Goal: Information Seeking & Learning: Learn about a topic

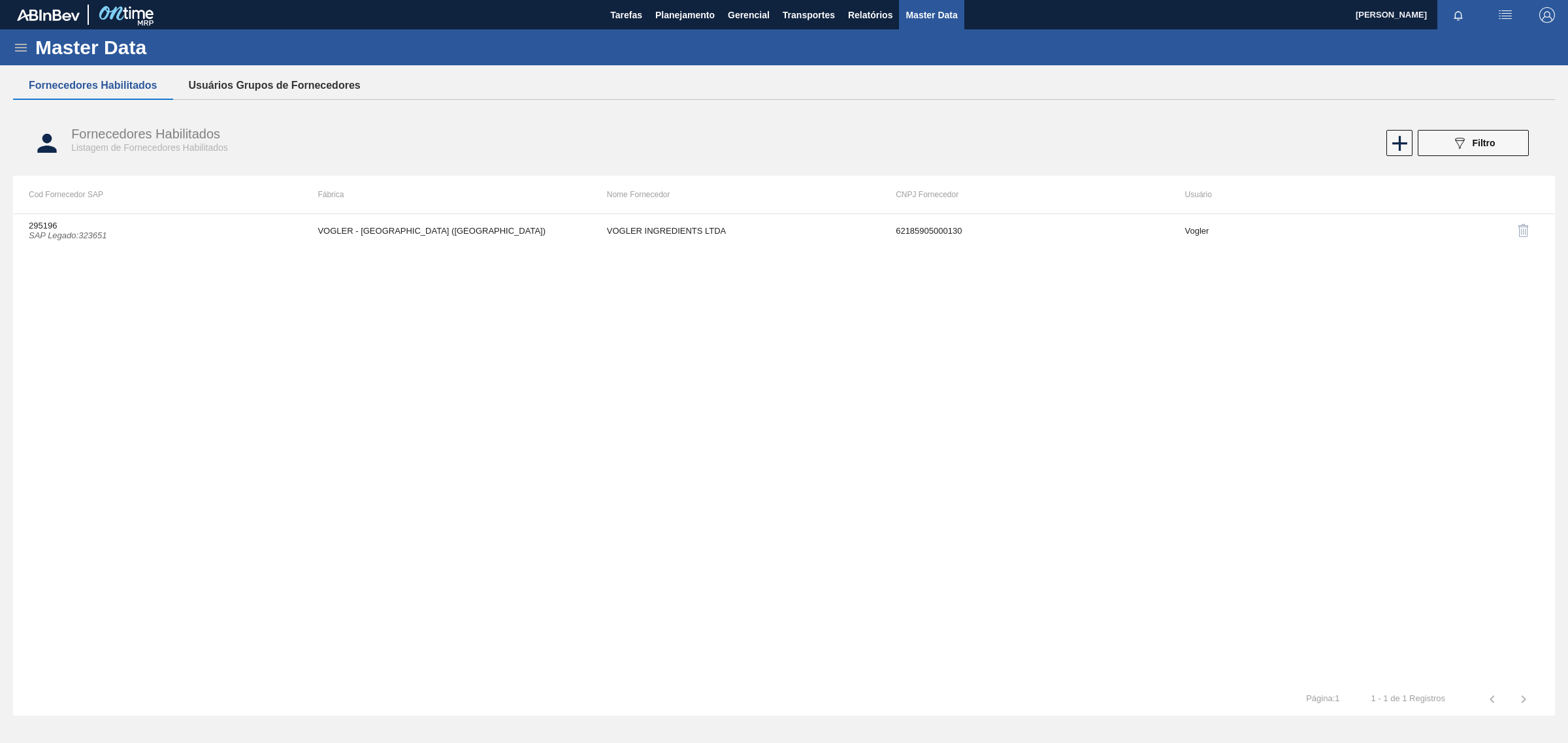
click at [289, 82] on button "Usuários Grupos de Fornecedores" at bounding box center [274, 85] width 203 height 28
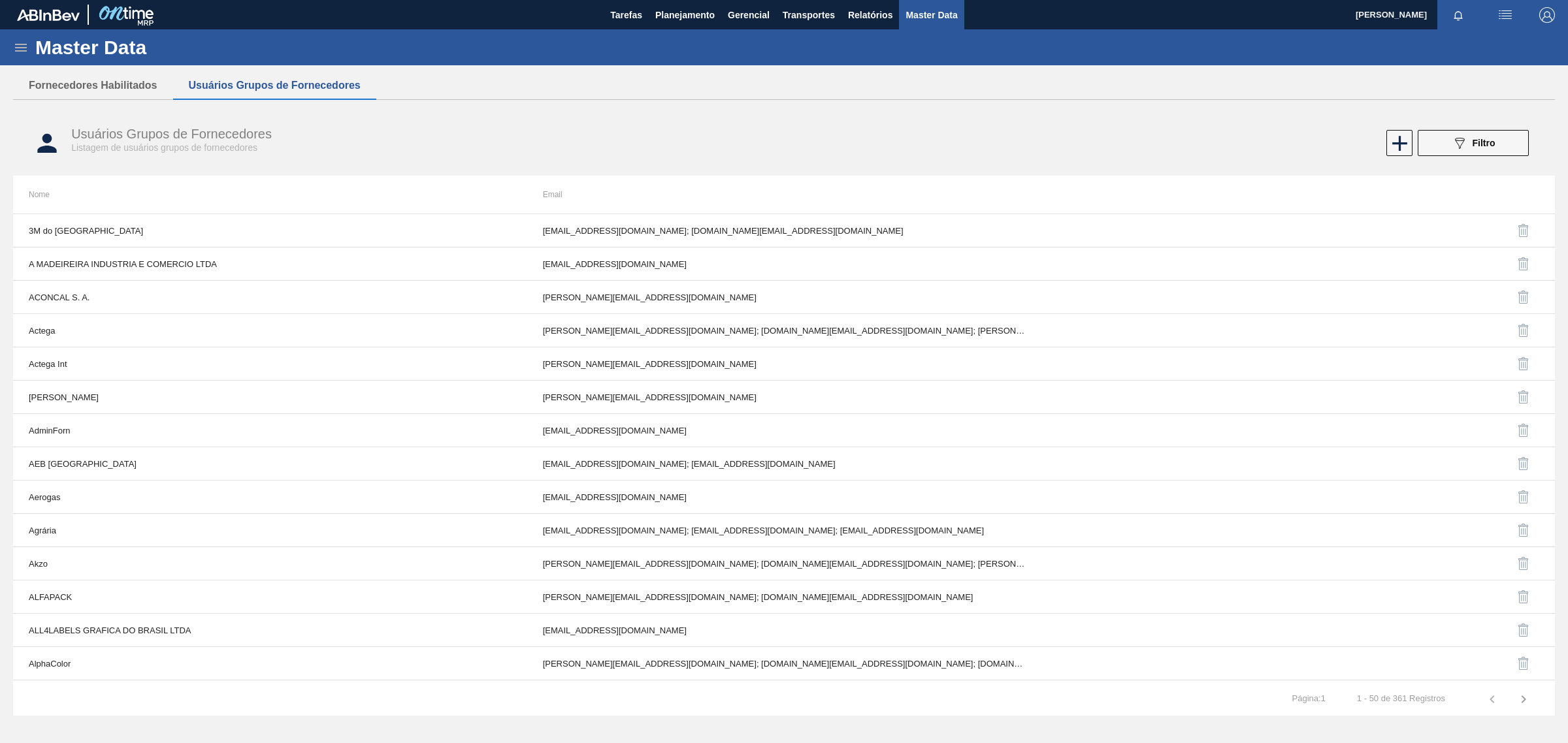
click at [13, 45] on icon at bounding box center [21, 48] width 16 height 16
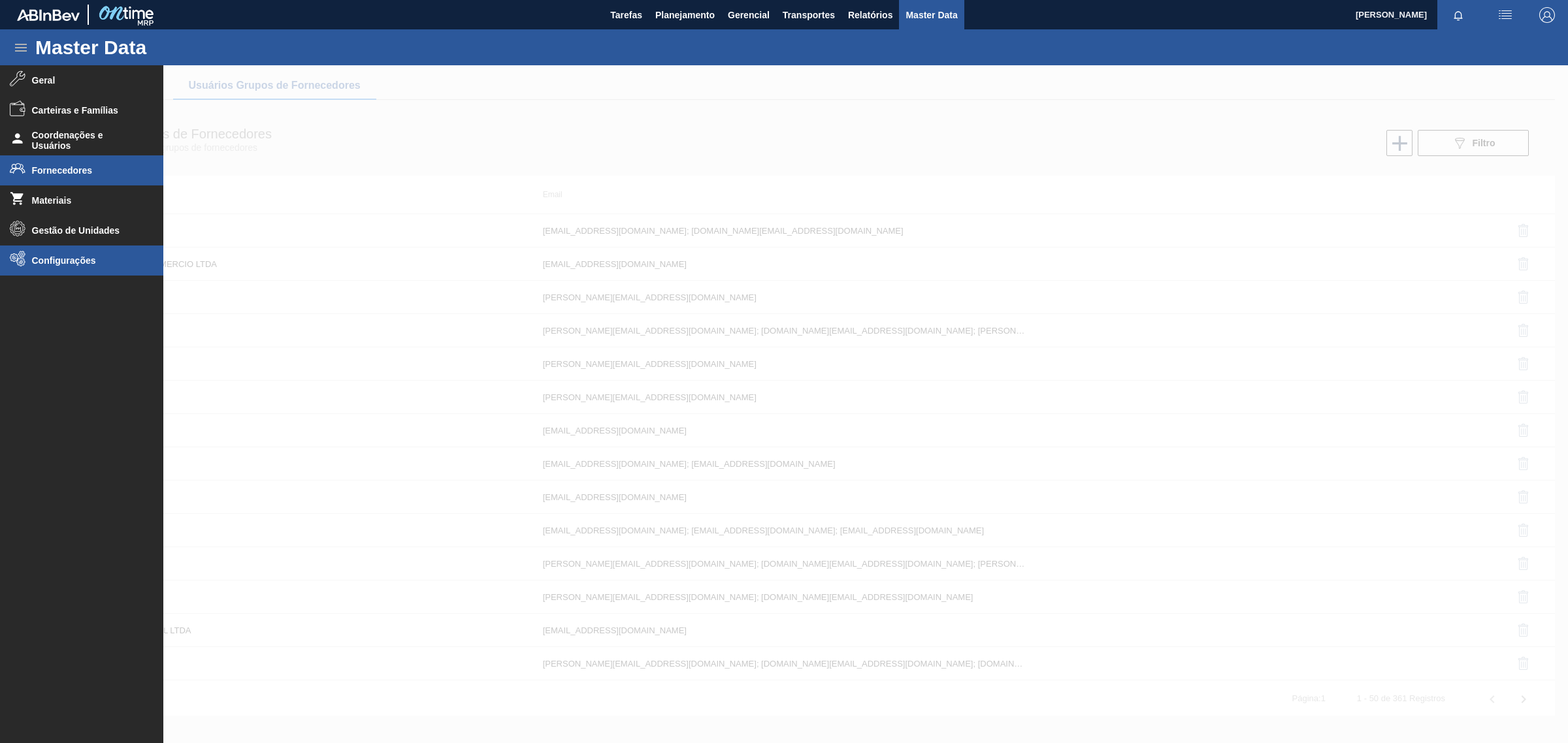
click at [55, 252] on li "Configurações" at bounding box center [81, 261] width 164 height 30
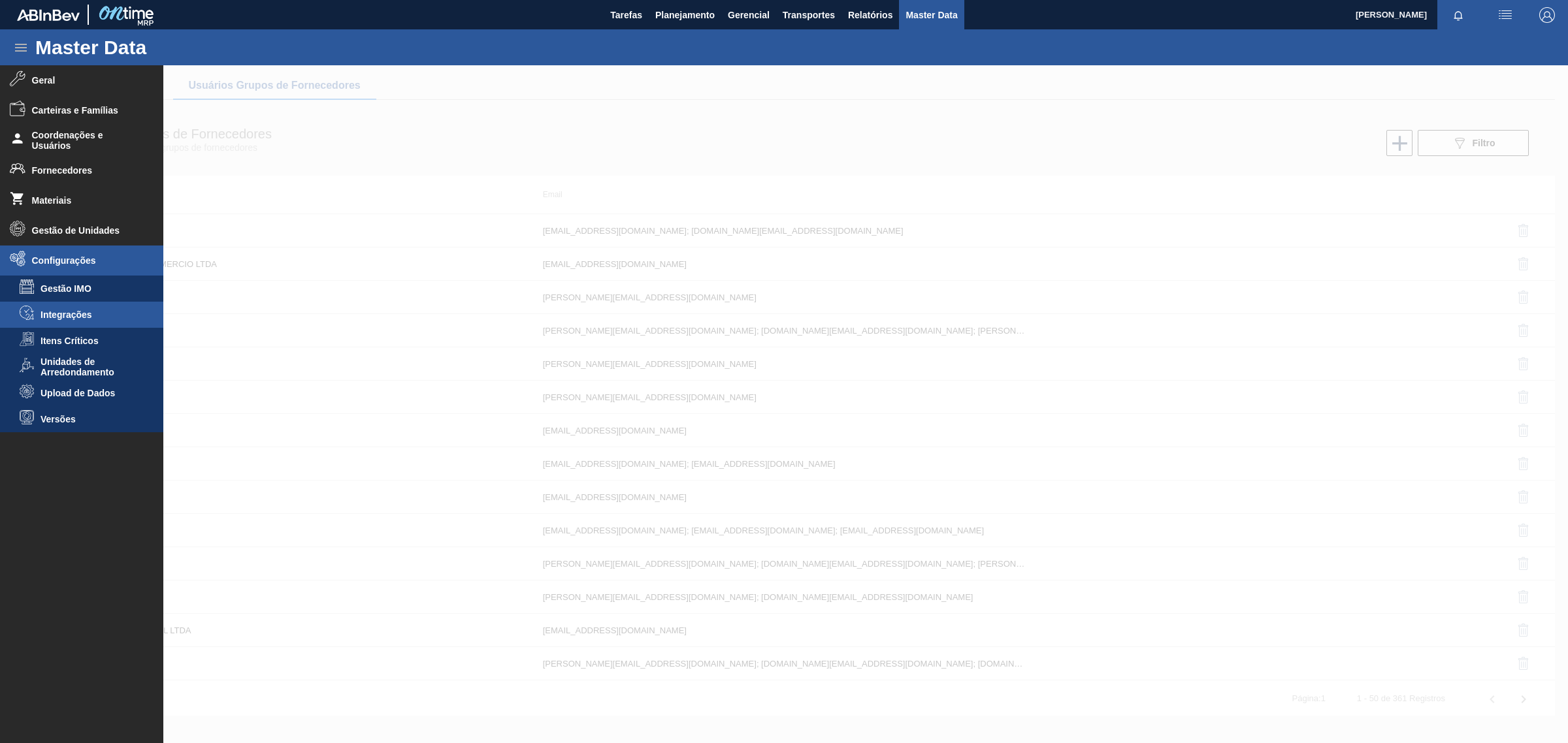
click at [50, 310] on span "Integrações" at bounding box center [90, 315] width 101 height 11
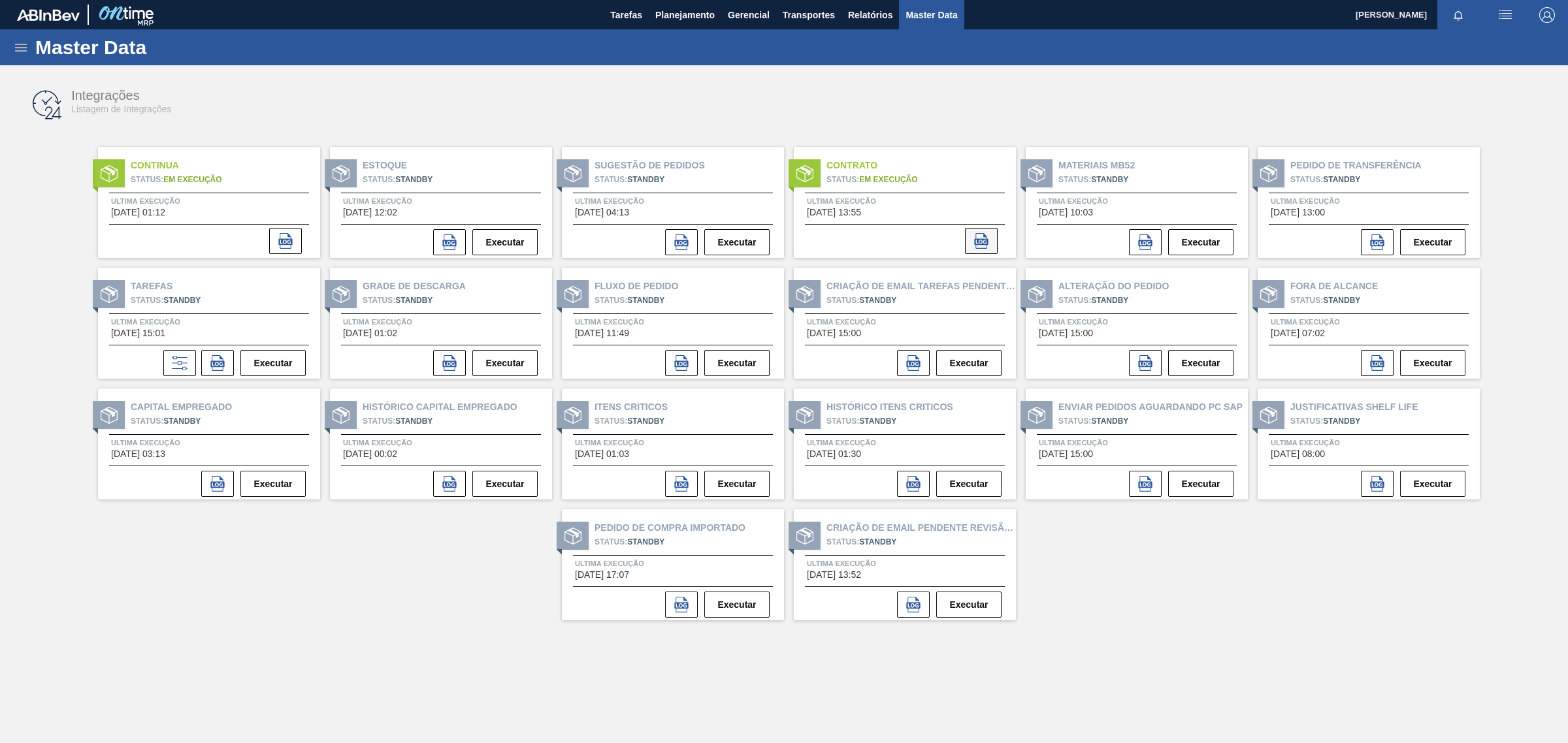
click at [994, 239] on button at bounding box center [981, 240] width 33 height 26
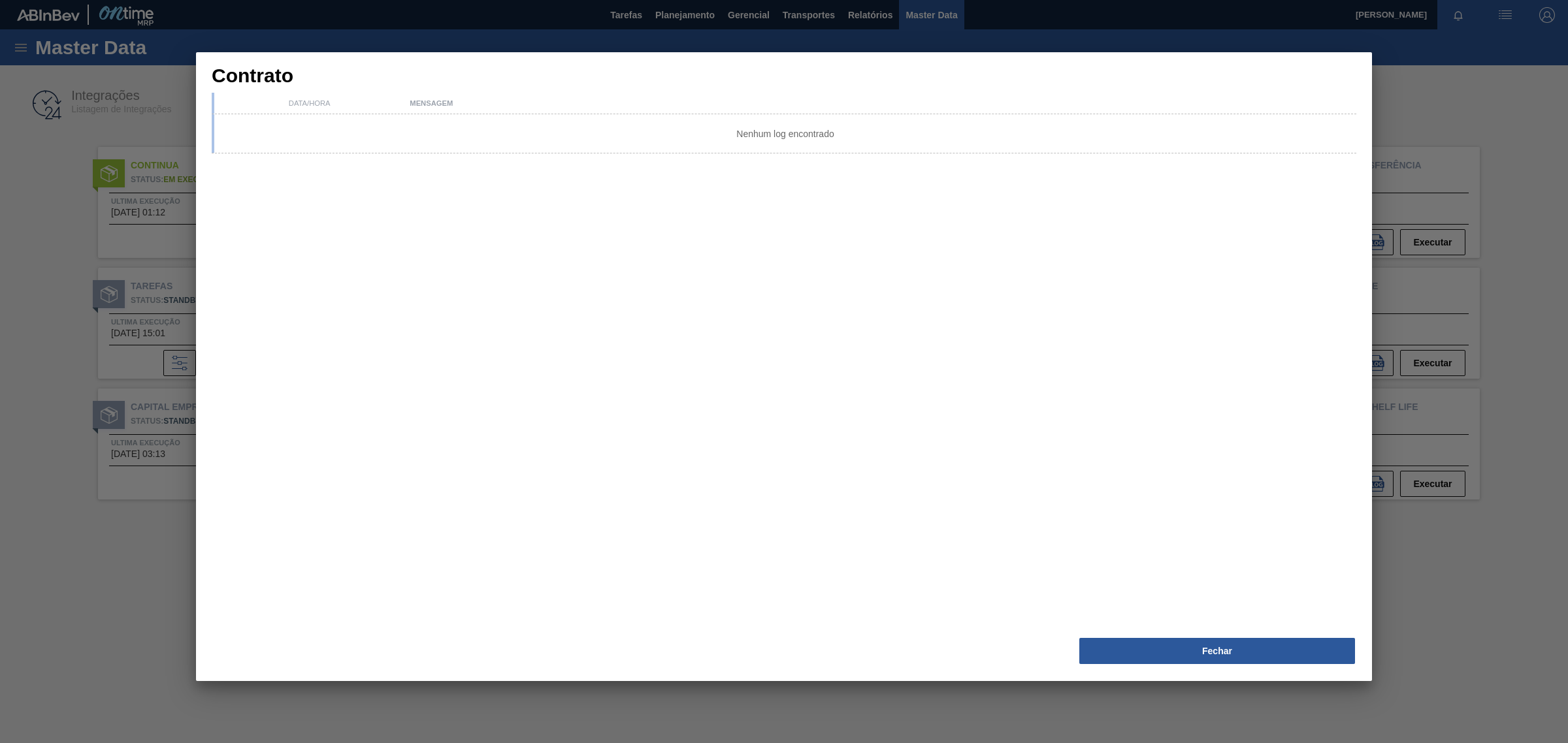
drag, startPoint x: 1246, startPoint y: 648, endPoint x: 1248, endPoint y: 656, distance: 8.2
click at [1246, 655] on button "Fechar" at bounding box center [1217, 651] width 276 height 26
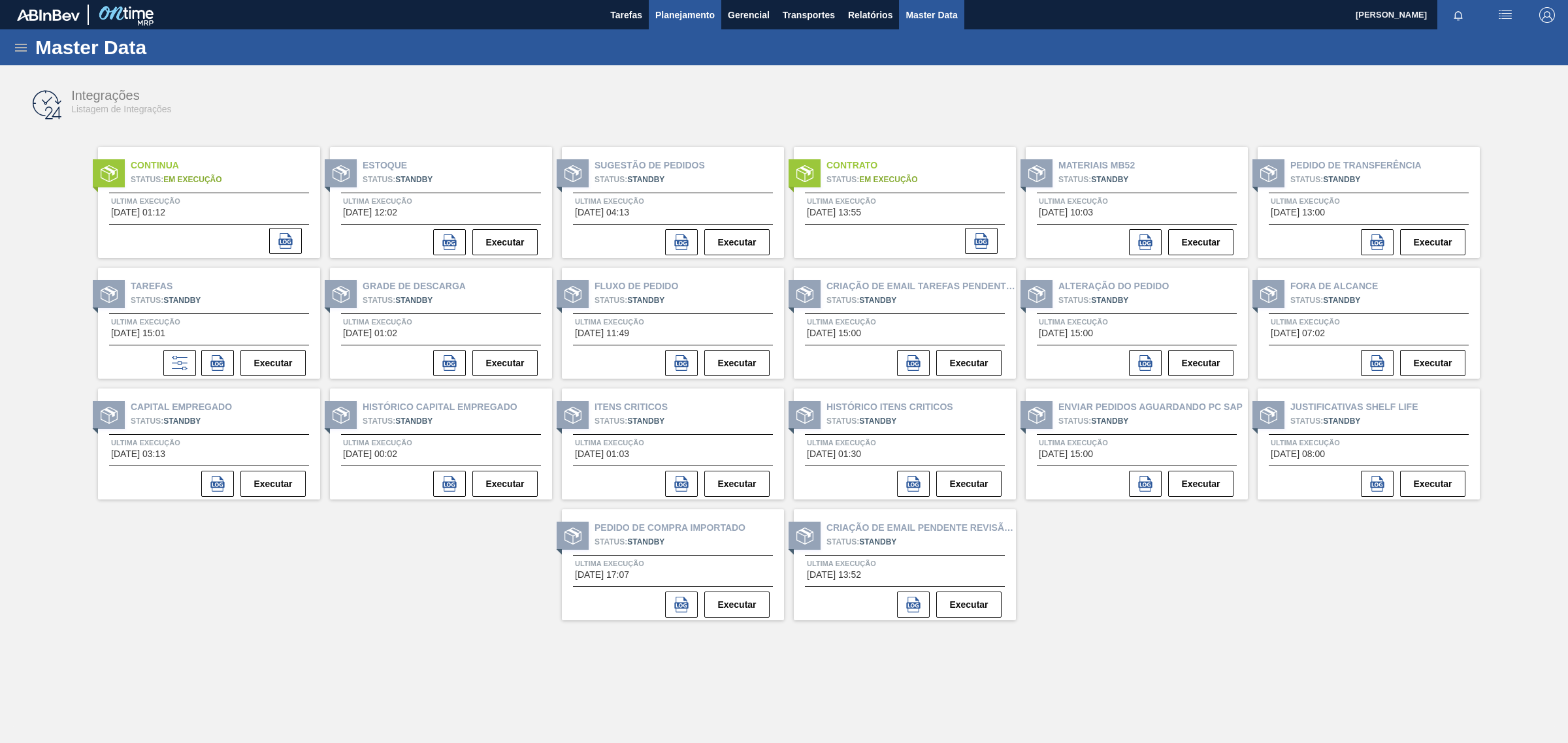
click at [690, 23] on button "Planejamento" at bounding box center [684, 14] width 72 height 29
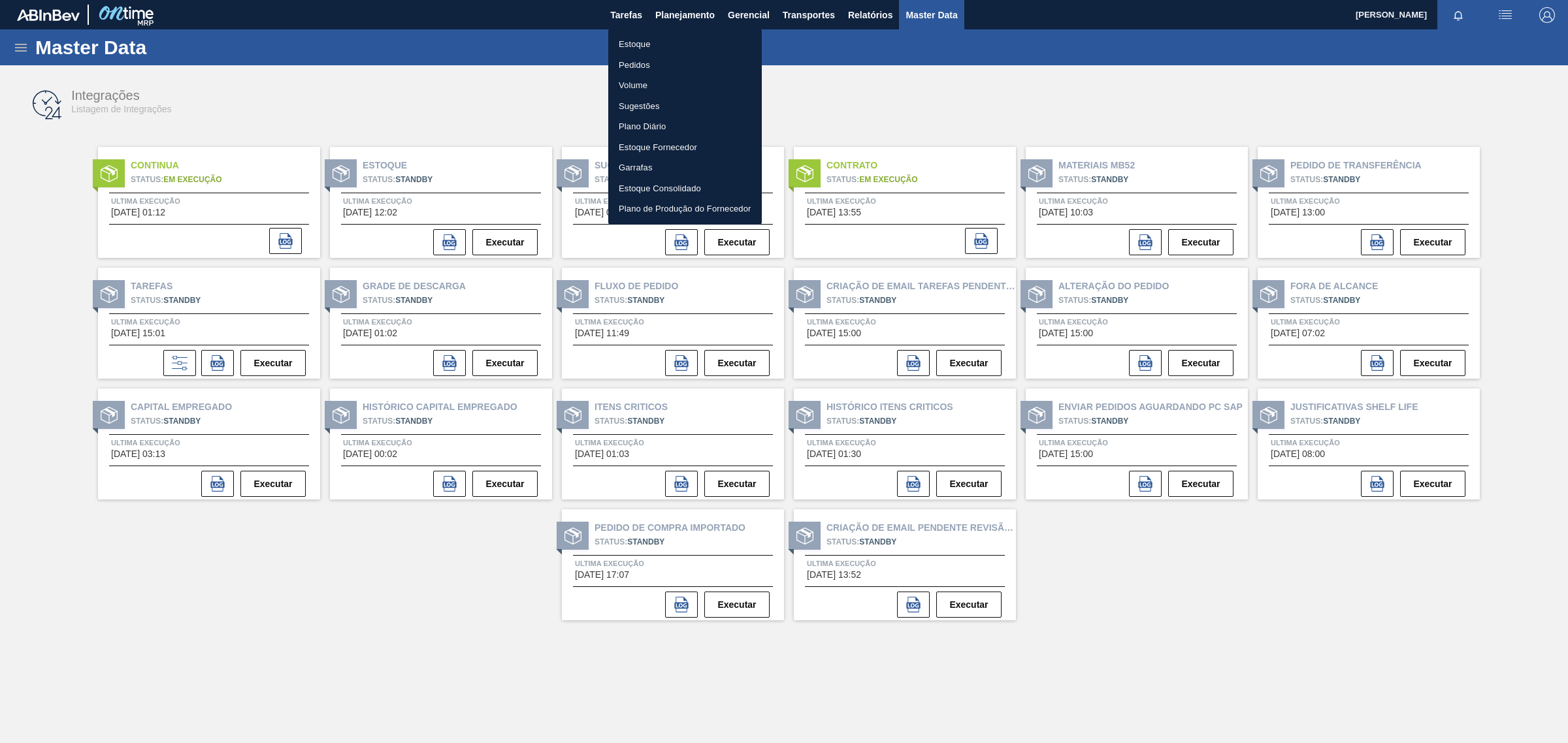
click at [641, 44] on li "Estoque" at bounding box center [685, 44] width 154 height 21
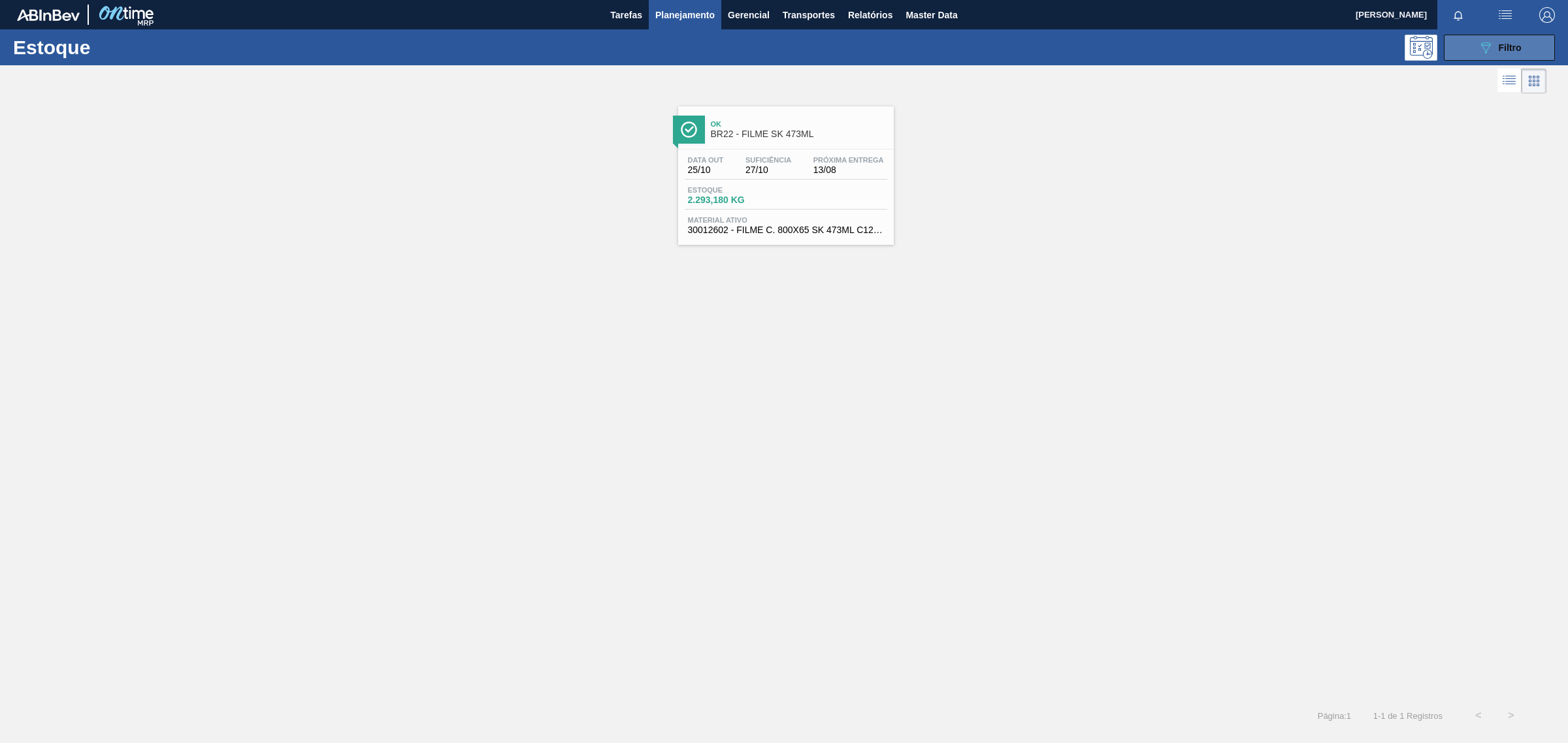
click at [1477, 53] on button "089F7B8B-B2A5-4AFE-B5C0-19BA573D28AC Filtro" at bounding box center [1499, 47] width 111 height 26
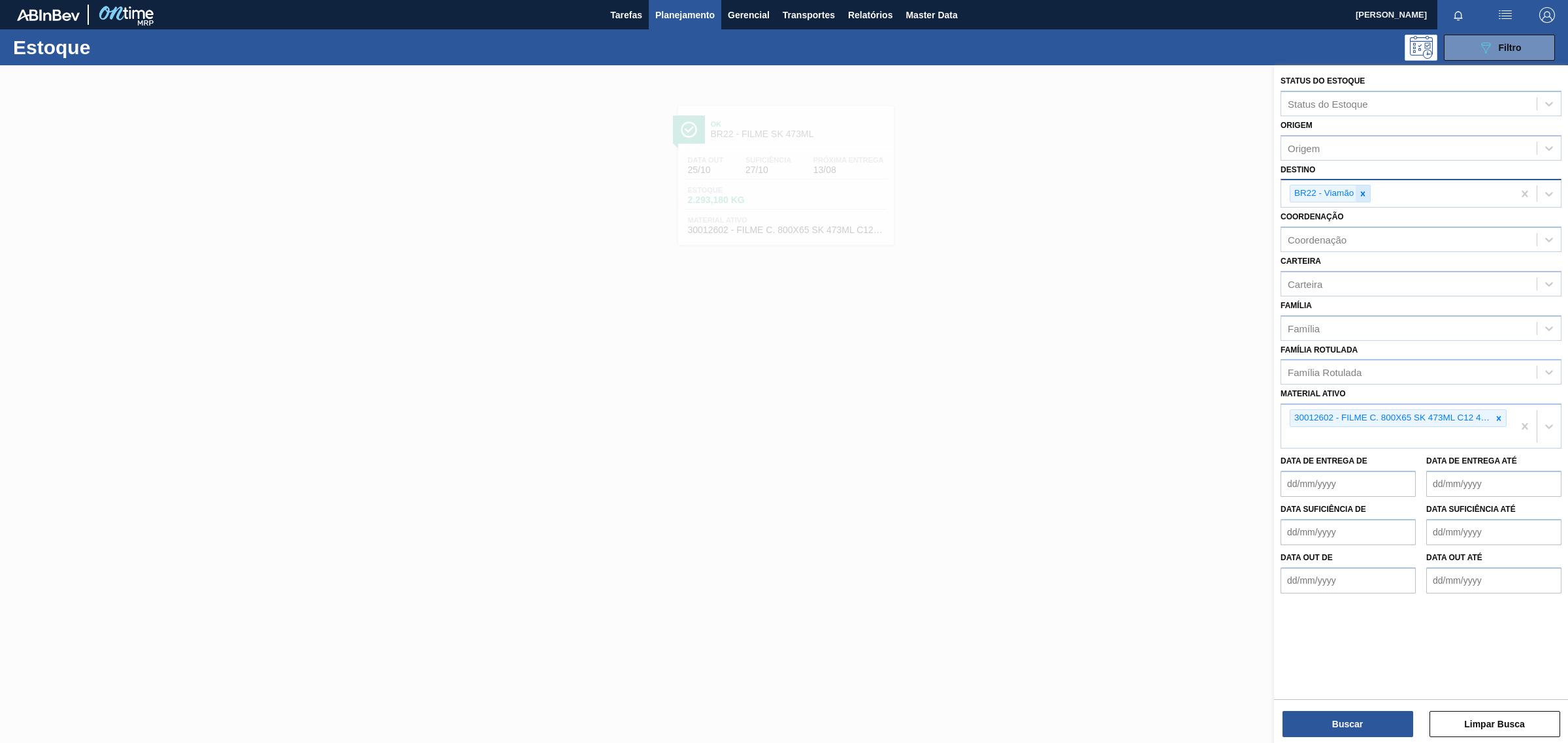
click at [1356, 191] on div at bounding box center [1363, 194] width 14 height 16
click at [1497, 412] on icon at bounding box center [1499, 415] width 9 height 9
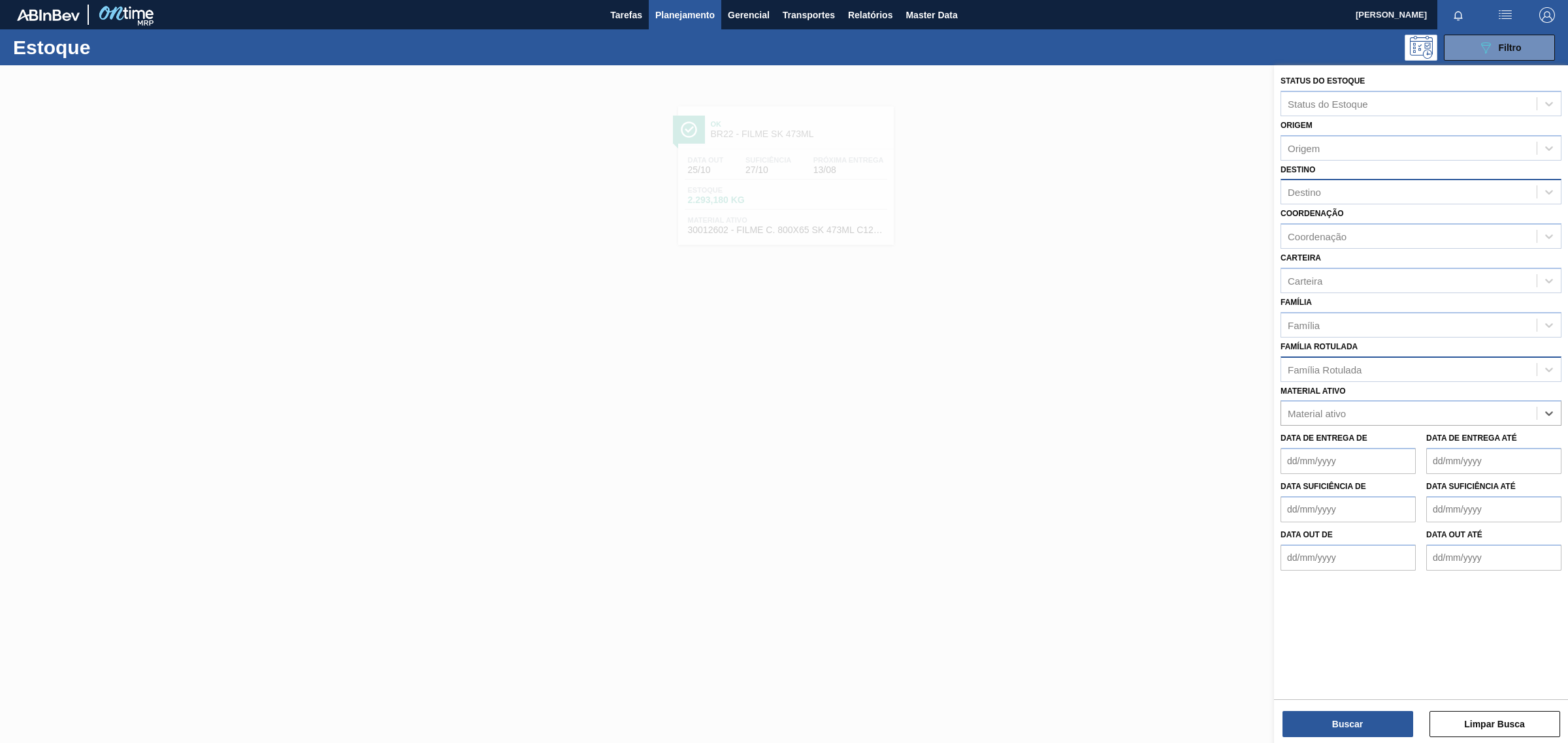
paste ativo "30034724"
type ativo "30034724"
click at [1383, 441] on div "30034724 - PROTEINA ISOLADA LEITE VOGLER" at bounding box center [1421, 446] width 281 height 24
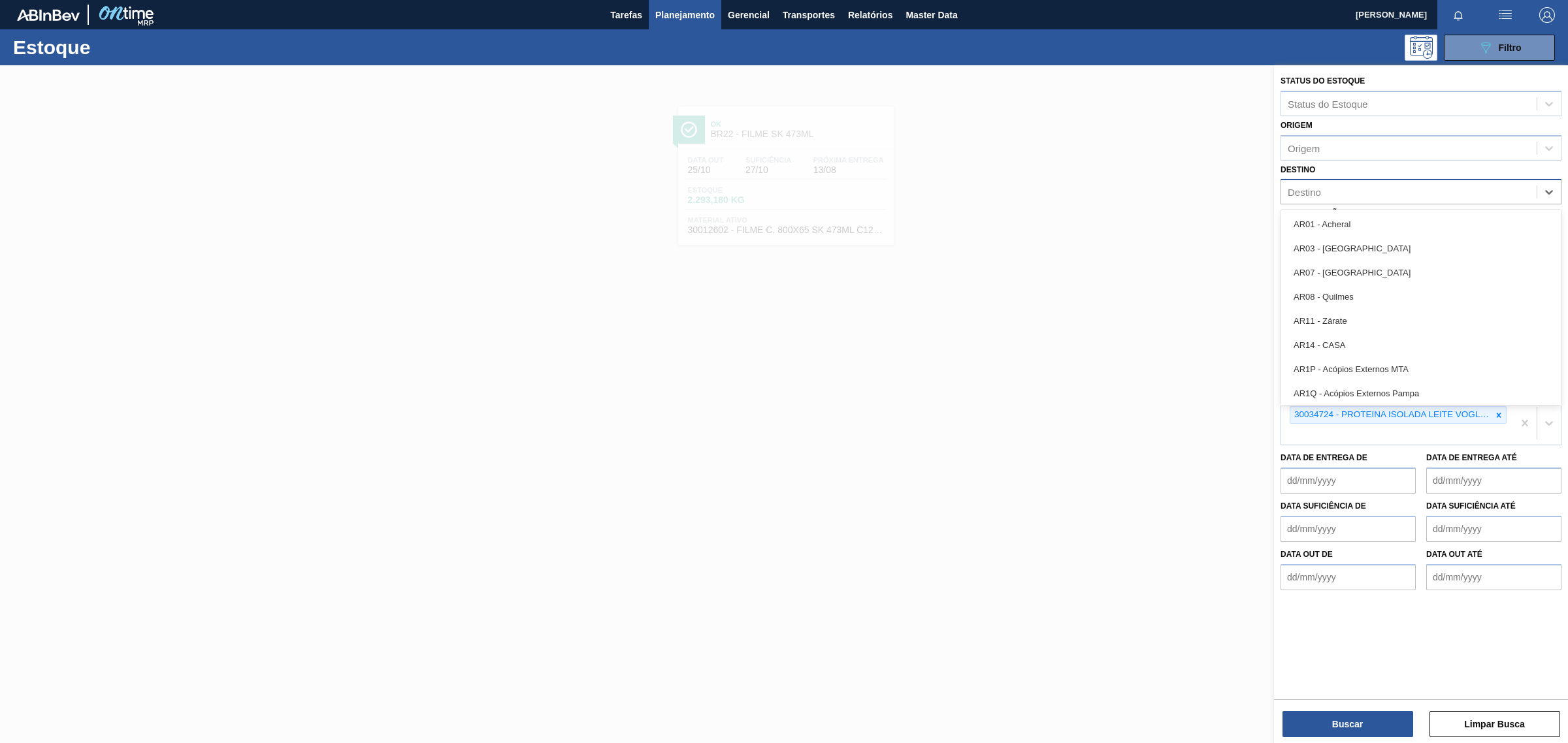
click at [1343, 193] on div "Destino" at bounding box center [1409, 192] width 256 height 19
type input "BR07"
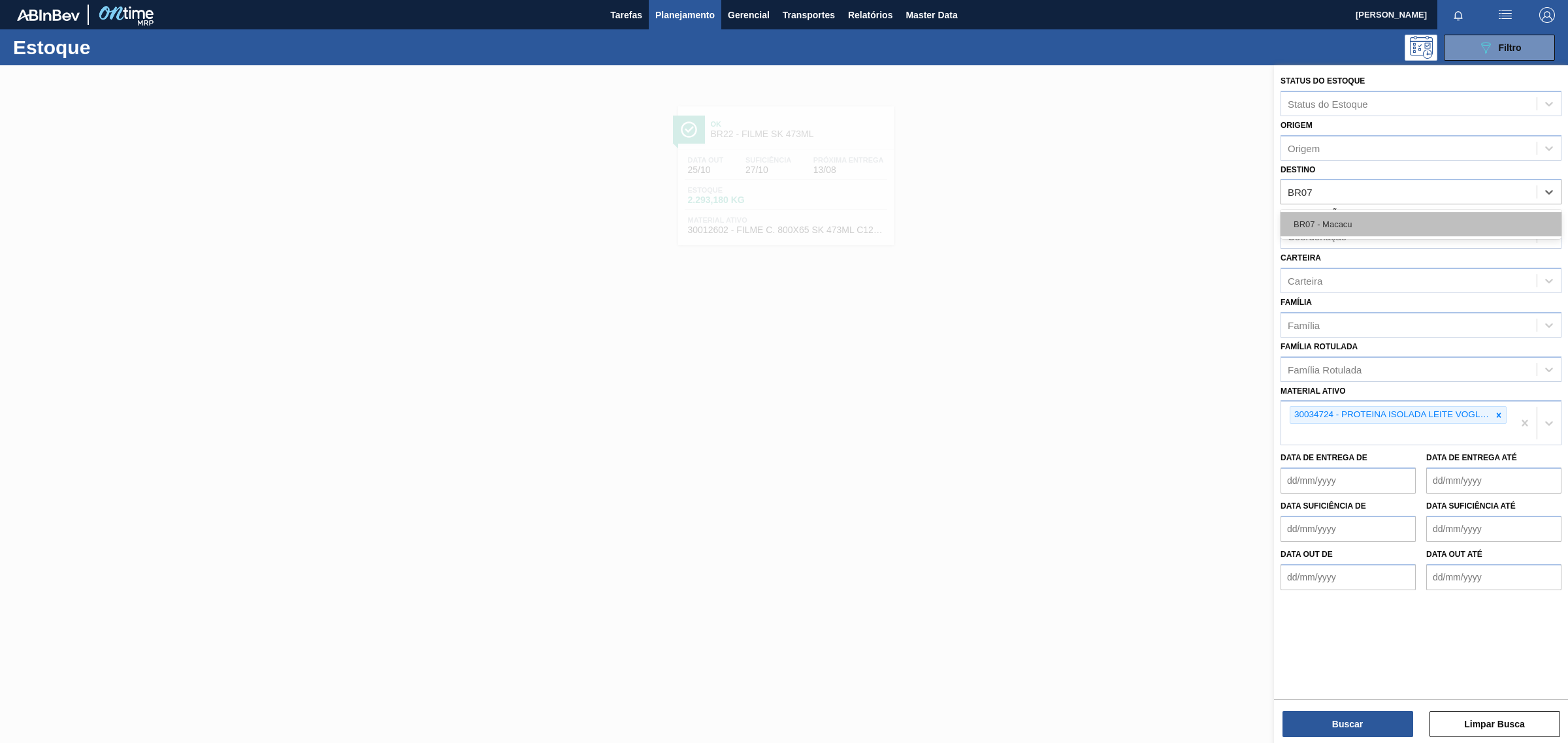
click at [1338, 226] on div "BR07 - Macacu" at bounding box center [1421, 224] width 281 height 24
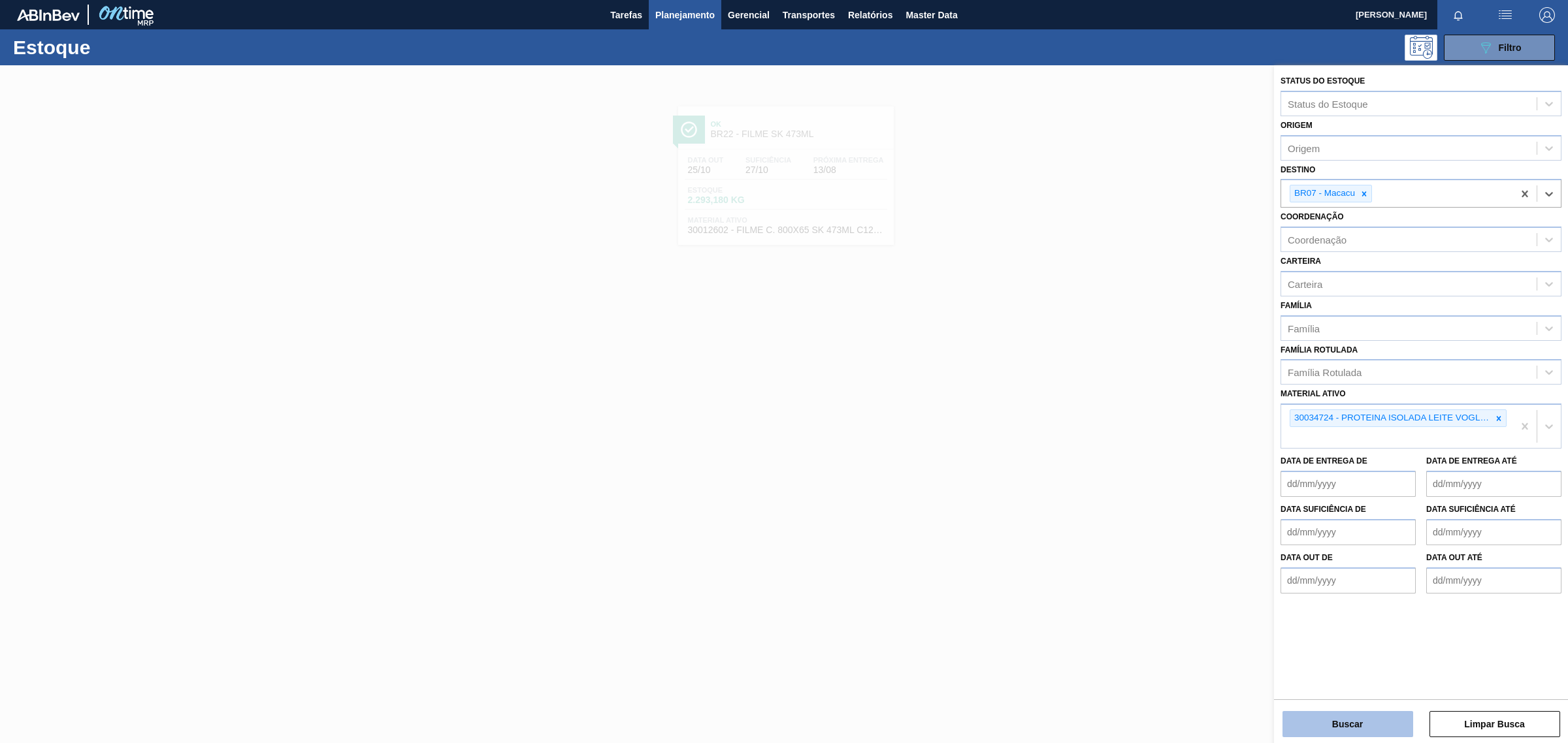
click at [1367, 723] on button "Buscar" at bounding box center [1348, 723] width 130 height 26
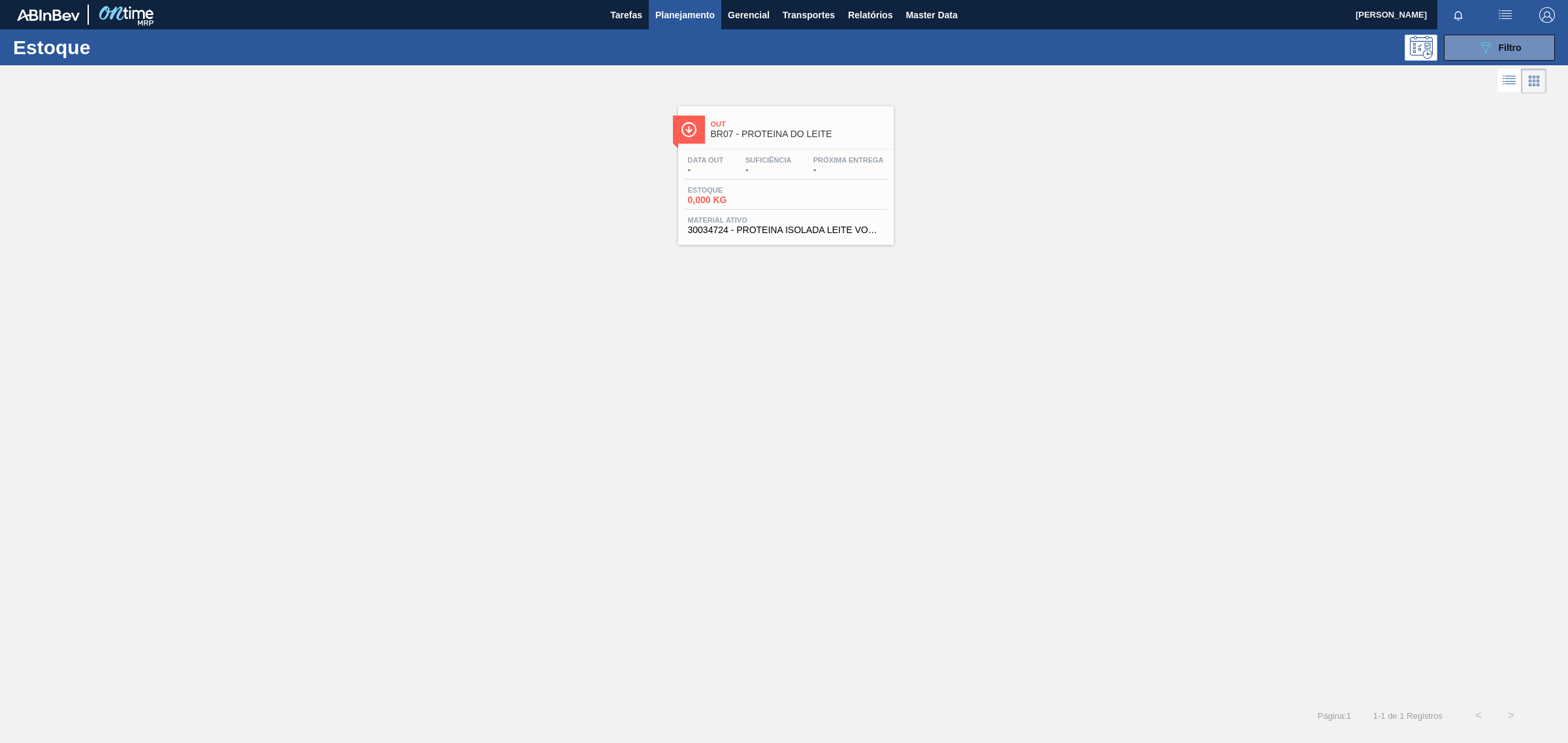
click at [772, 167] on span "-" at bounding box center [767, 170] width 46 height 10
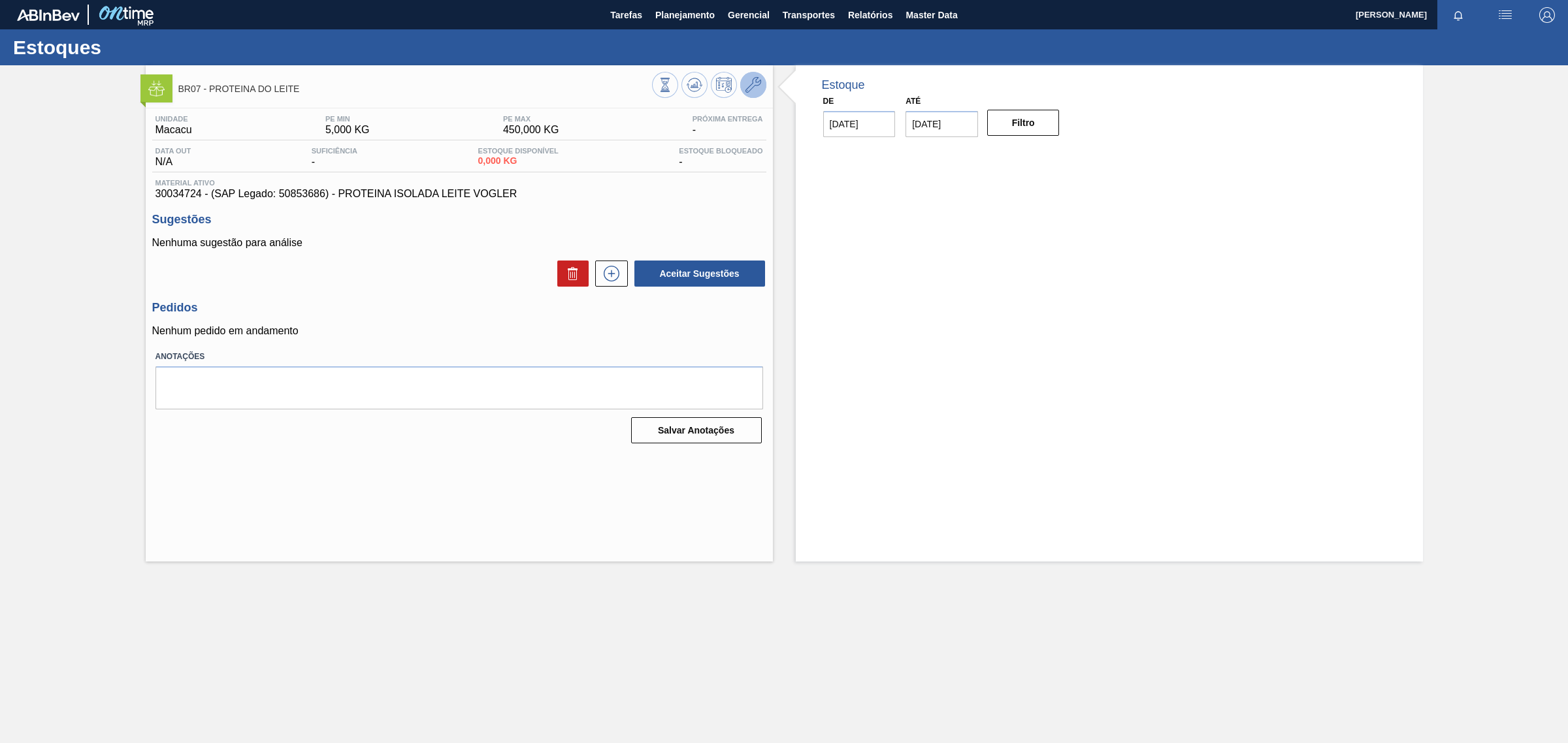
click at [747, 87] on icon at bounding box center [753, 85] width 16 height 16
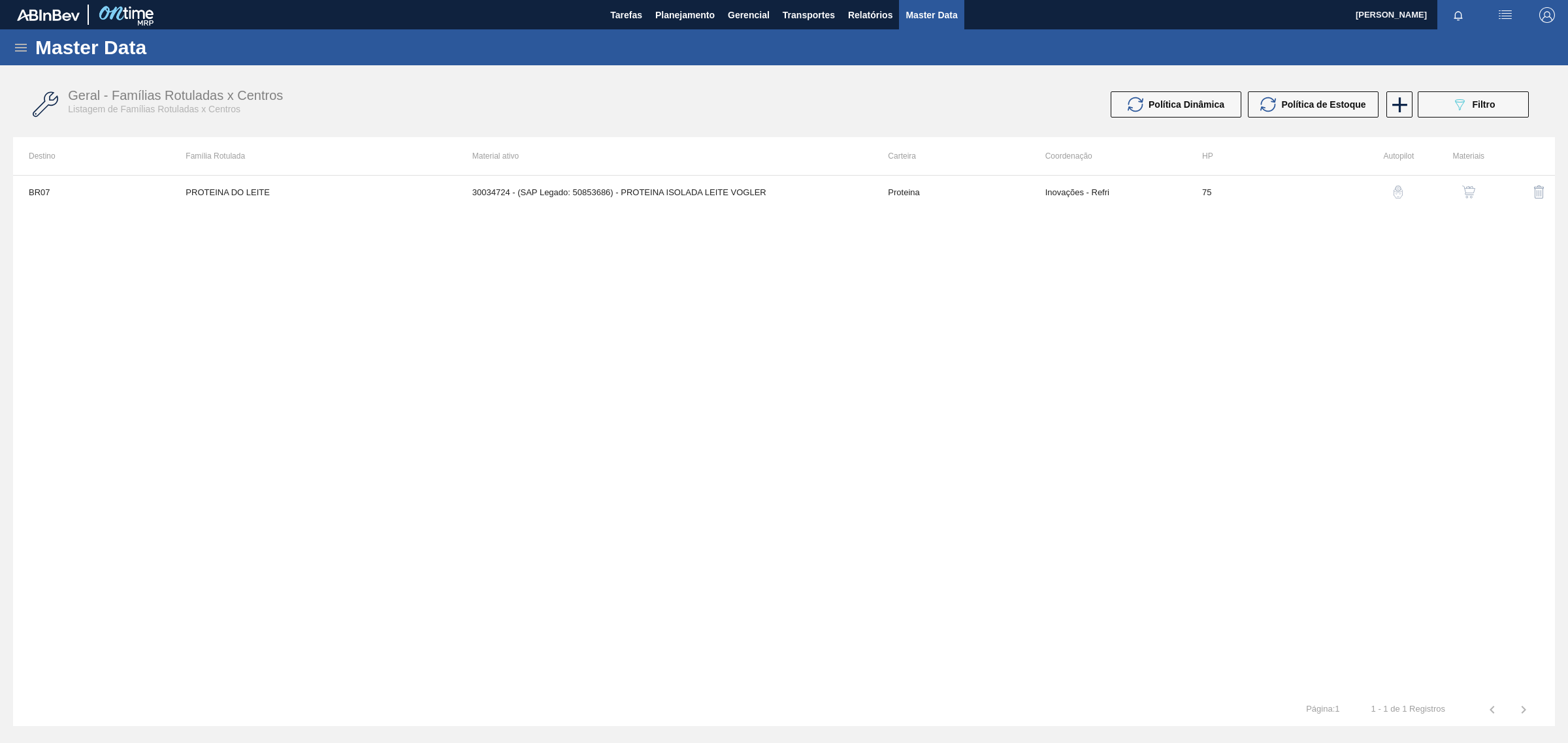
click at [1468, 191] on img "button" at bounding box center [1469, 192] width 13 height 13
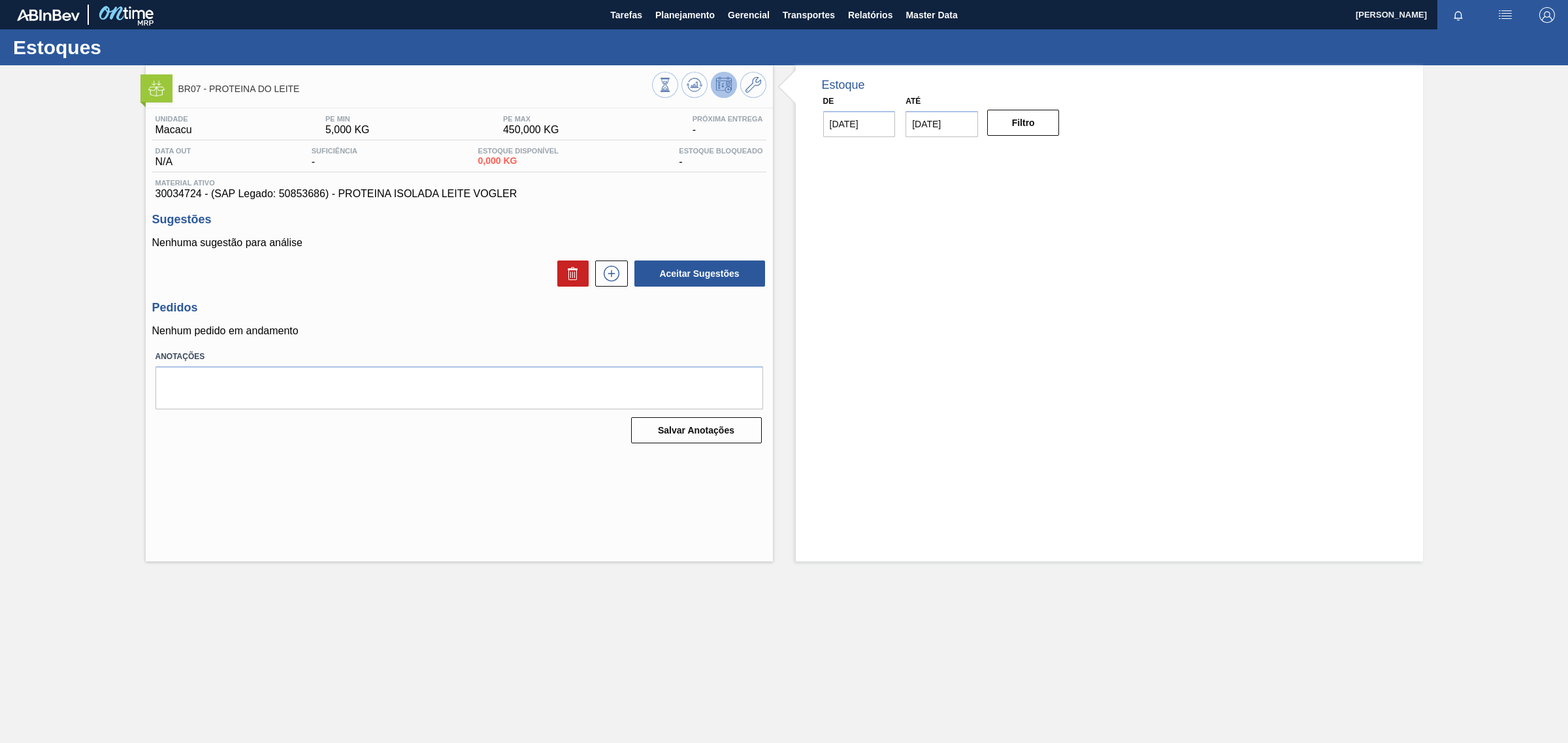
click at [673, 79] on icon at bounding box center [665, 85] width 14 height 14
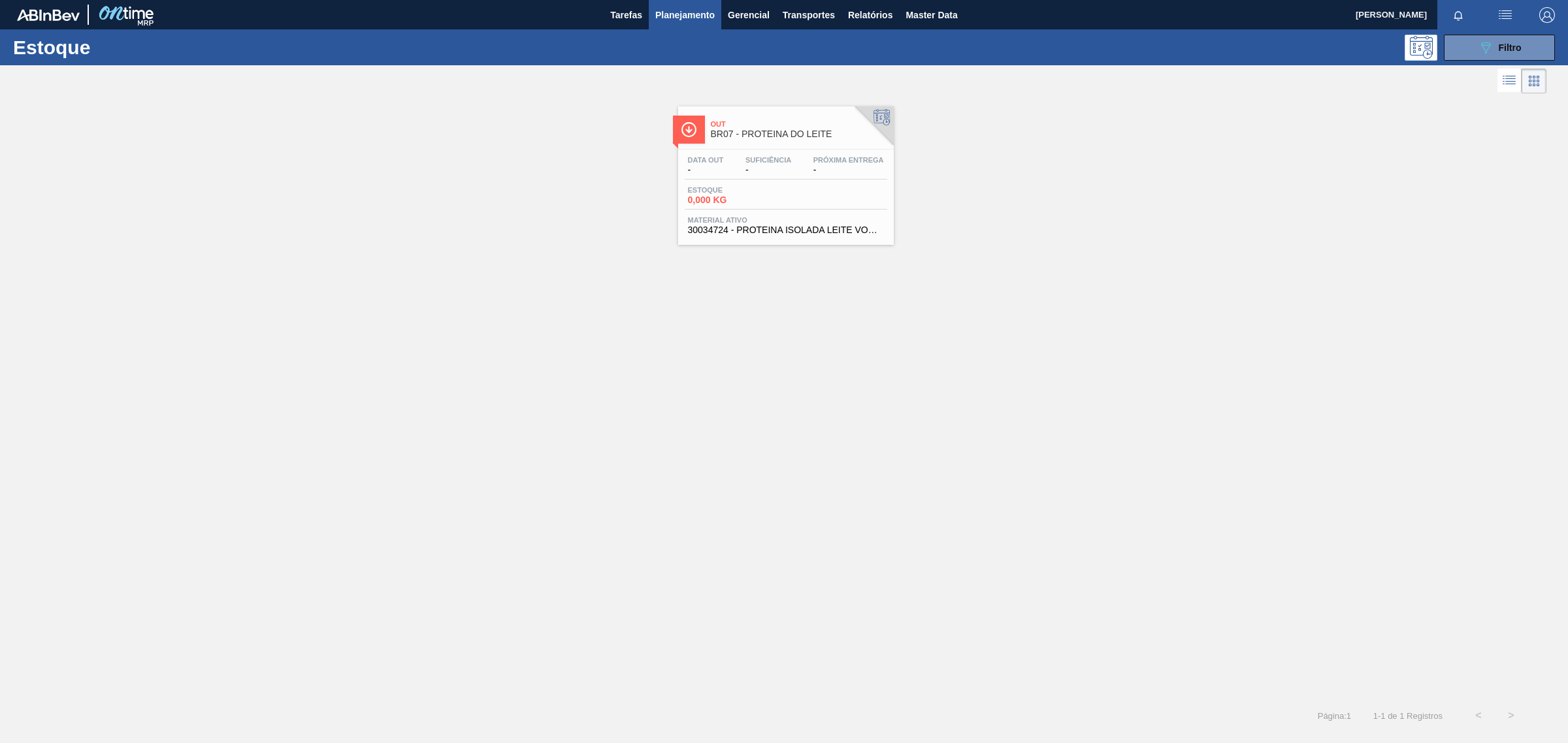
click at [831, 186] on div "Estoque 0,000 KG" at bounding box center [785, 197] width 203 height 23
click at [1516, 41] on div "089F7B8B-B2A5-4AFE-B5C0-19BA573D28AC Filtro" at bounding box center [1499, 48] width 44 height 16
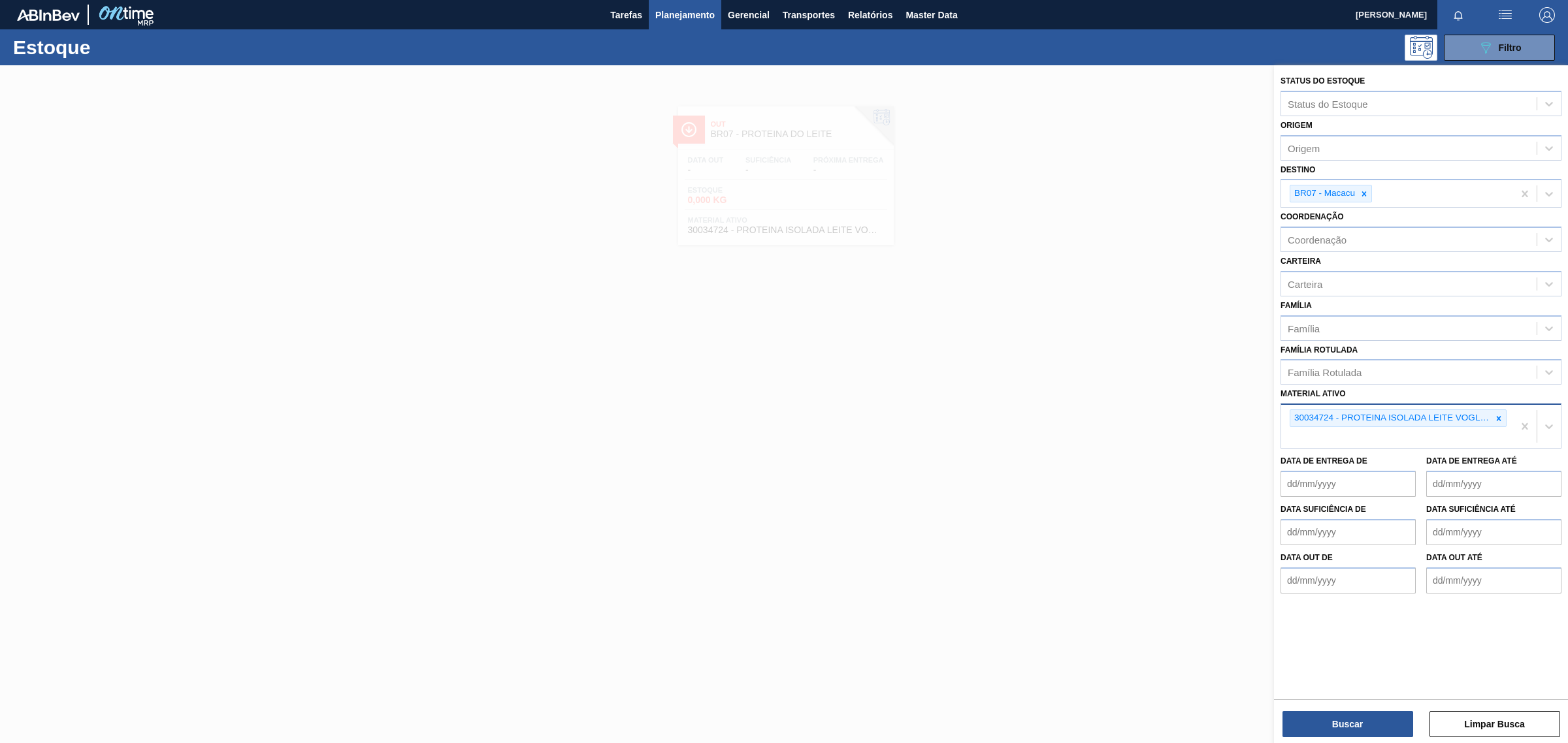
click at [1499, 416] on icon at bounding box center [1499, 418] width 4 height 4
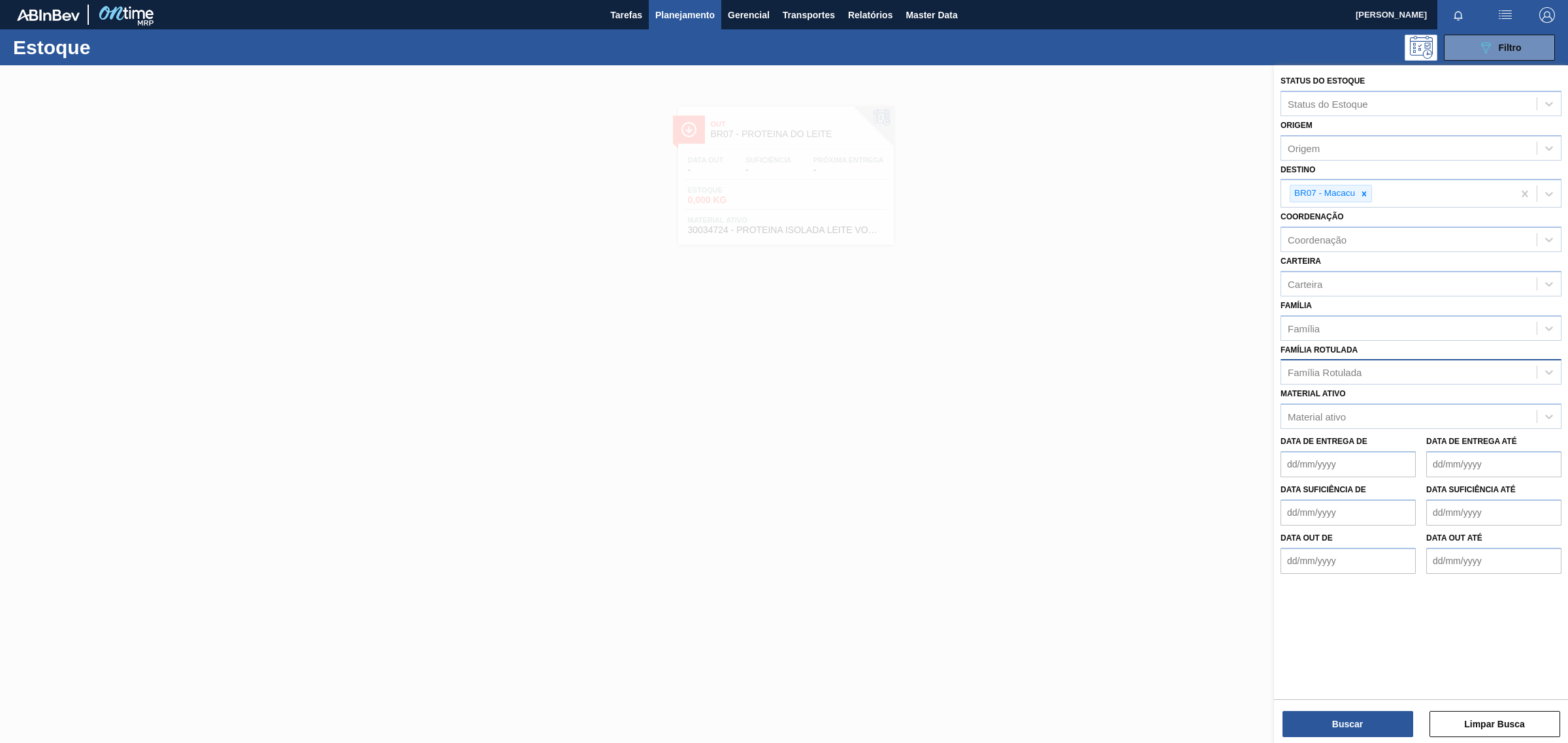
click at [1469, 378] on div "Família Rotulada" at bounding box center [1409, 372] width 256 height 19
click at [1164, 526] on div at bounding box center [784, 437] width 1568 height 743
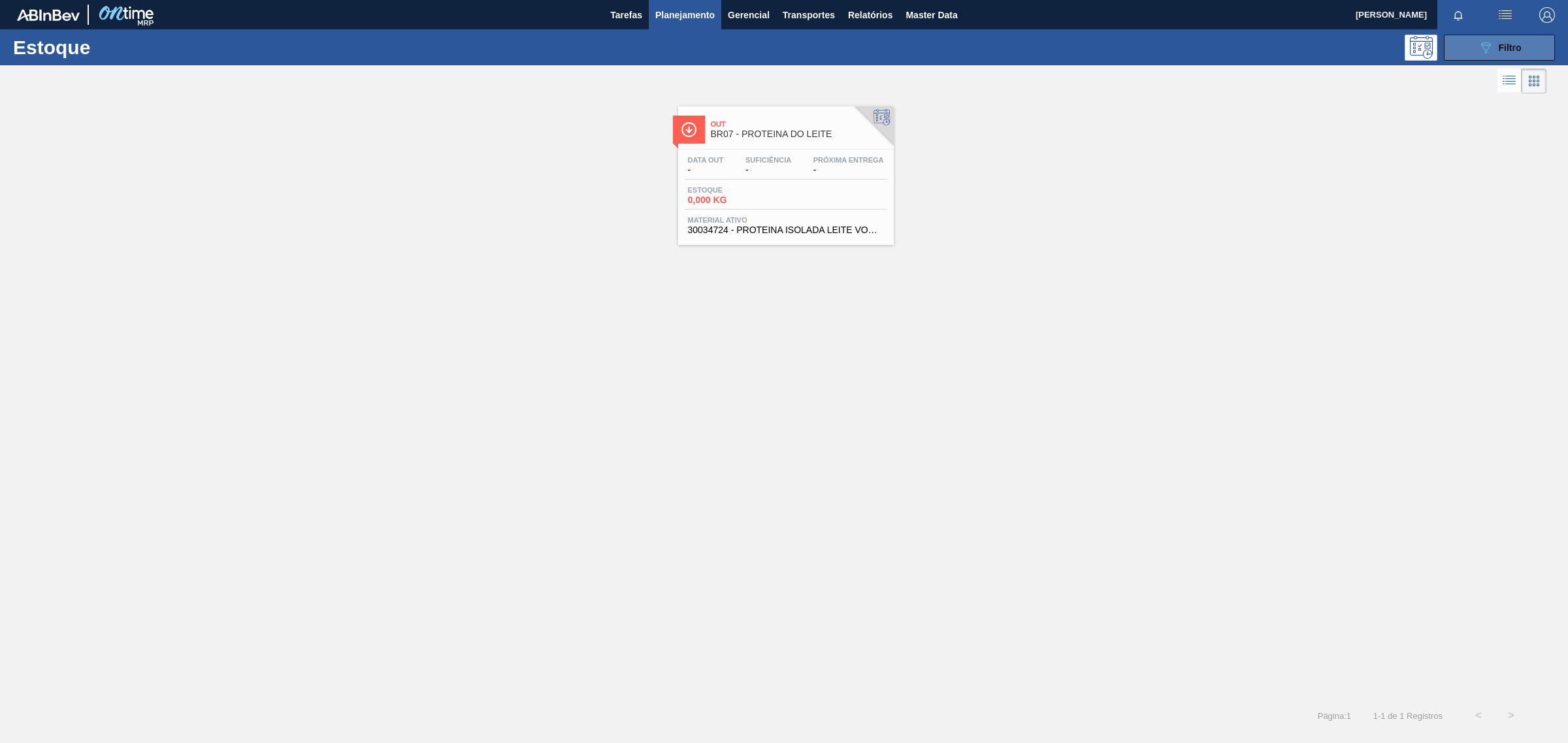
click at [1536, 46] on button "089F7B8B-B2A5-4AFE-B5C0-19BA573D28AC Filtro" at bounding box center [1499, 47] width 111 height 26
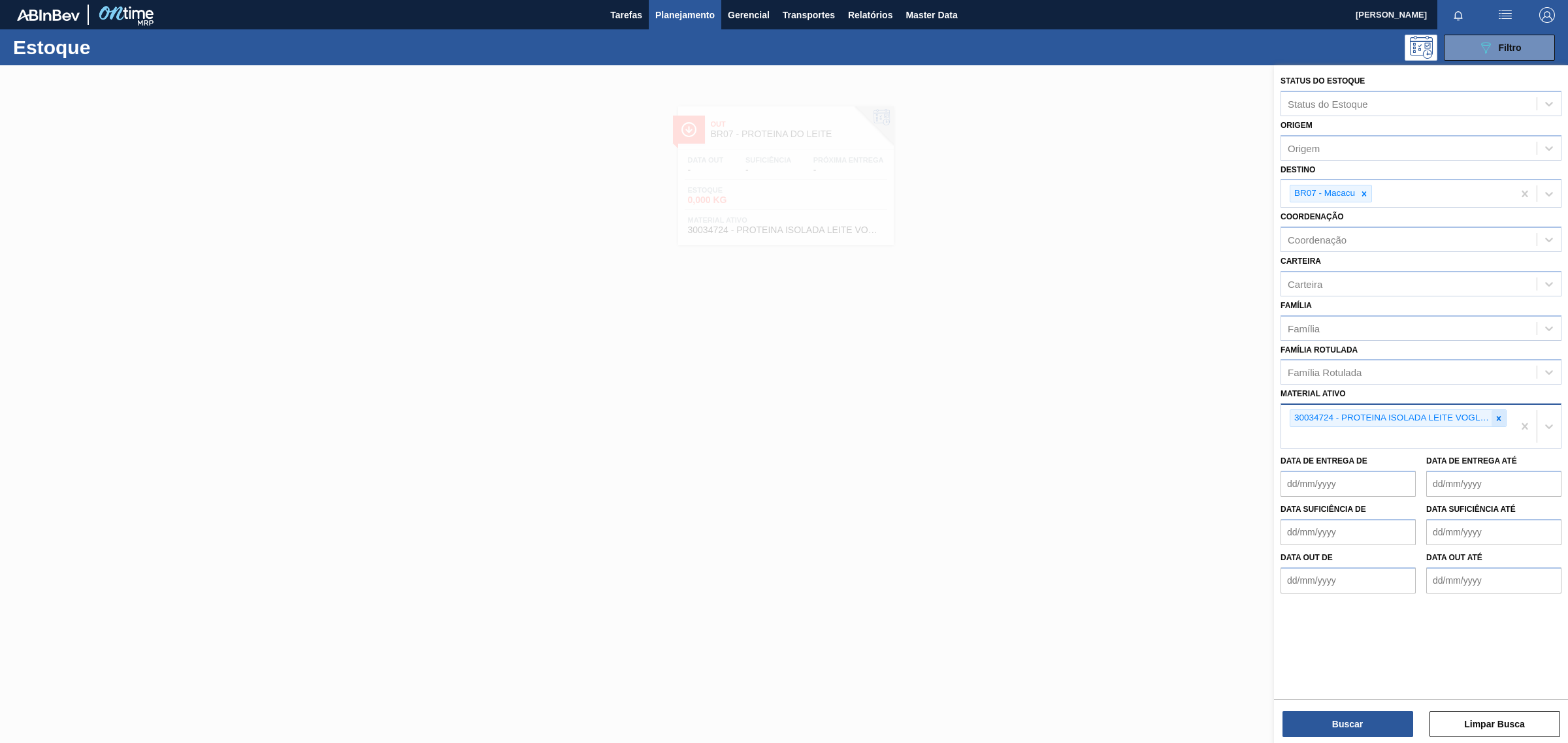
click at [1497, 414] on icon at bounding box center [1499, 419] width 9 height 9
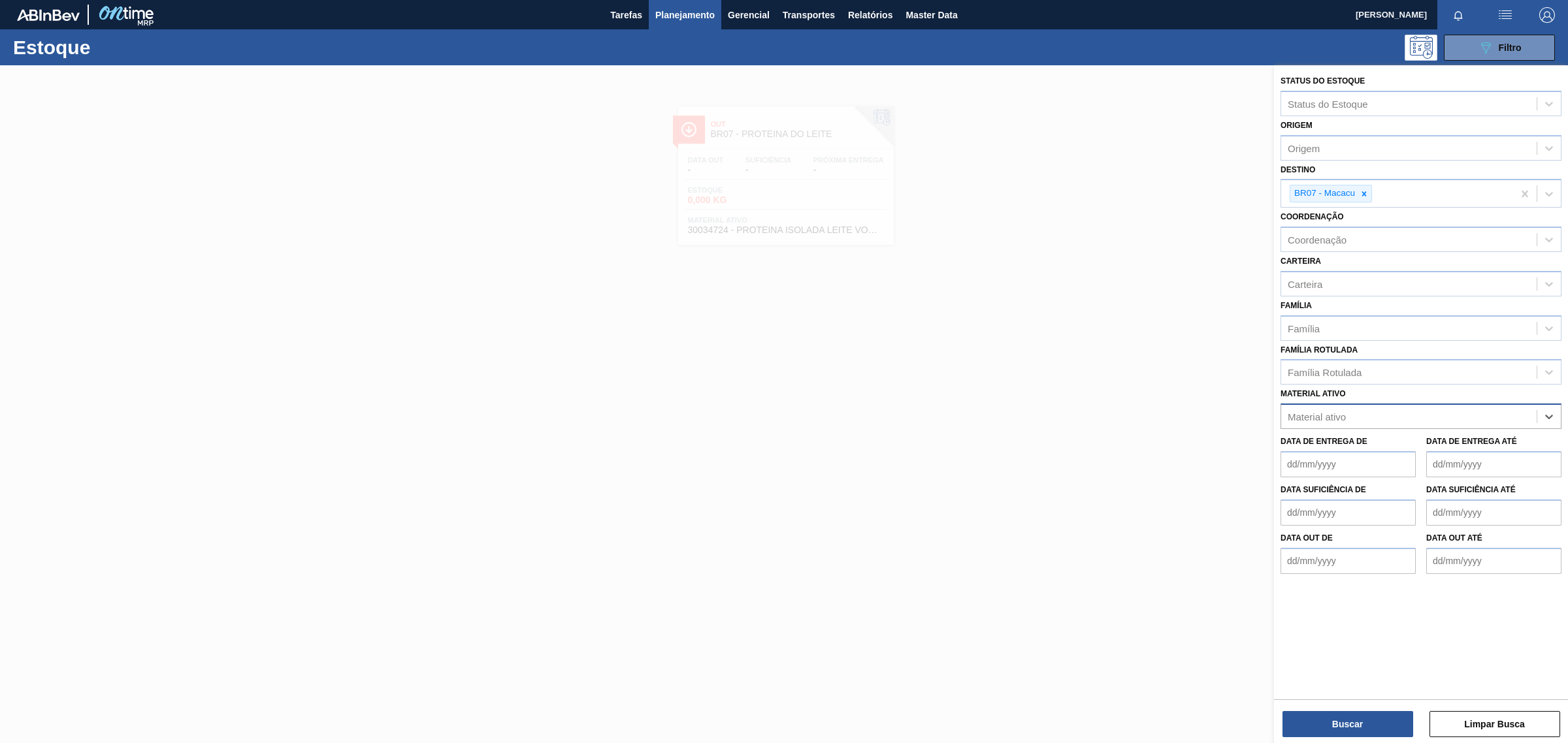
paste ativo "30034723"
type ativo "30034723"
click at [1378, 445] on div "30034723 - LATA AL 350ML PEPSI Z FARROUPLILHA" at bounding box center [1421, 448] width 281 height 24
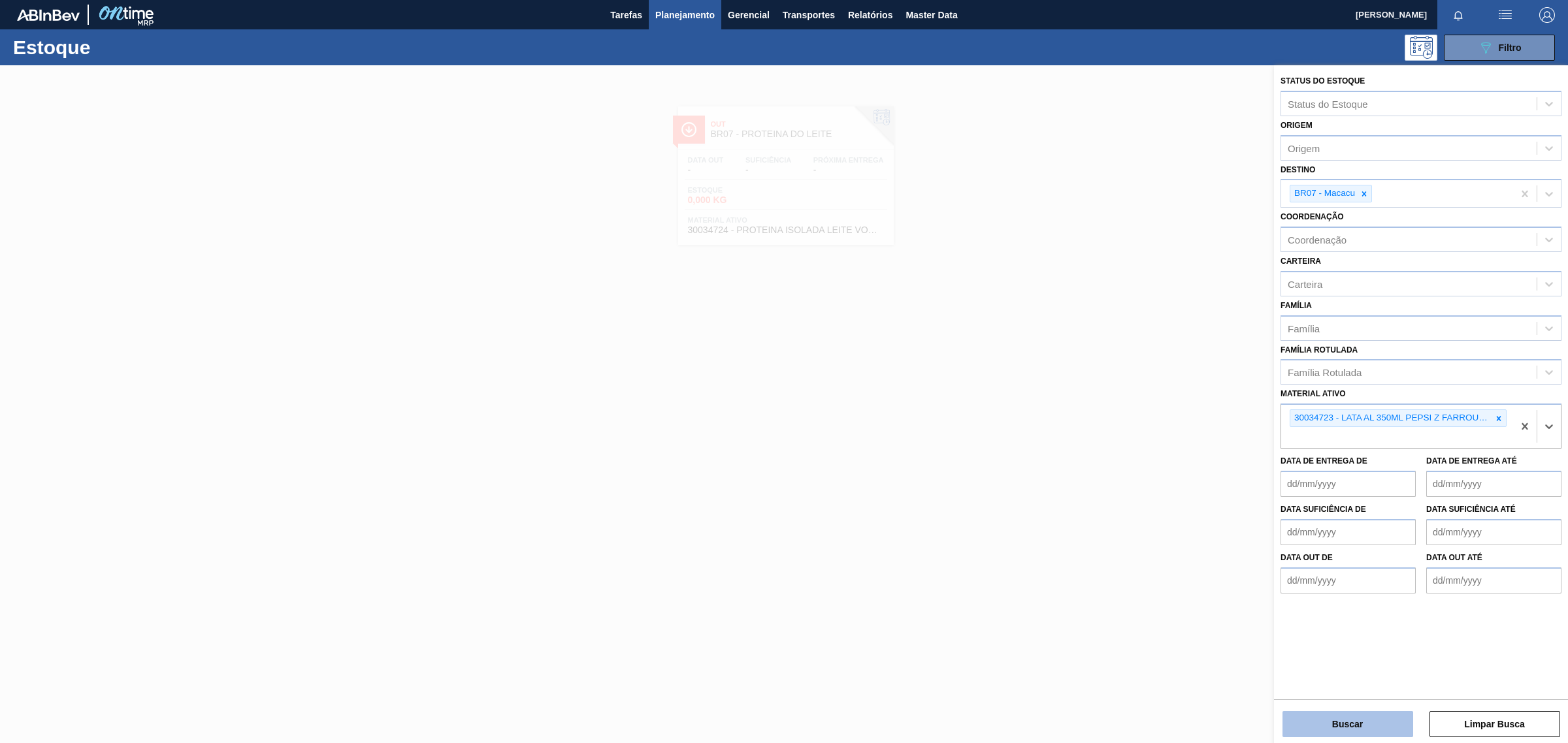
click at [1356, 727] on button "Buscar" at bounding box center [1348, 723] width 130 height 26
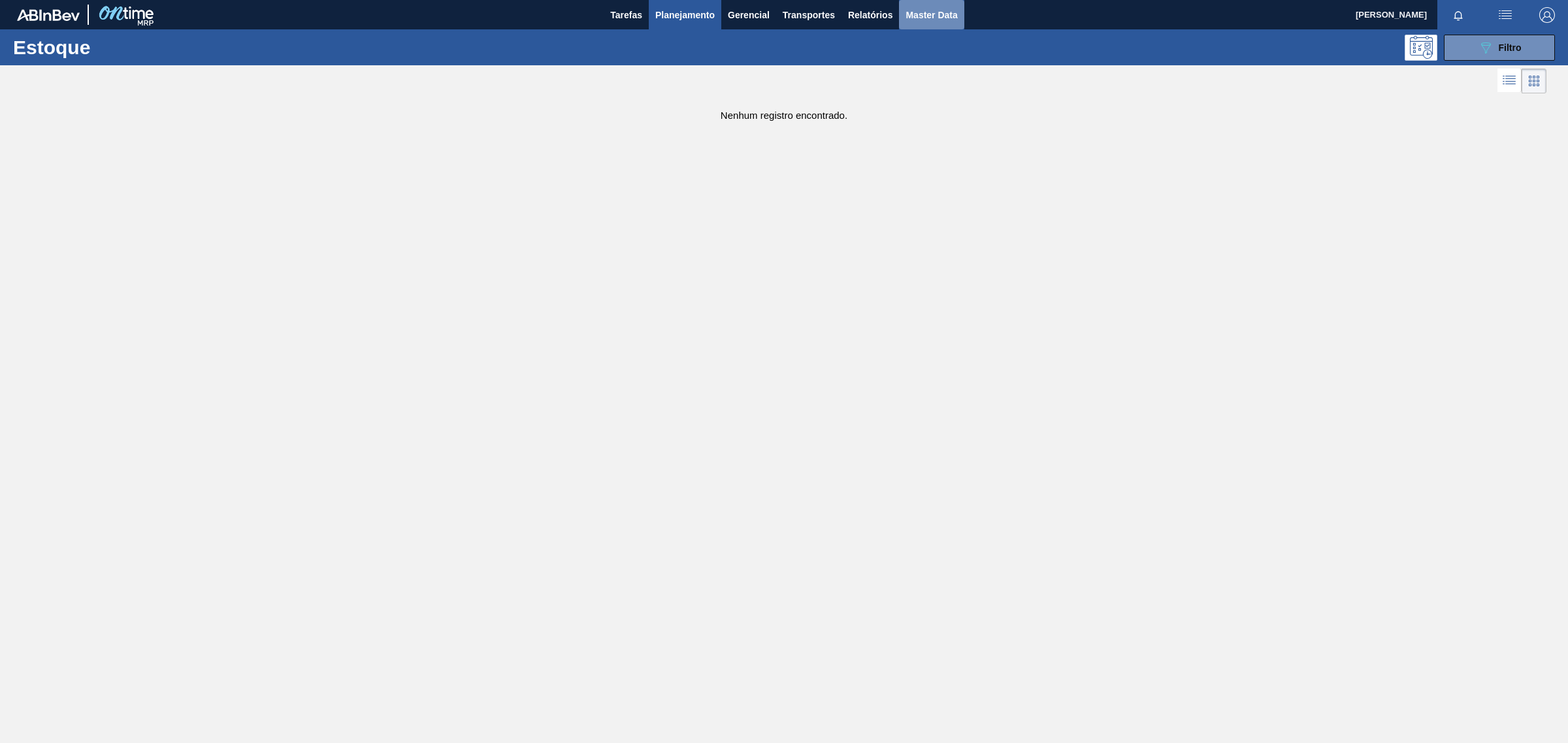
click at [942, 15] on span "Master Data" at bounding box center [932, 15] width 52 height 16
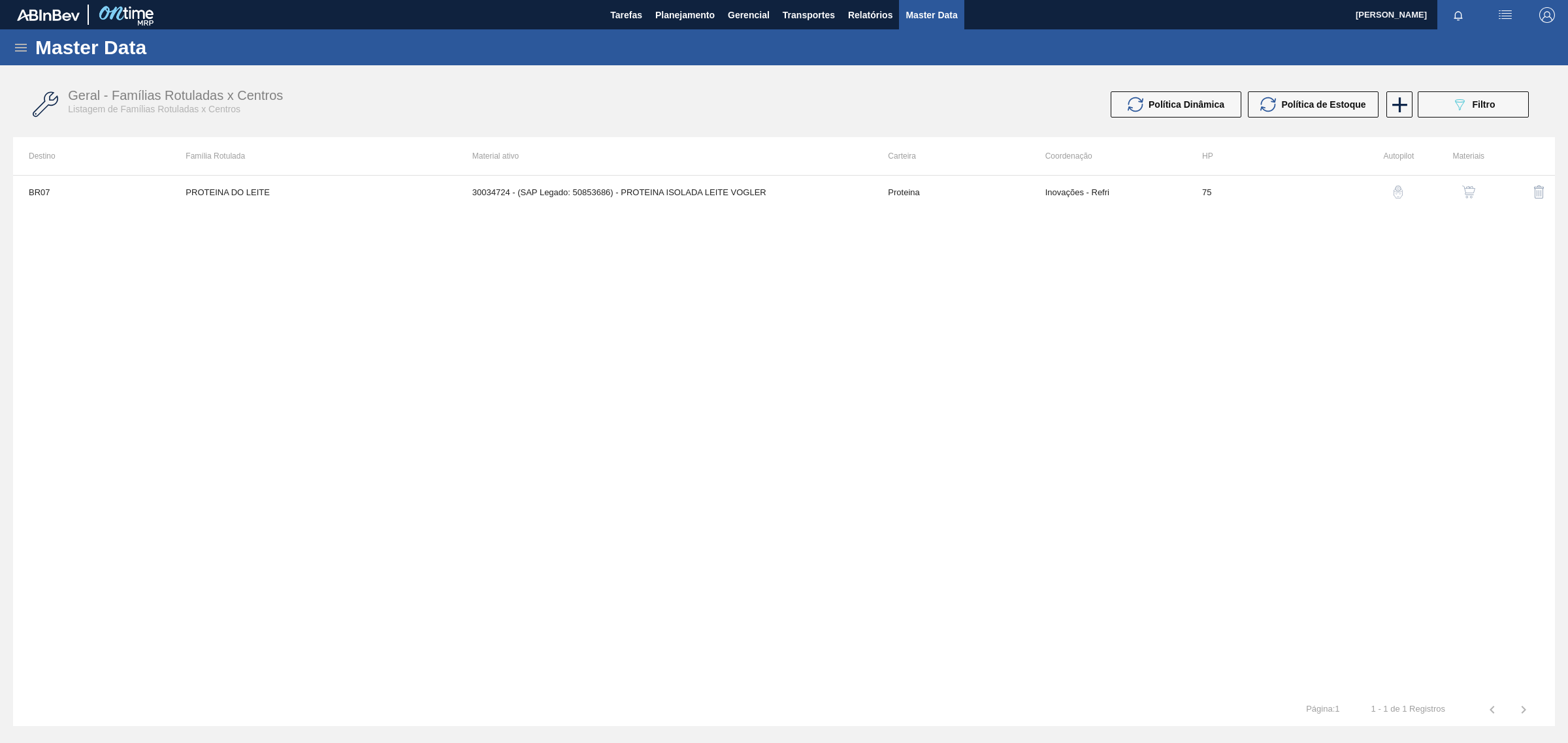
click at [14, 43] on icon at bounding box center [21, 48] width 16 height 16
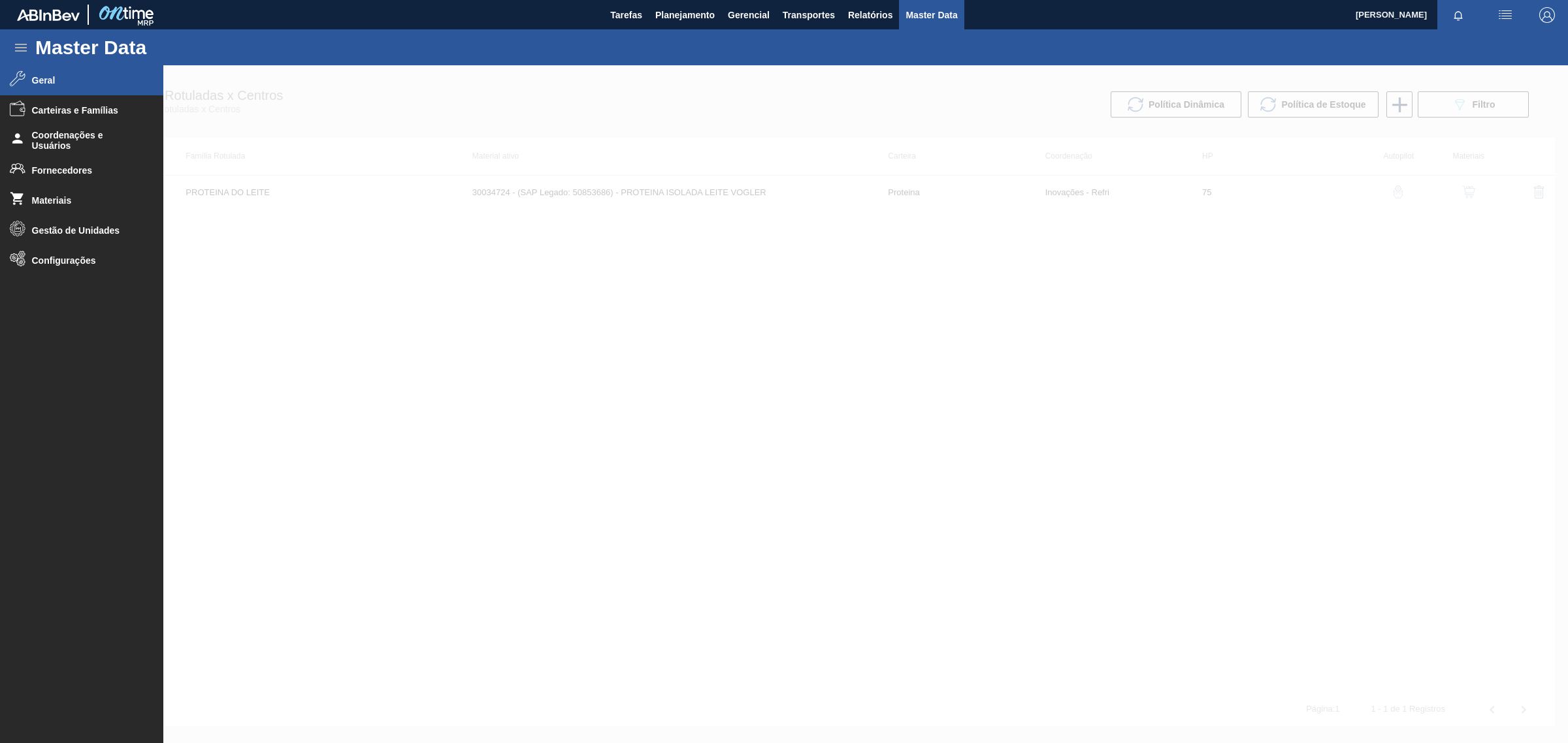
click at [50, 81] on span "Geral" at bounding box center [86, 80] width 108 height 11
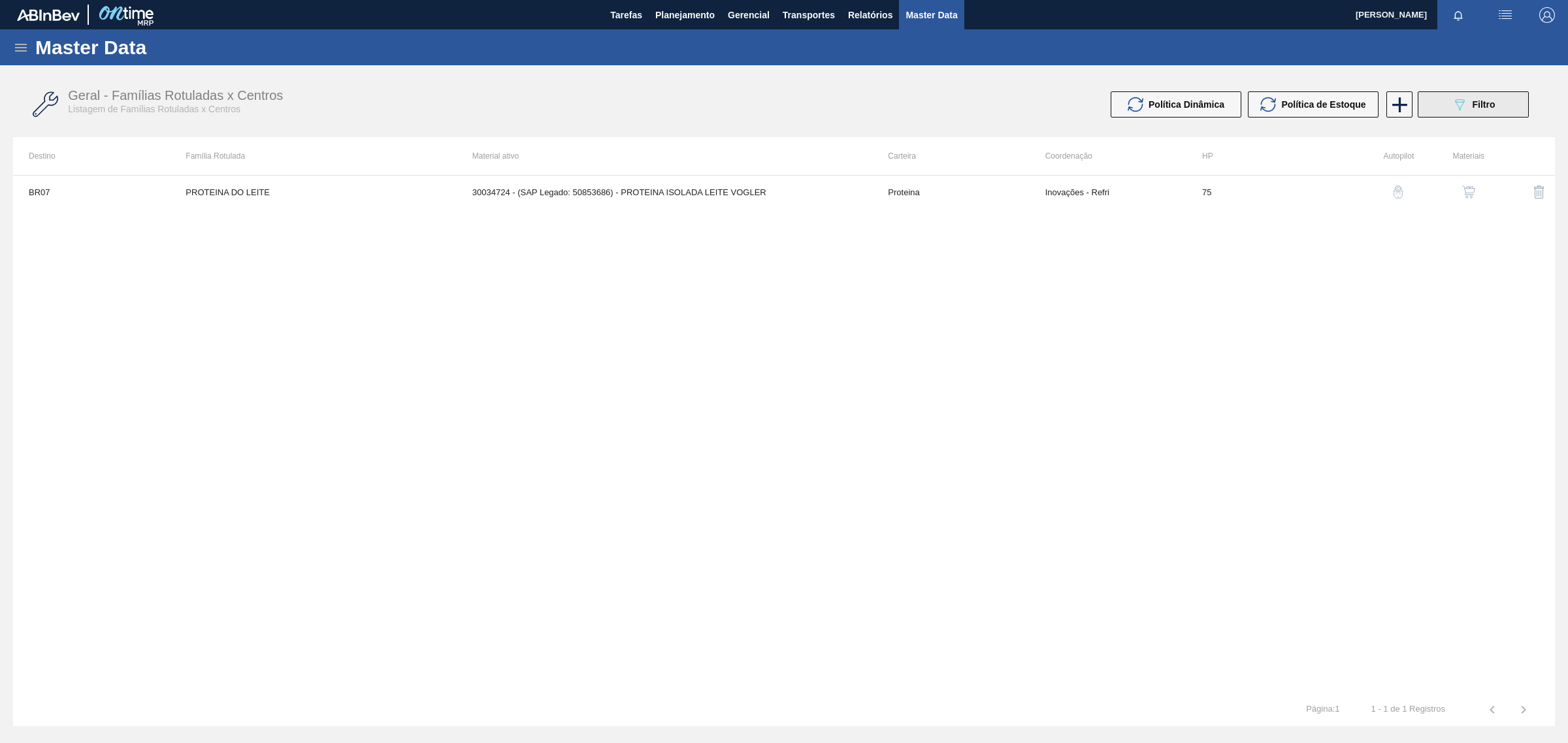
click at [1475, 114] on button "089F7B8B-B2A5-4AFE-B5C0-19BA573D28AC Filtro" at bounding box center [1473, 104] width 111 height 26
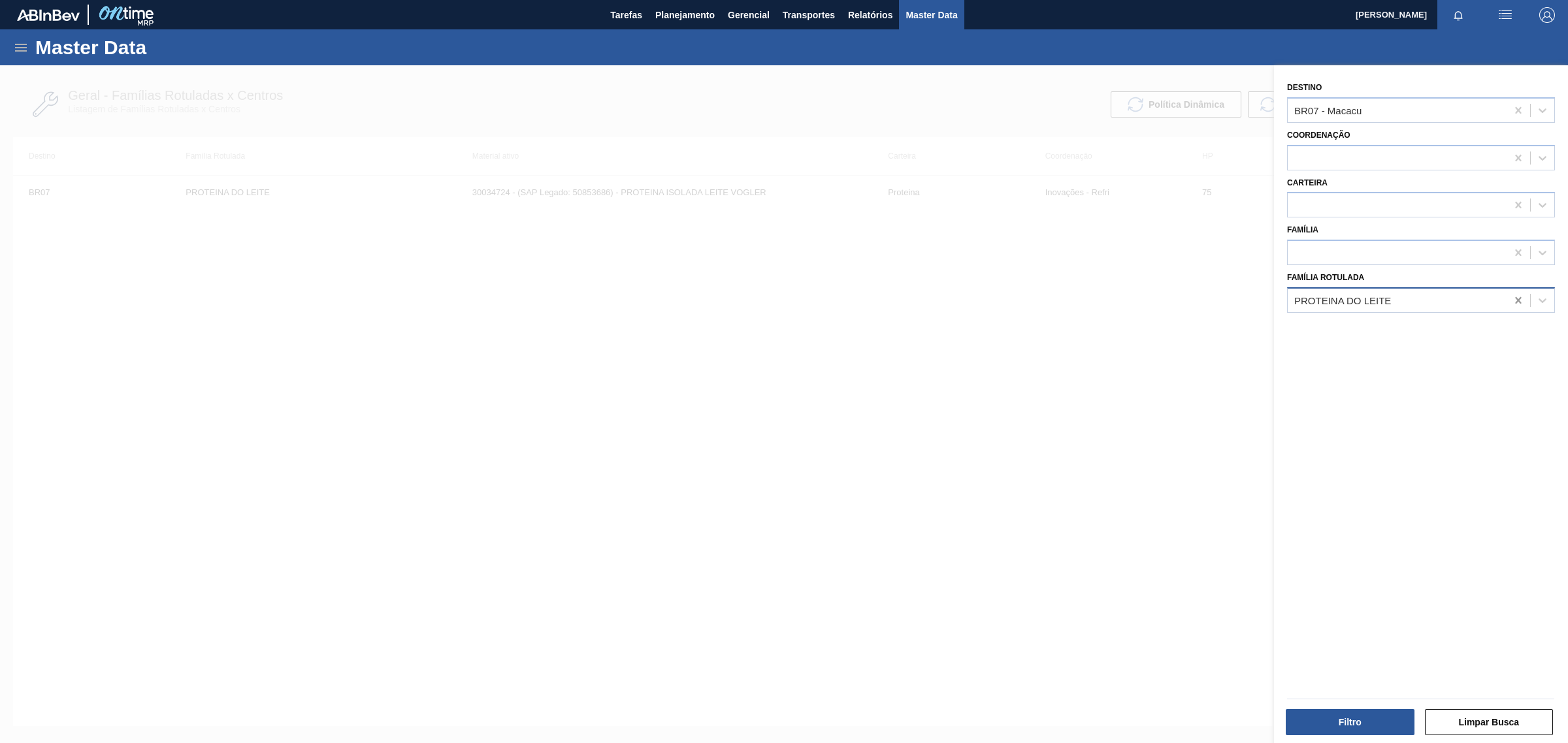
click at [1517, 298] on icon at bounding box center [1518, 300] width 6 height 6
click at [678, 21] on span "Planejamento" at bounding box center [685, 15] width 60 height 16
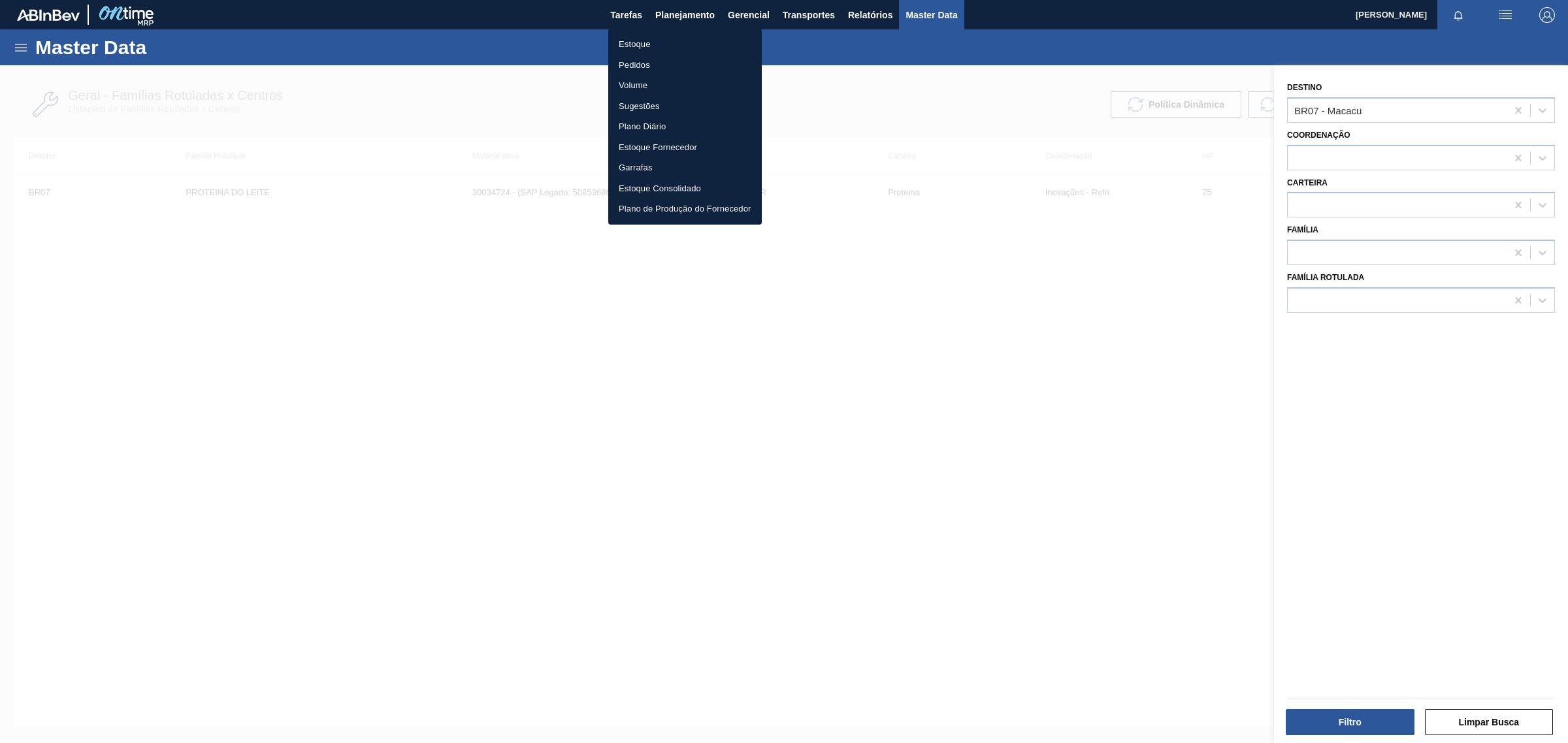
click at [636, 43] on li "Estoque" at bounding box center [685, 44] width 154 height 21
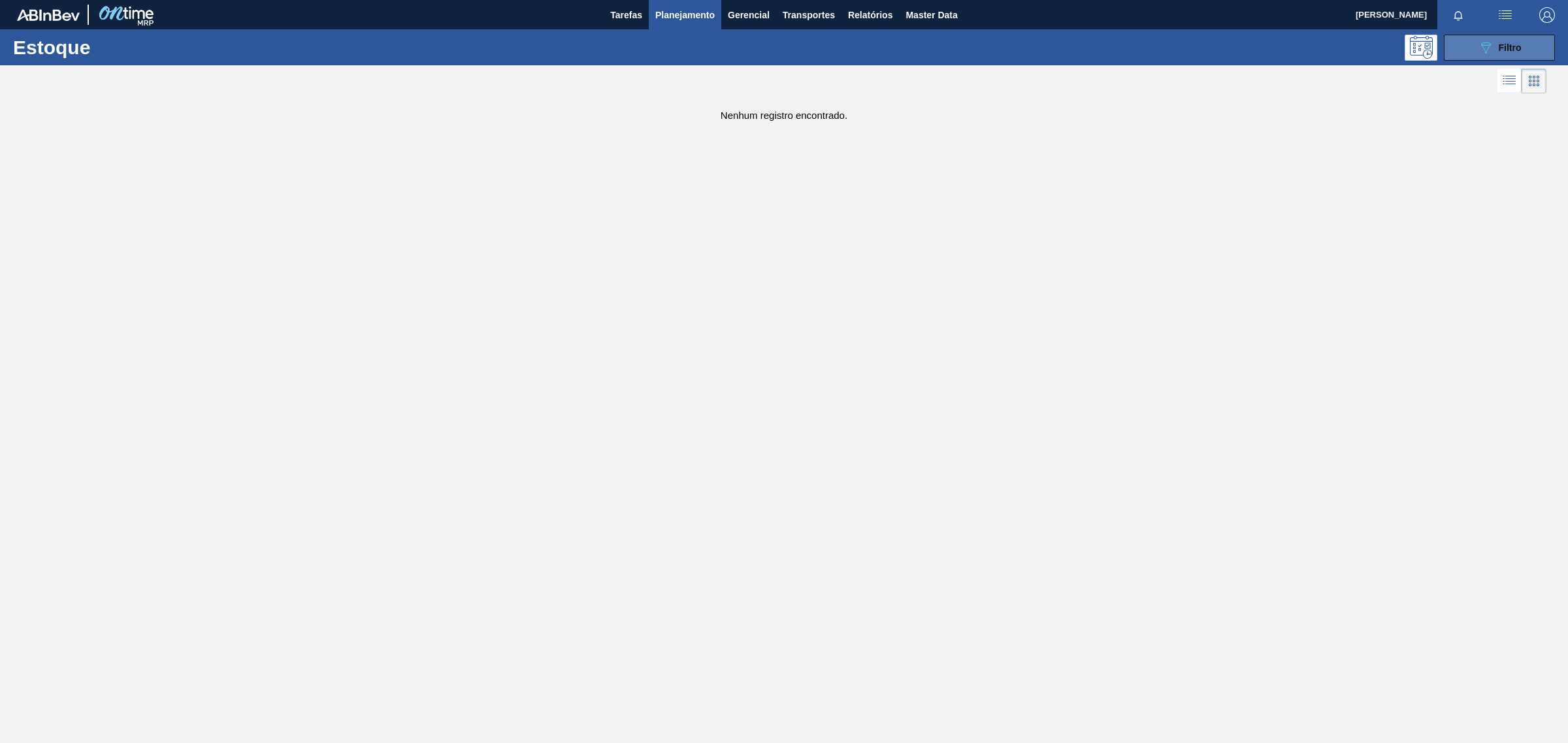
click at [1463, 36] on button "089F7B8B-B2A5-4AFE-B5C0-19BA573D28AC Filtro" at bounding box center [1499, 47] width 111 height 26
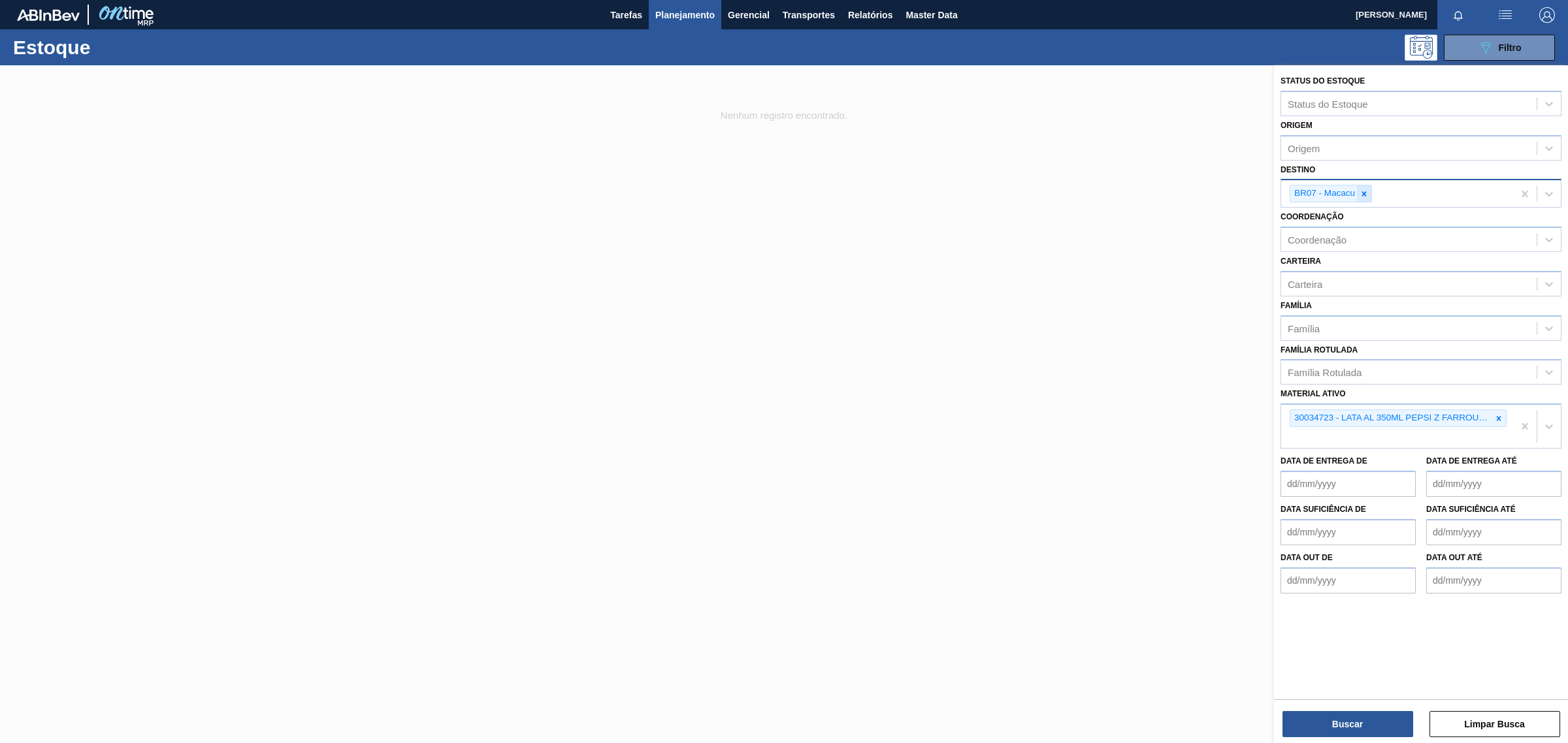
click at [1366, 193] on icon at bounding box center [1364, 194] width 9 height 9
type input "Viam"
click at [1345, 223] on div "BR22 - Viamão" at bounding box center [1421, 224] width 281 height 24
click at [1501, 414] on icon at bounding box center [1499, 419] width 9 height 9
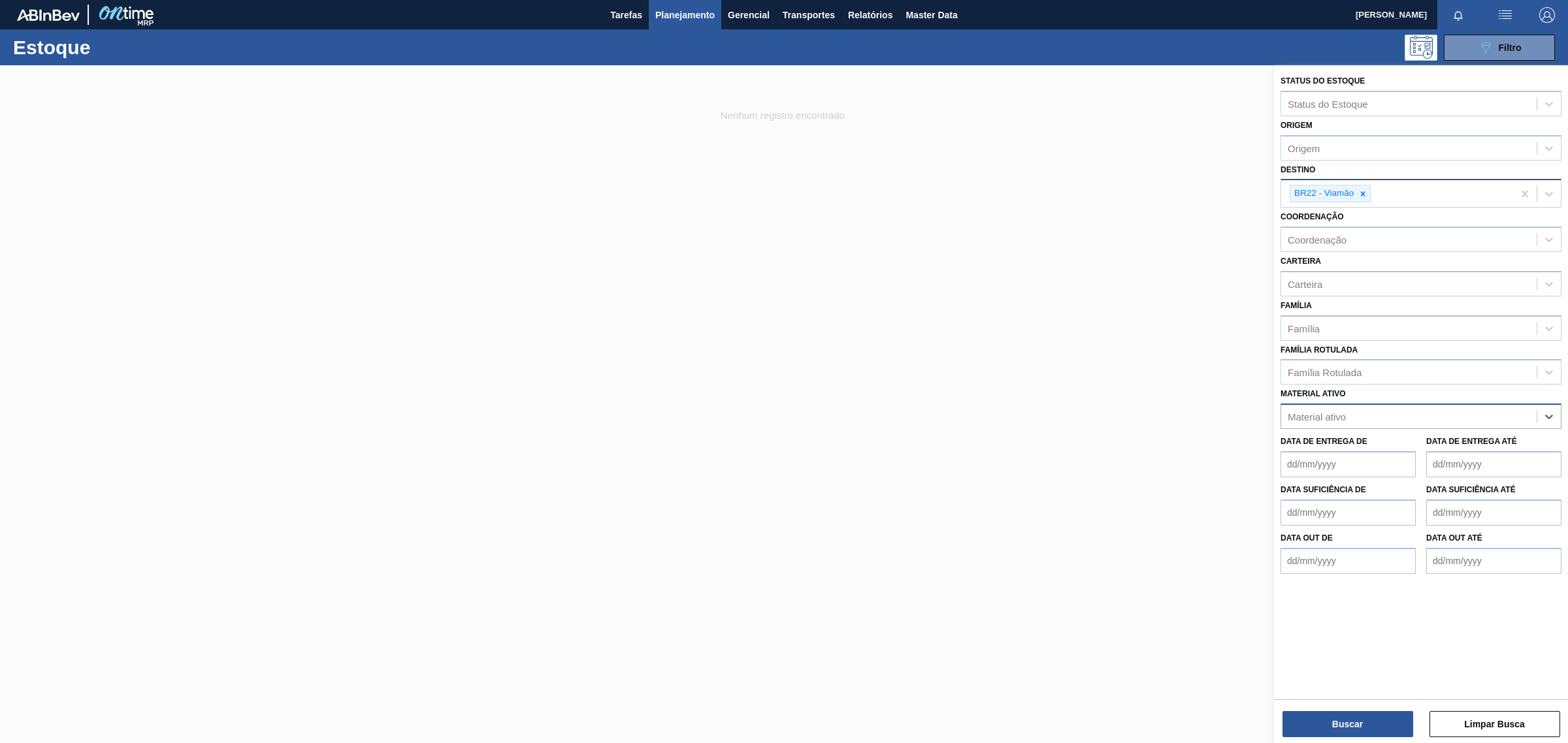
paste ativo "30012602"
type ativo "30012602"
drag, startPoint x: 1397, startPoint y: 443, endPoint x: 1397, endPoint y: 505, distance: 62.0
click at [1397, 442] on div "30012602 - FILME C. 800X65 SK 473ML C12 429" at bounding box center [1421, 448] width 281 height 24
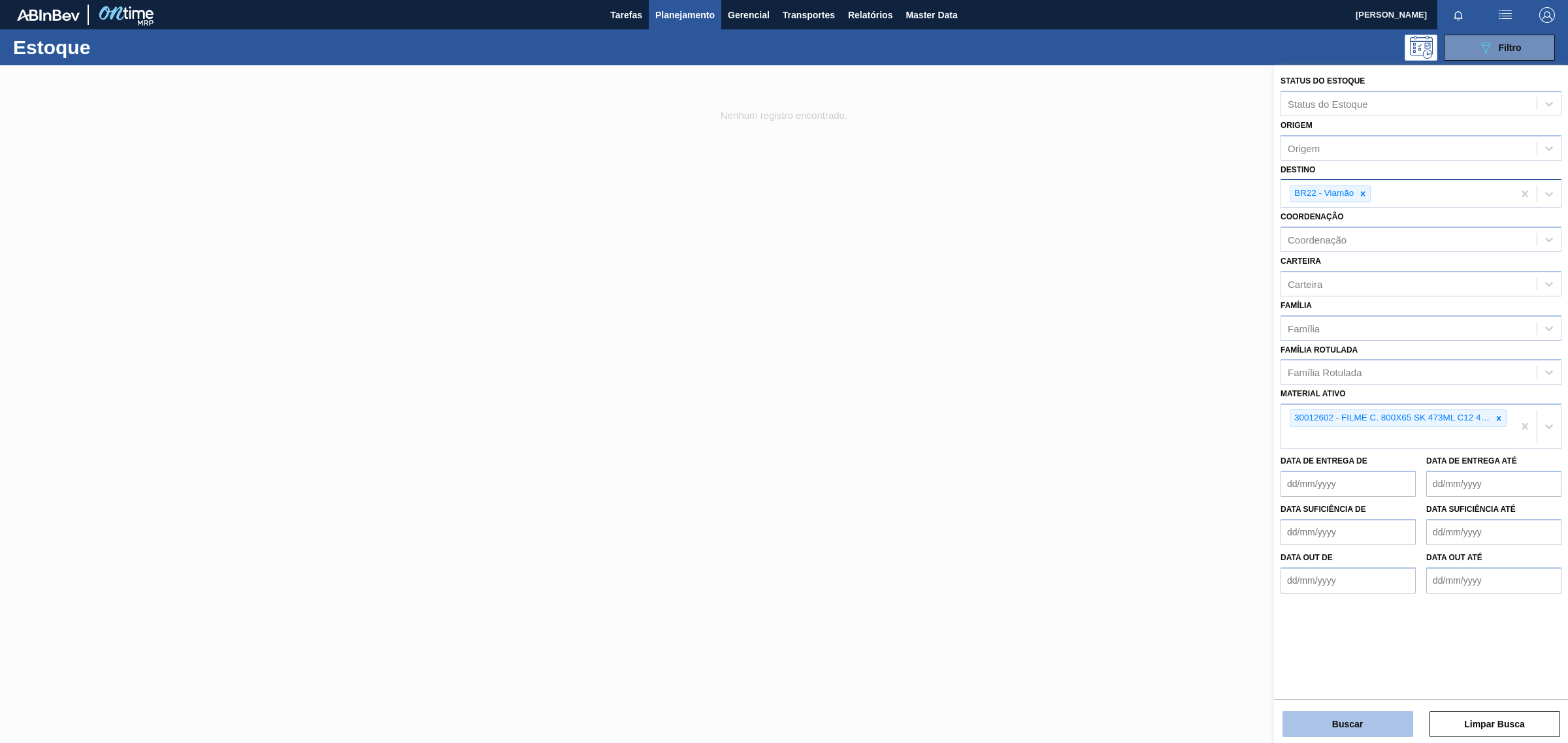
click at [1350, 728] on button "Buscar" at bounding box center [1348, 723] width 130 height 26
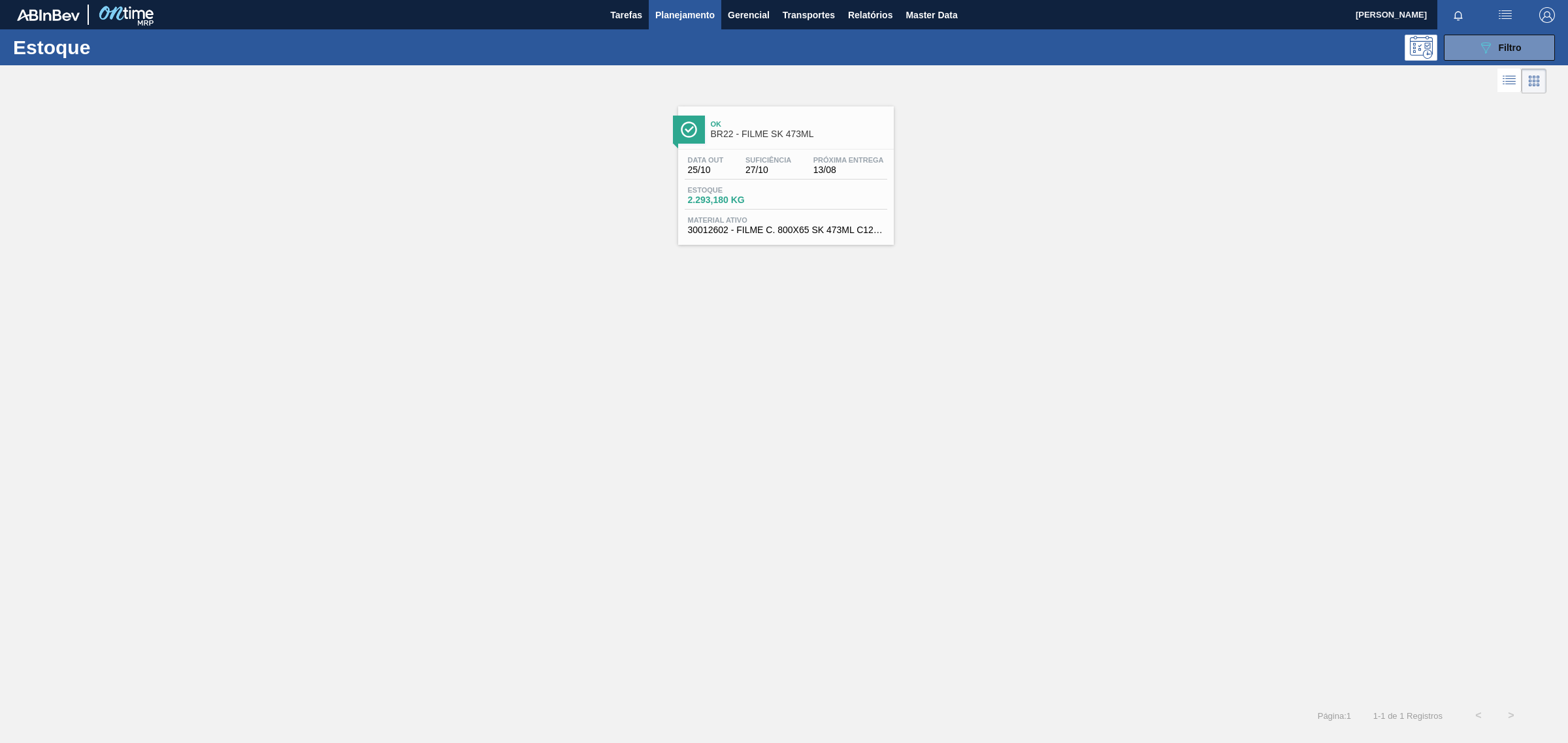
click at [785, 187] on div "Estoque 2.293,180 KG" at bounding box center [785, 197] width 203 height 23
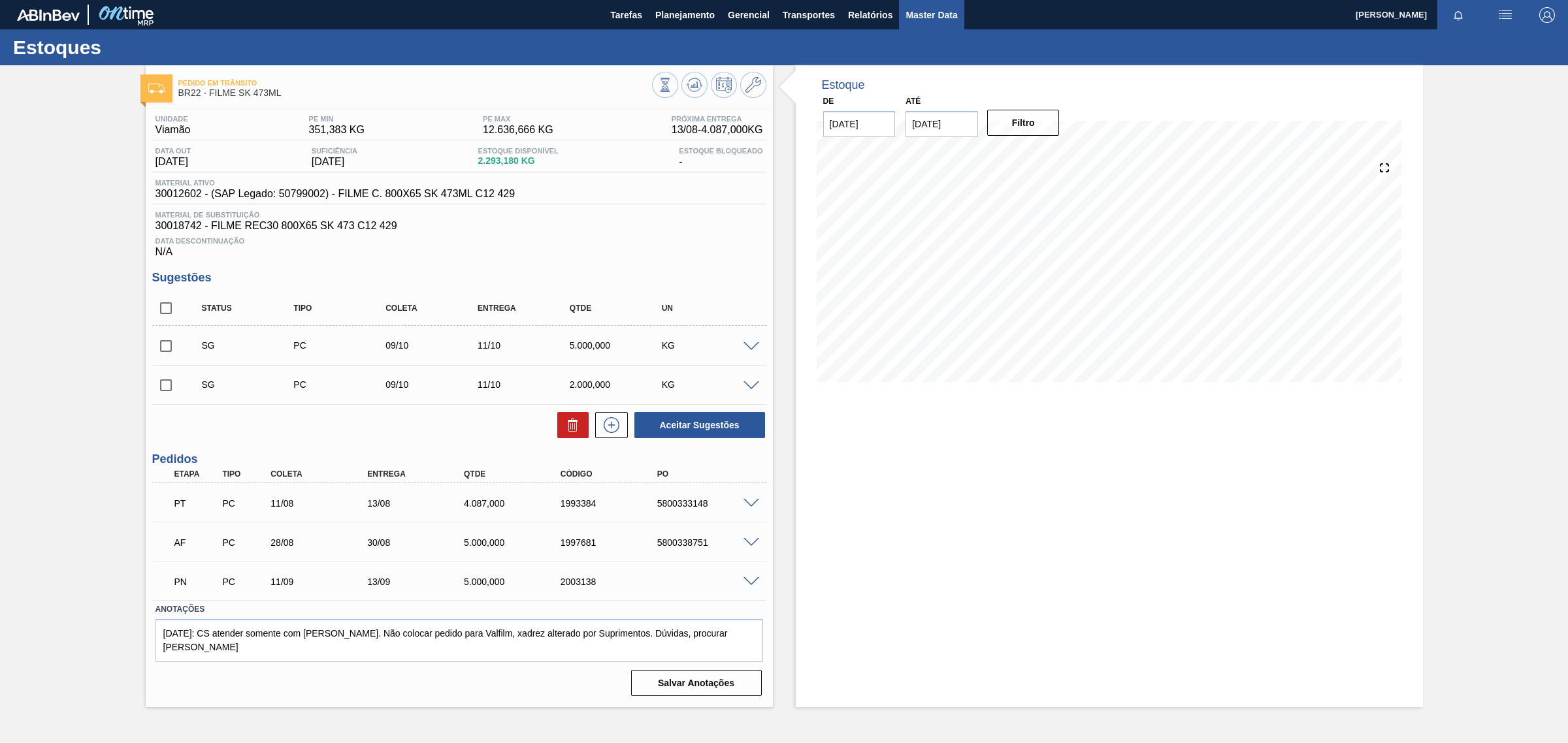
click at [944, 9] on span "Master Data" at bounding box center [932, 15] width 52 height 16
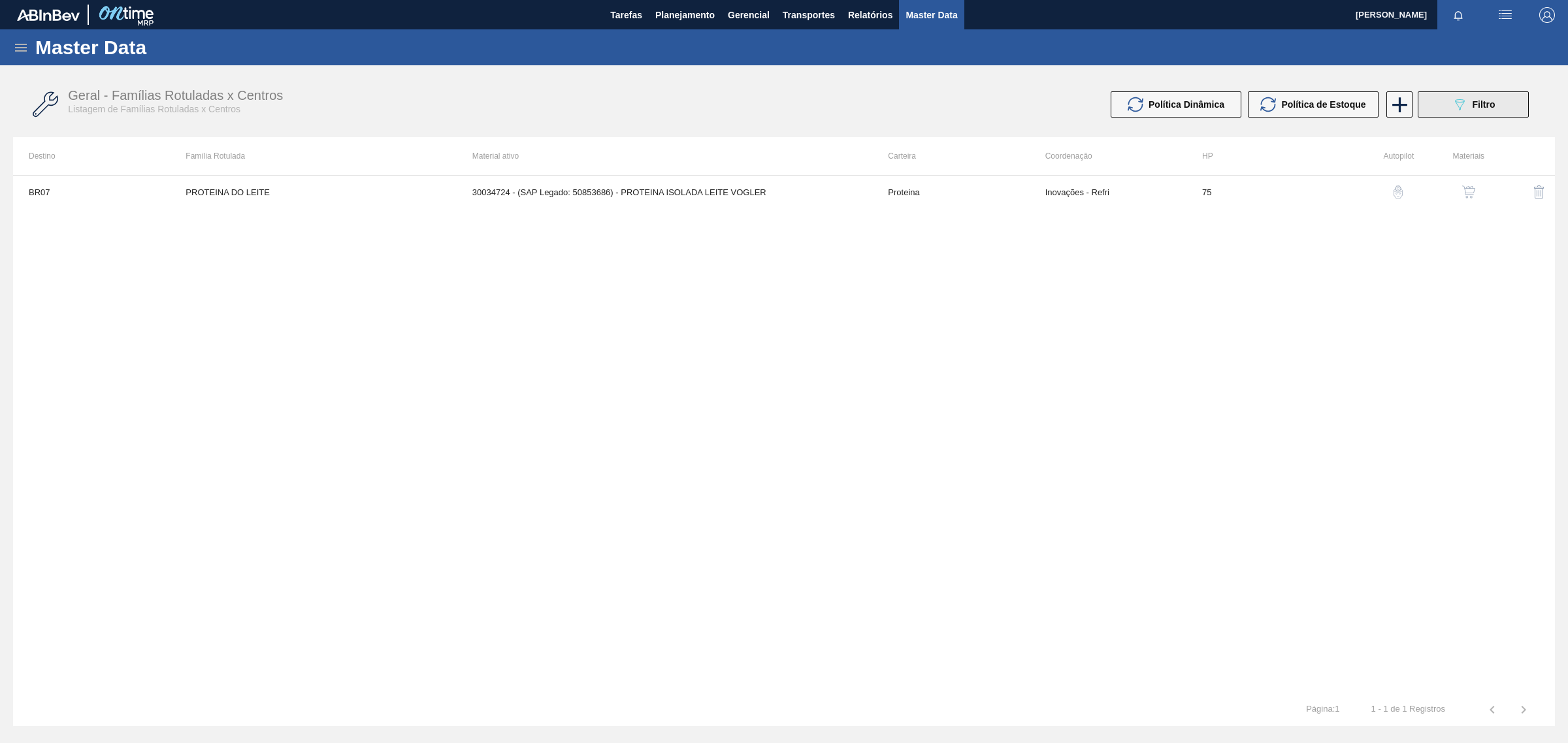
click at [1497, 104] on button "089F7B8B-B2A5-4AFE-B5C0-19BA573D28AC Filtro" at bounding box center [1473, 104] width 111 height 26
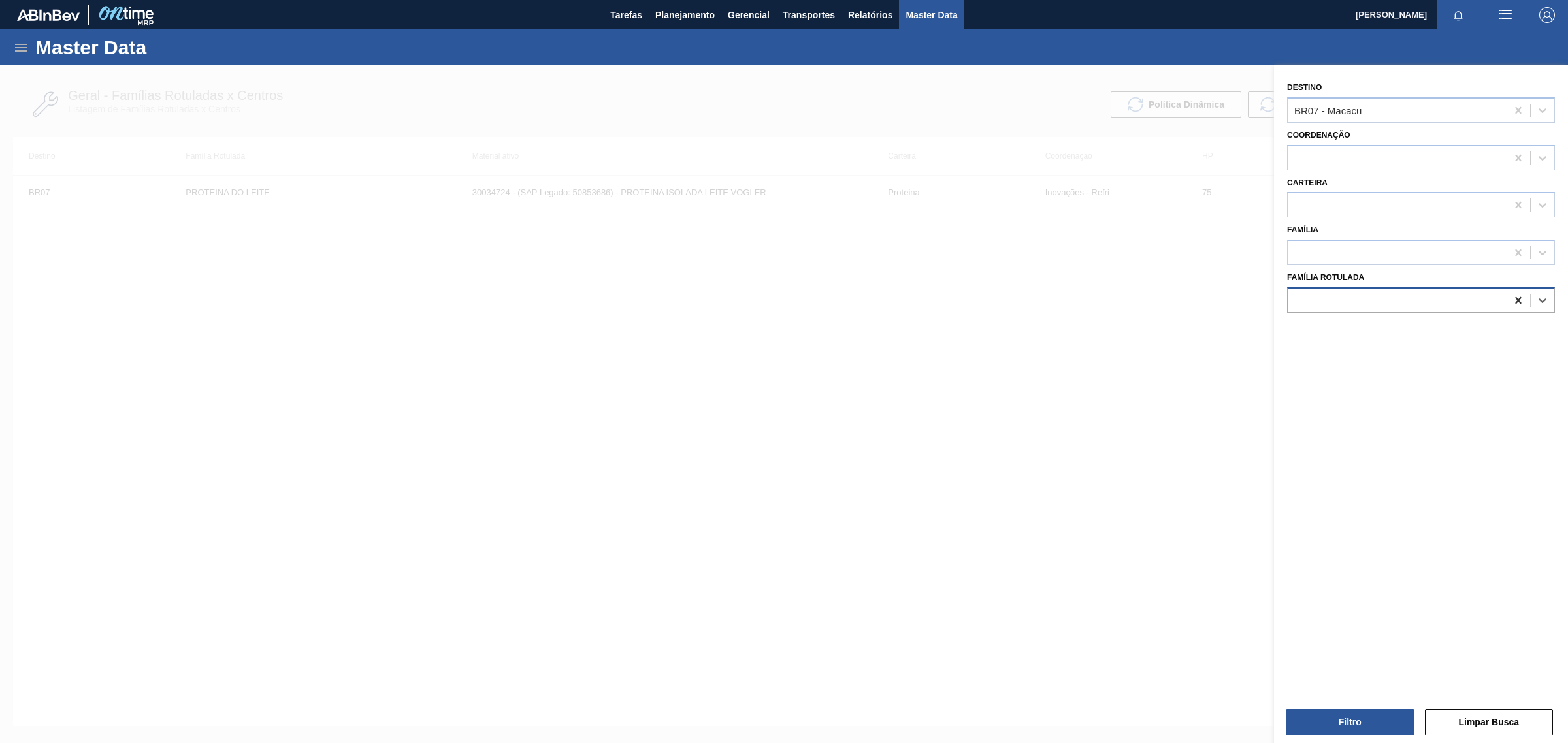
click at [1512, 298] on icon at bounding box center [1518, 300] width 13 height 13
click at [1337, 719] on button "Filtro" at bounding box center [1350, 722] width 129 height 26
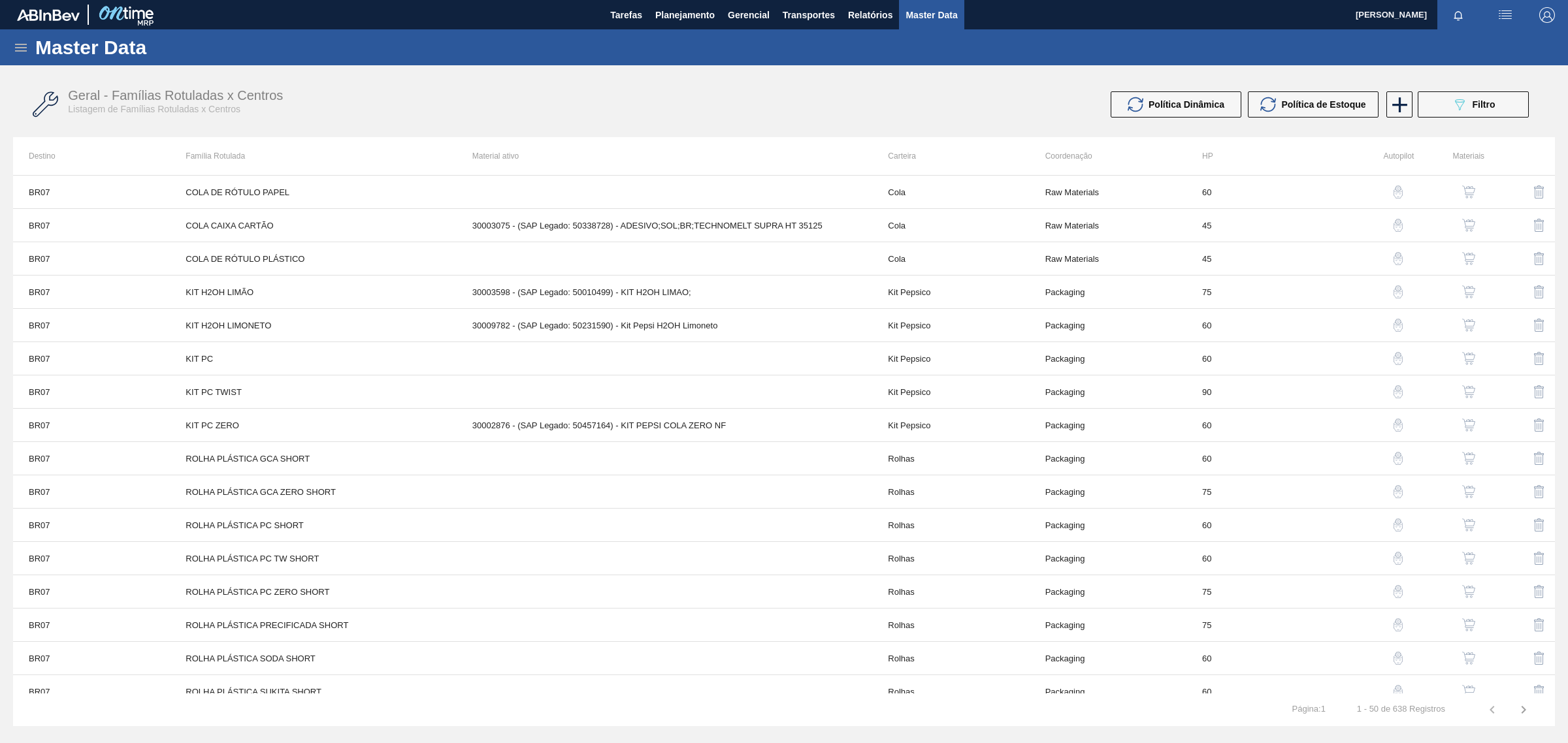
click at [499, 154] on th "Material ativo" at bounding box center [665, 156] width 416 height 38
click at [1453, 100] on icon "089F7B8B-B2A5-4AFE-B5C0-19BA573D28AC" at bounding box center [1460, 104] width 16 height 16
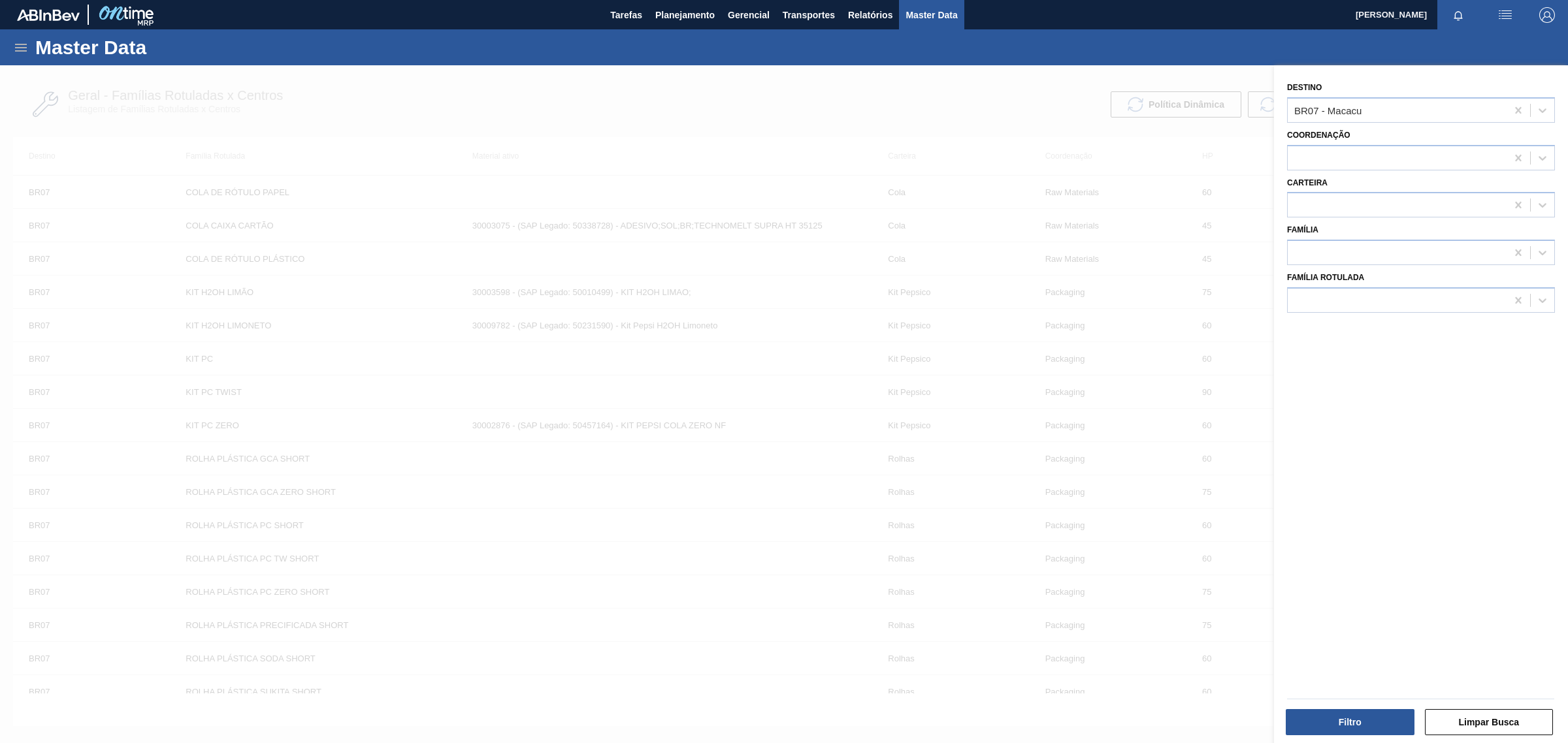
click at [658, 80] on div at bounding box center [784, 437] width 1568 height 743
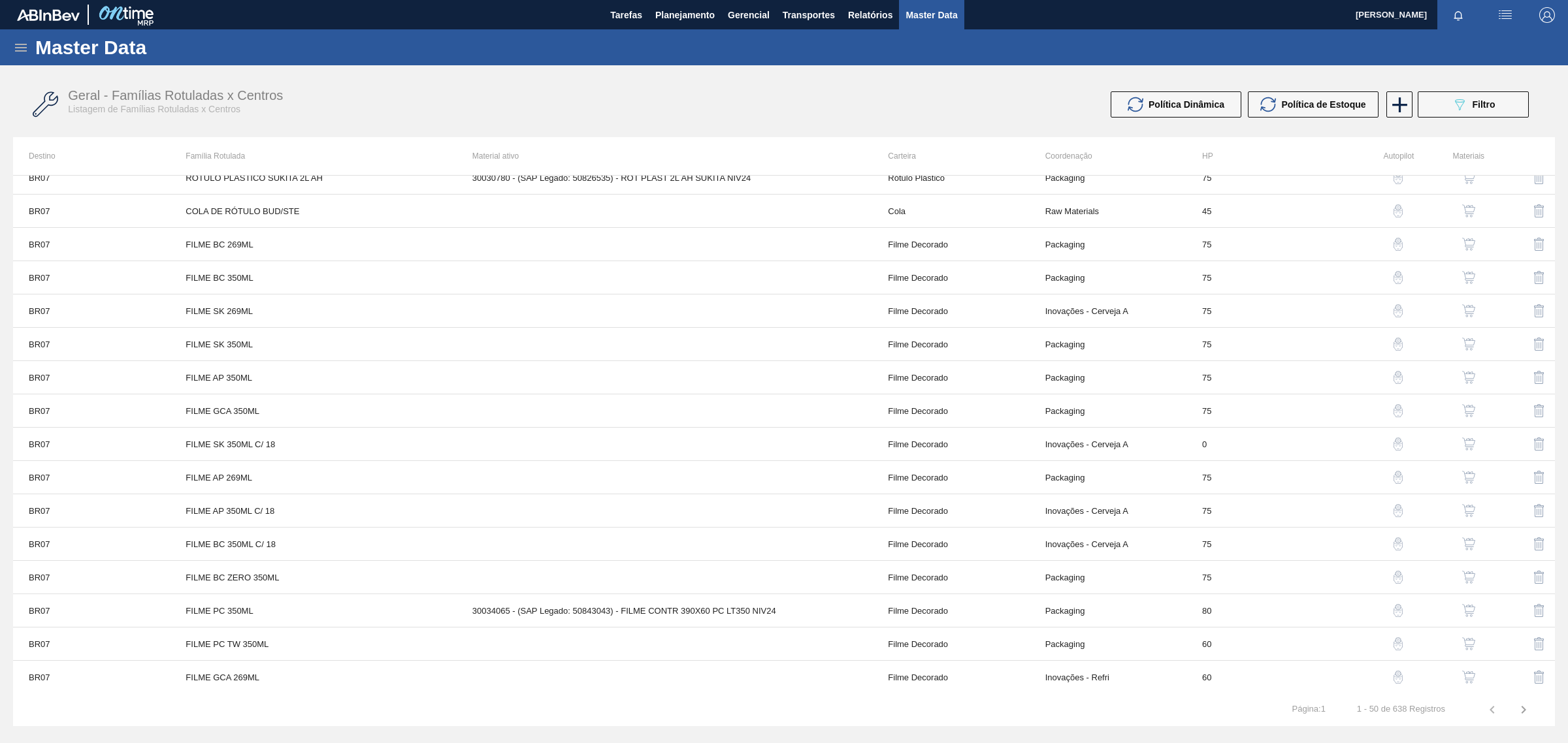
scroll to position [1154, 0]
click at [1529, 706] on icon "button" at bounding box center [1524, 710] width 16 height 16
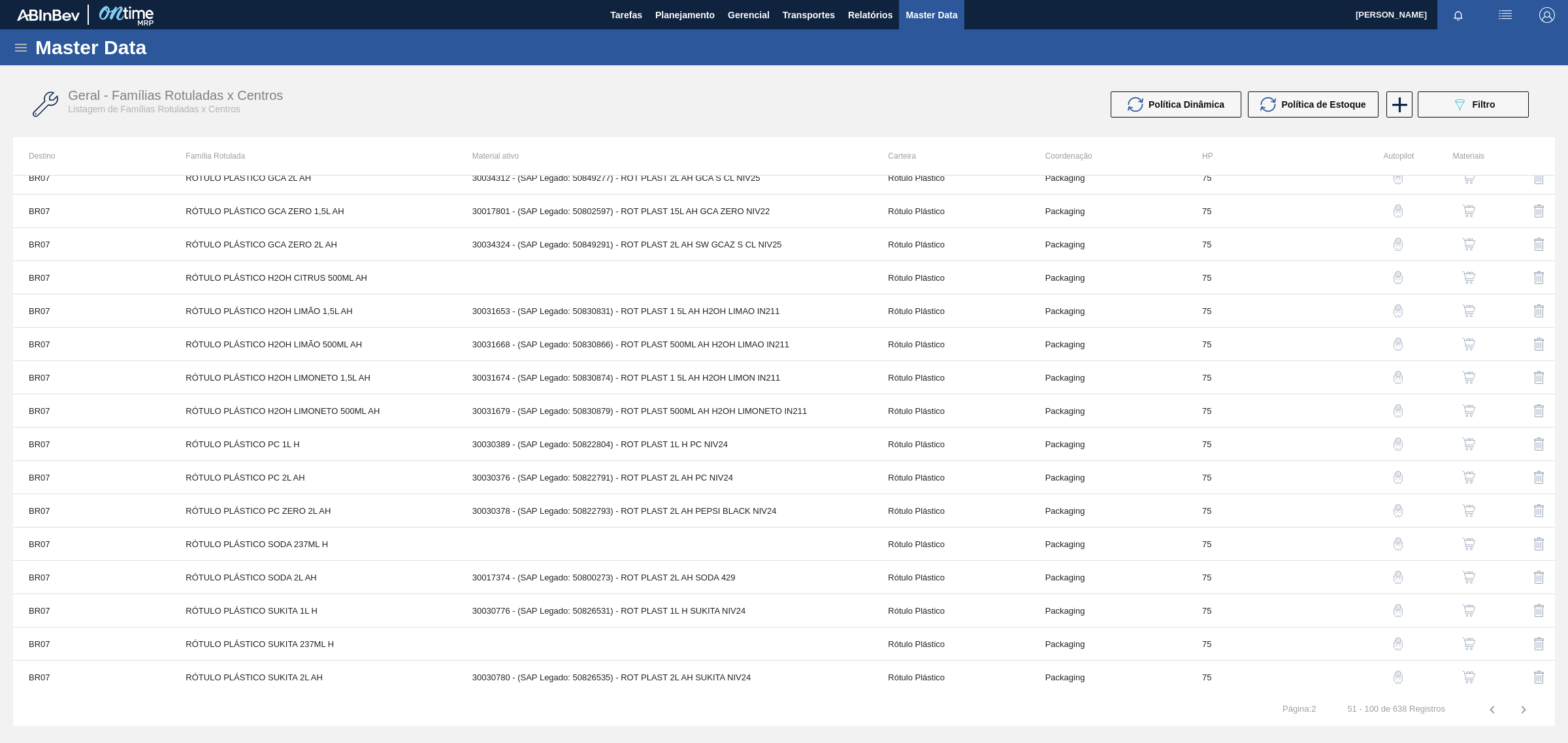
click at [1522, 702] on icon "button" at bounding box center [1524, 710] width 16 height 16
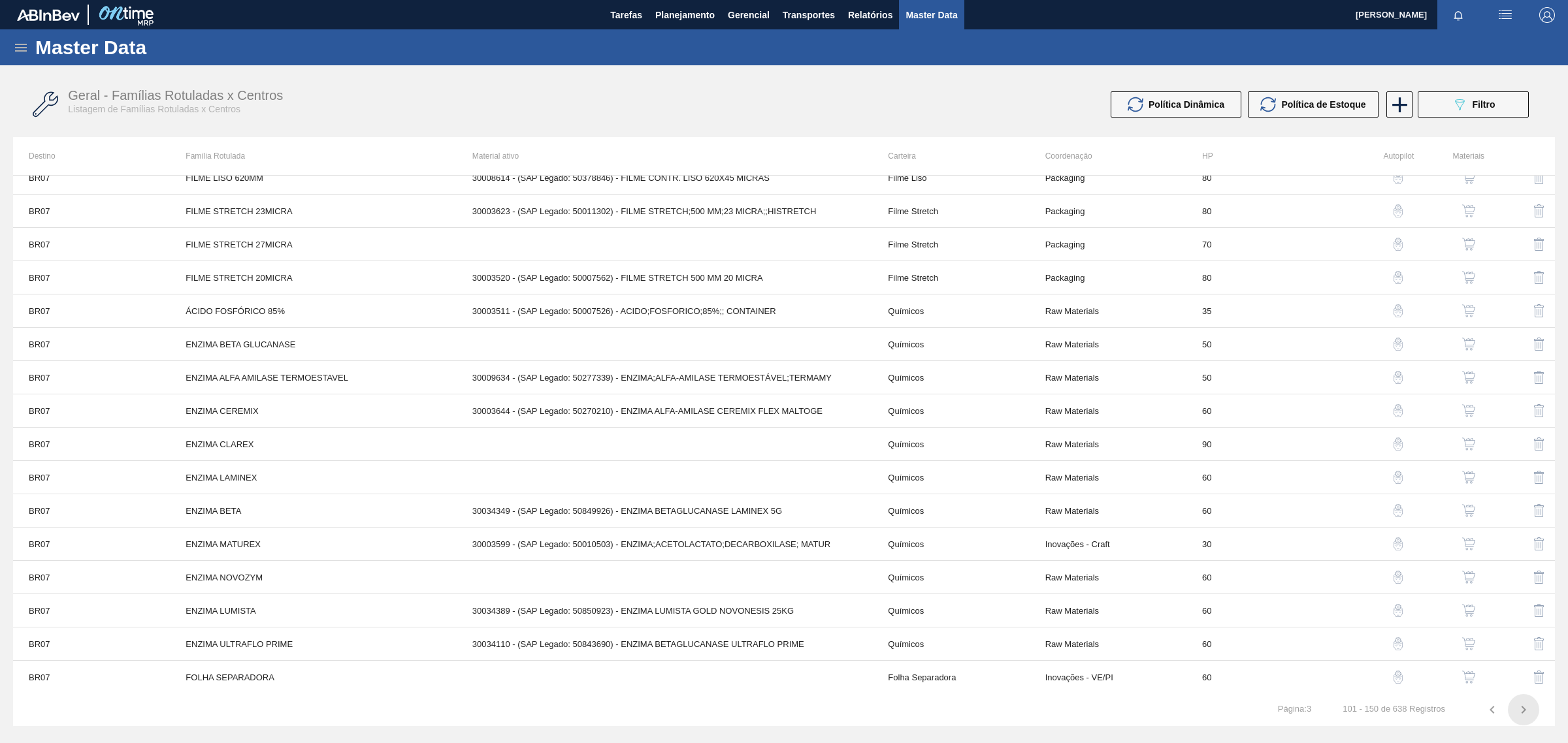
click at [1524, 705] on icon "button" at bounding box center [1524, 710] width 16 height 16
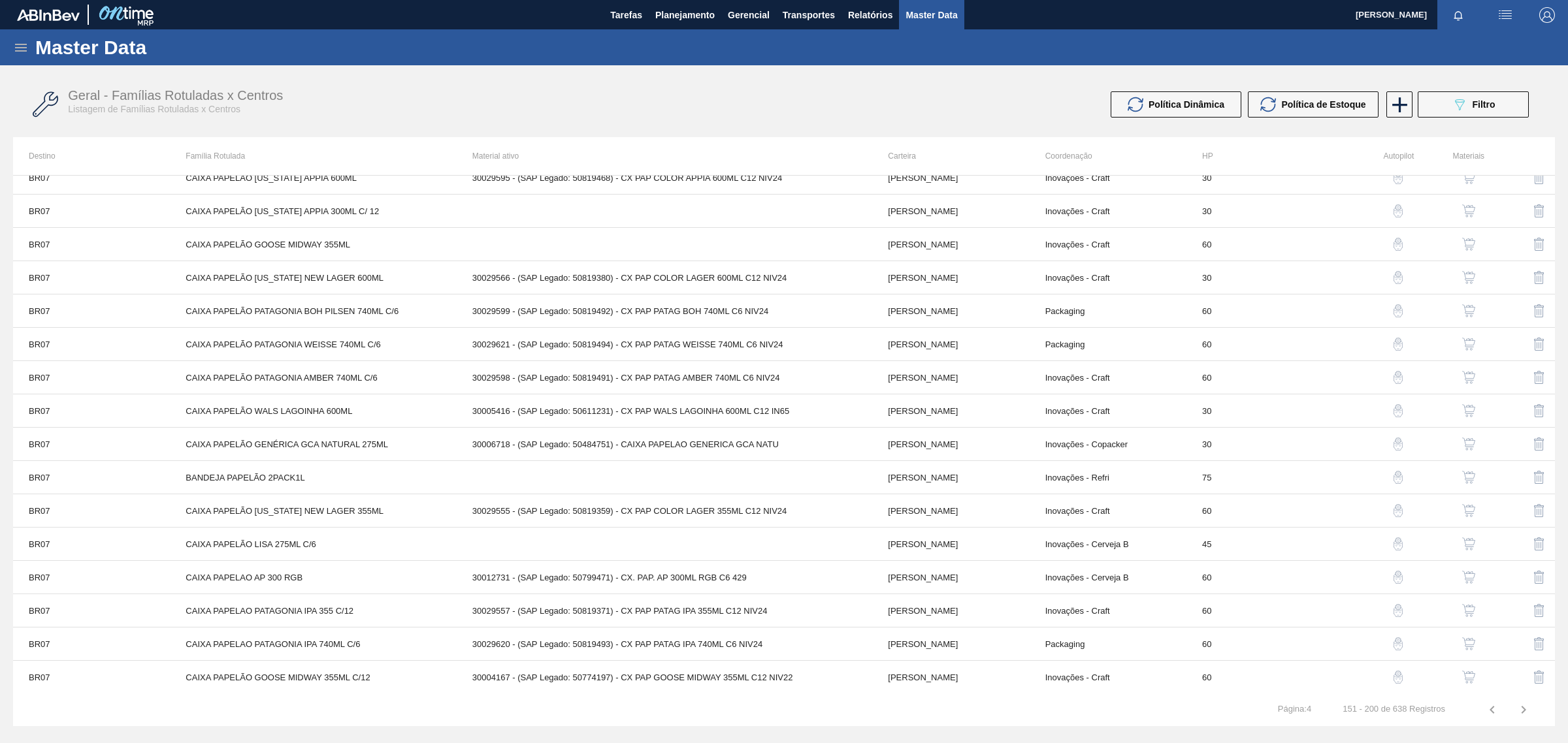
click at [1526, 710] on icon "button" at bounding box center [1524, 710] width 16 height 16
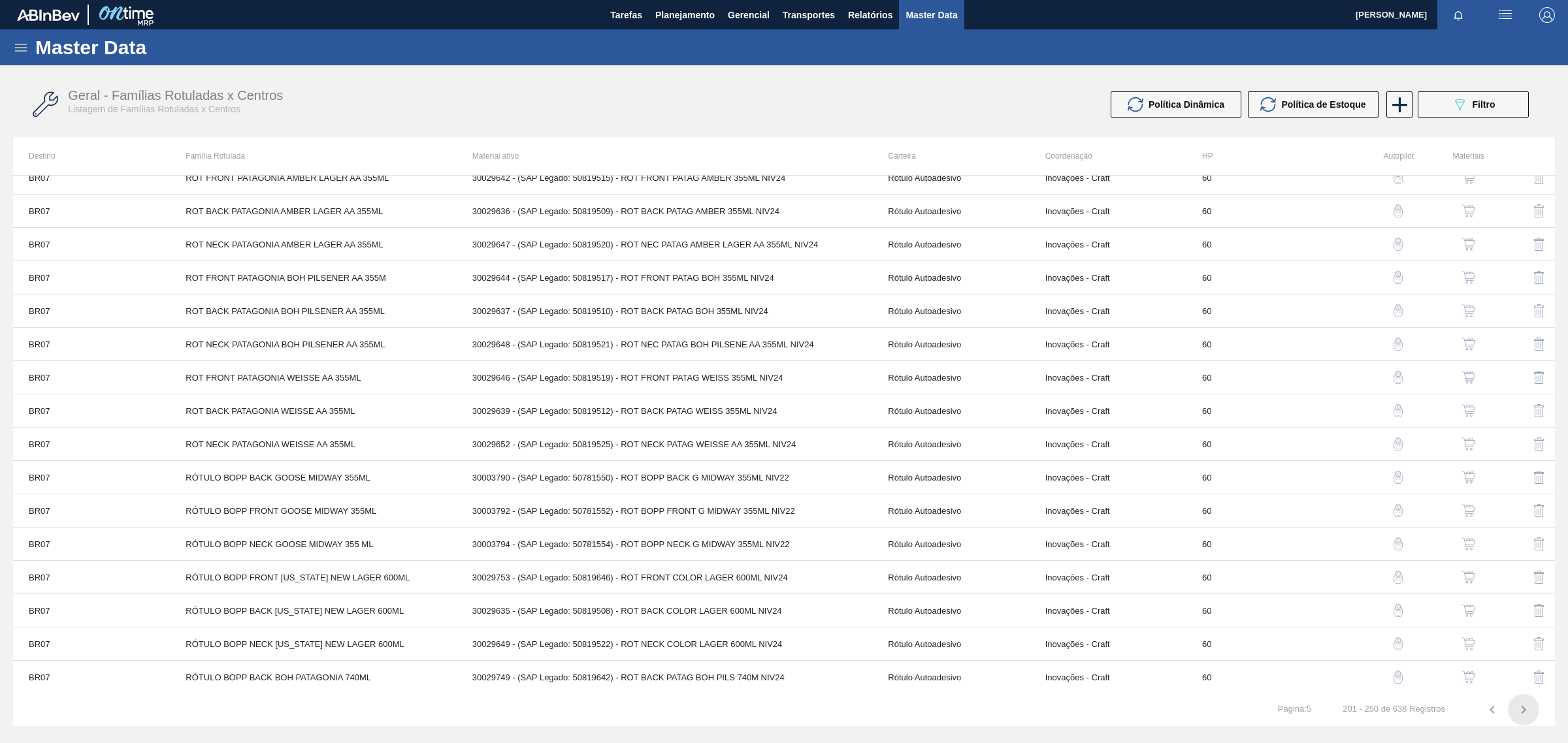
click at [1523, 709] on icon "button" at bounding box center [1524, 710] width 16 height 16
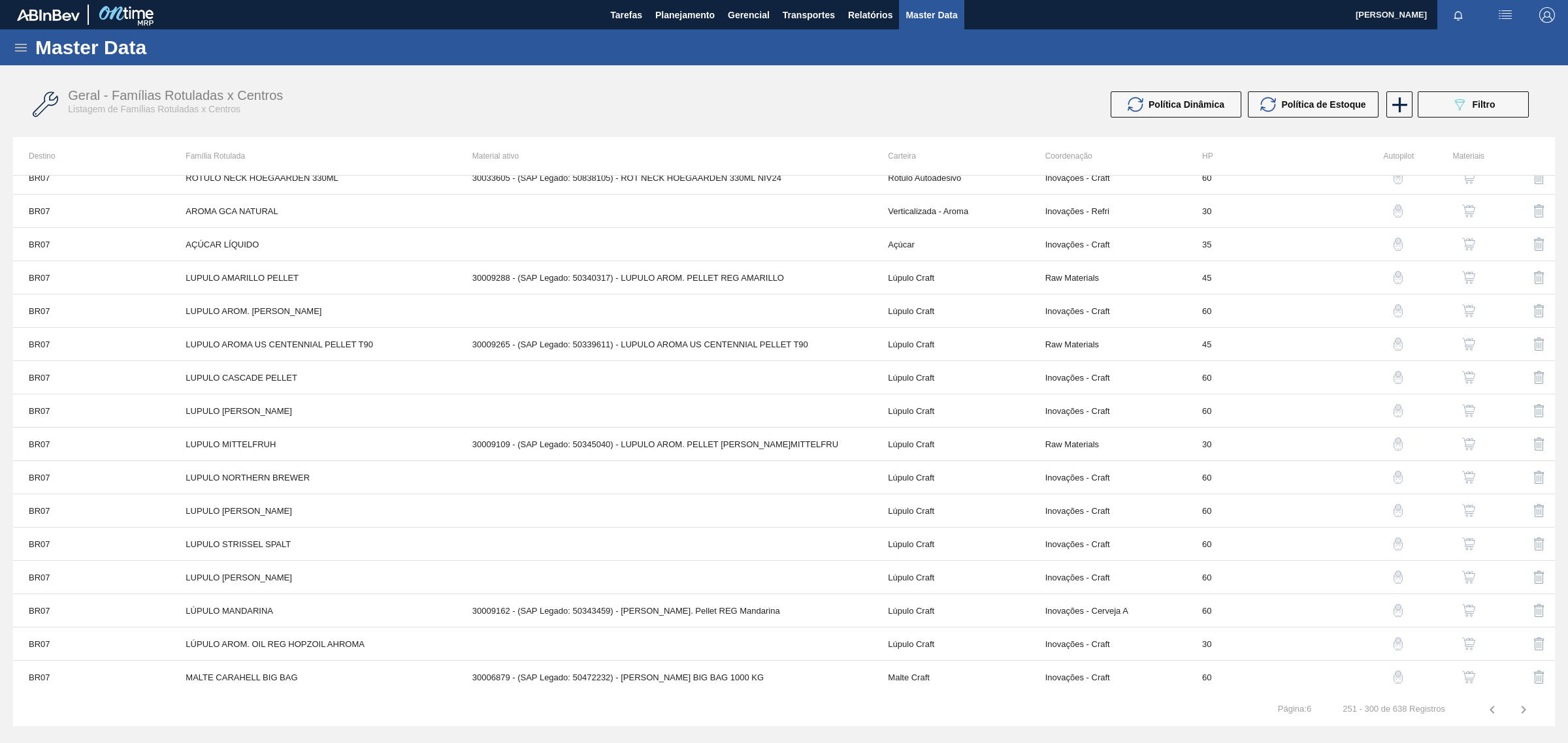
click at [1526, 705] on icon "button" at bounding box center [1524, 710] width 16 height 16
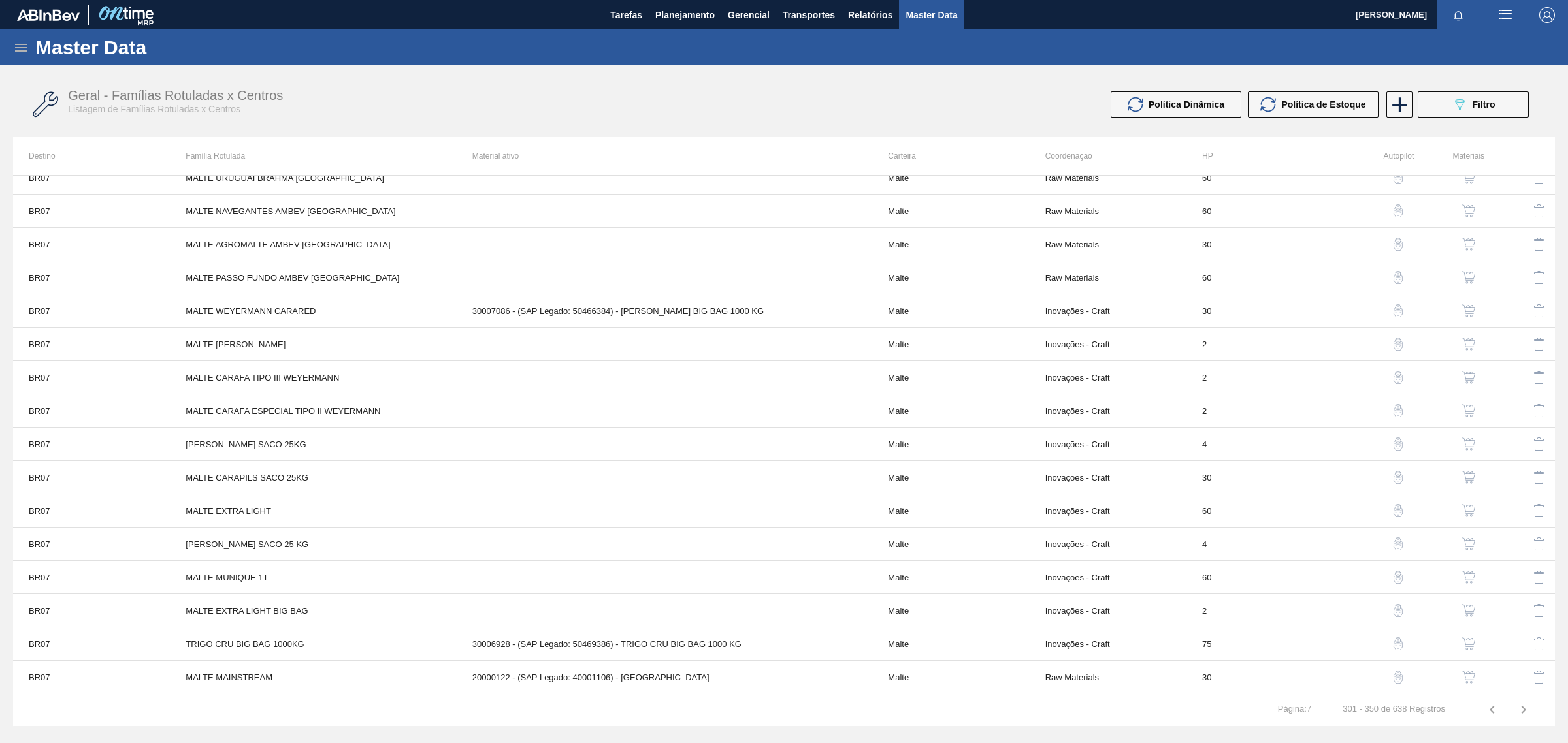
click at [1526, 709] on icon "button" at bounding box center [1524, 710] width 16 height 16
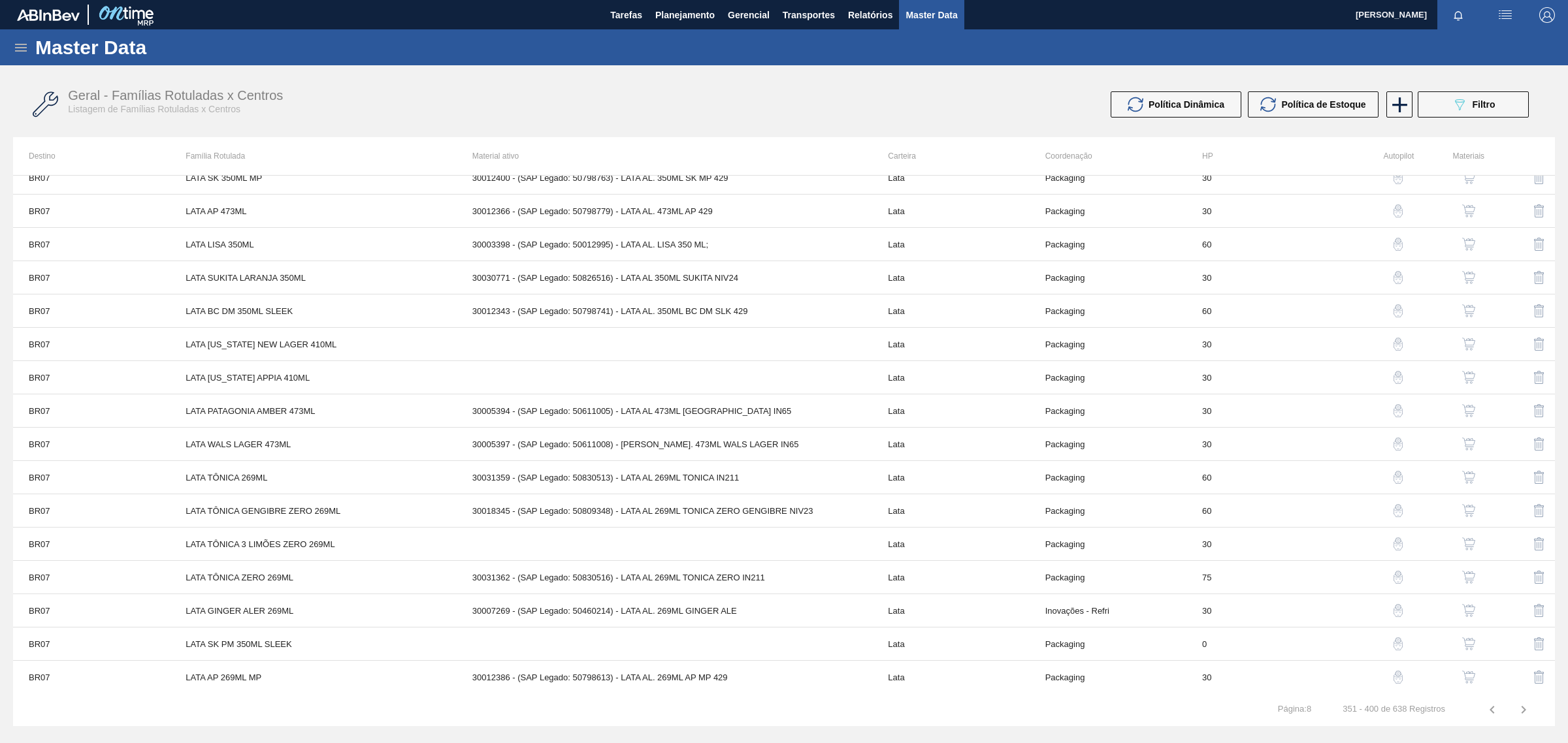
click at [1520, 705] on icon "button" at bounding box center [1524, 710] width 16 height 16
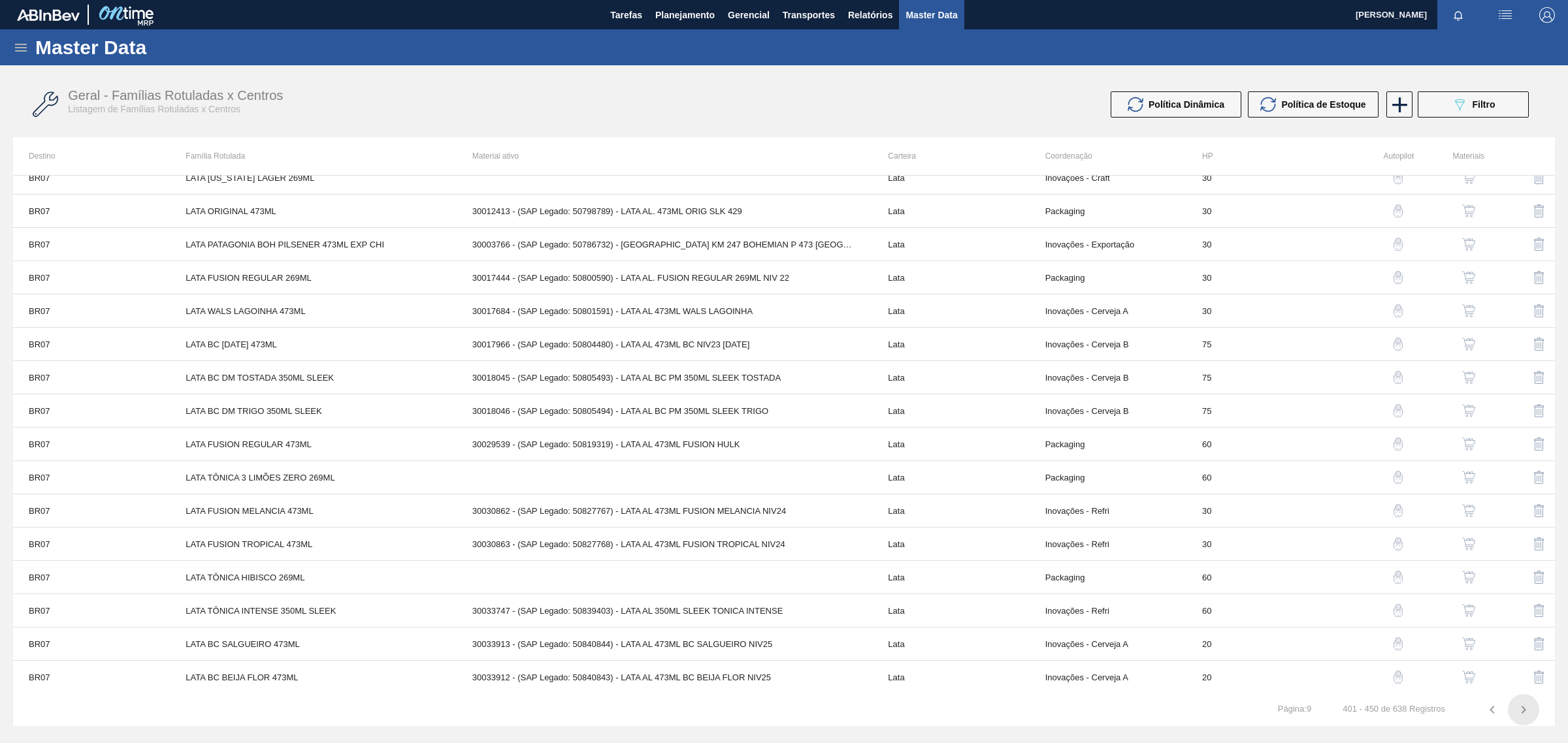
click at [1521, 709] on icon "button" at bounding box center [1524, 710] width 16 height 16
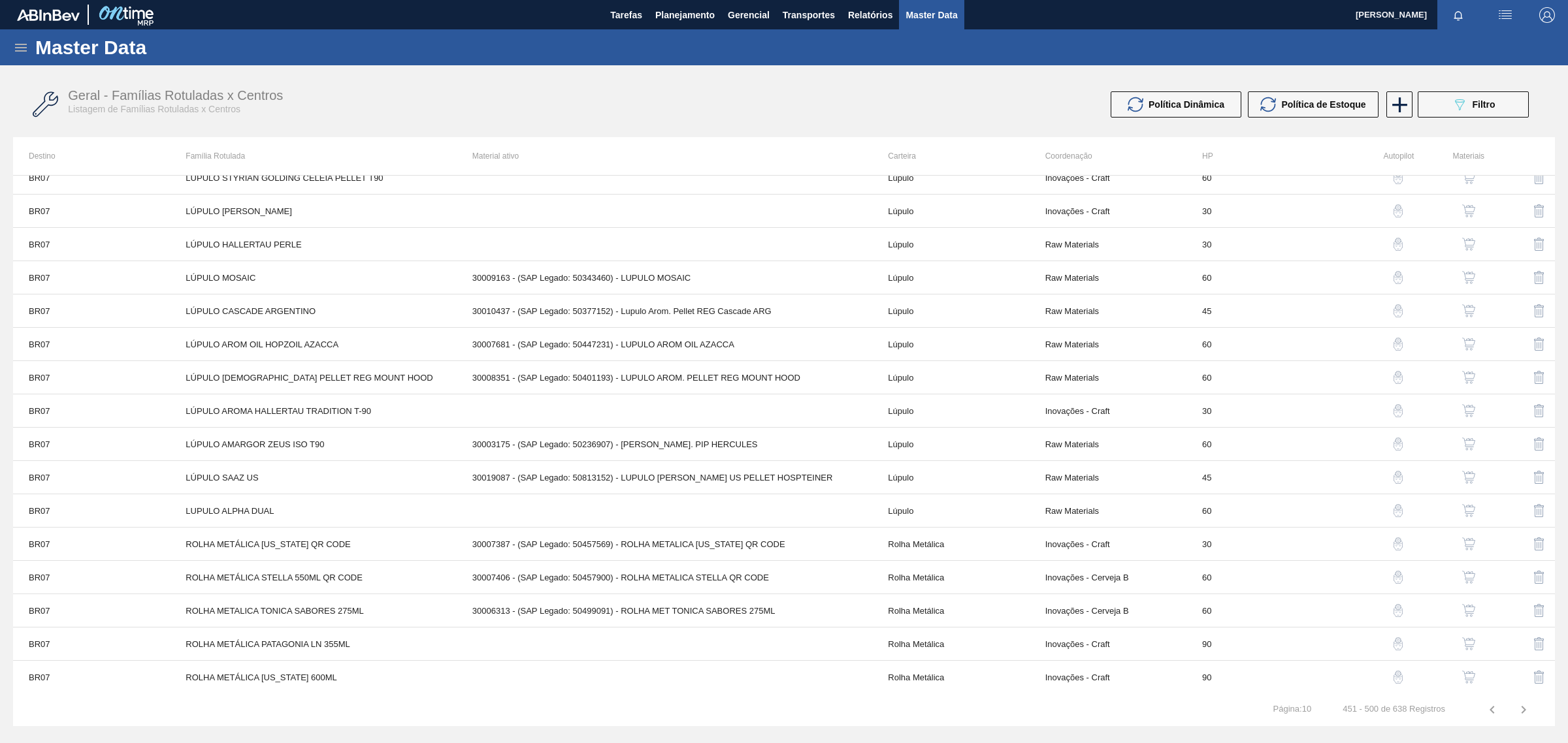
click at [1526, 711] on icon "button" at bounding box center [1524, 710] width 16 height 16
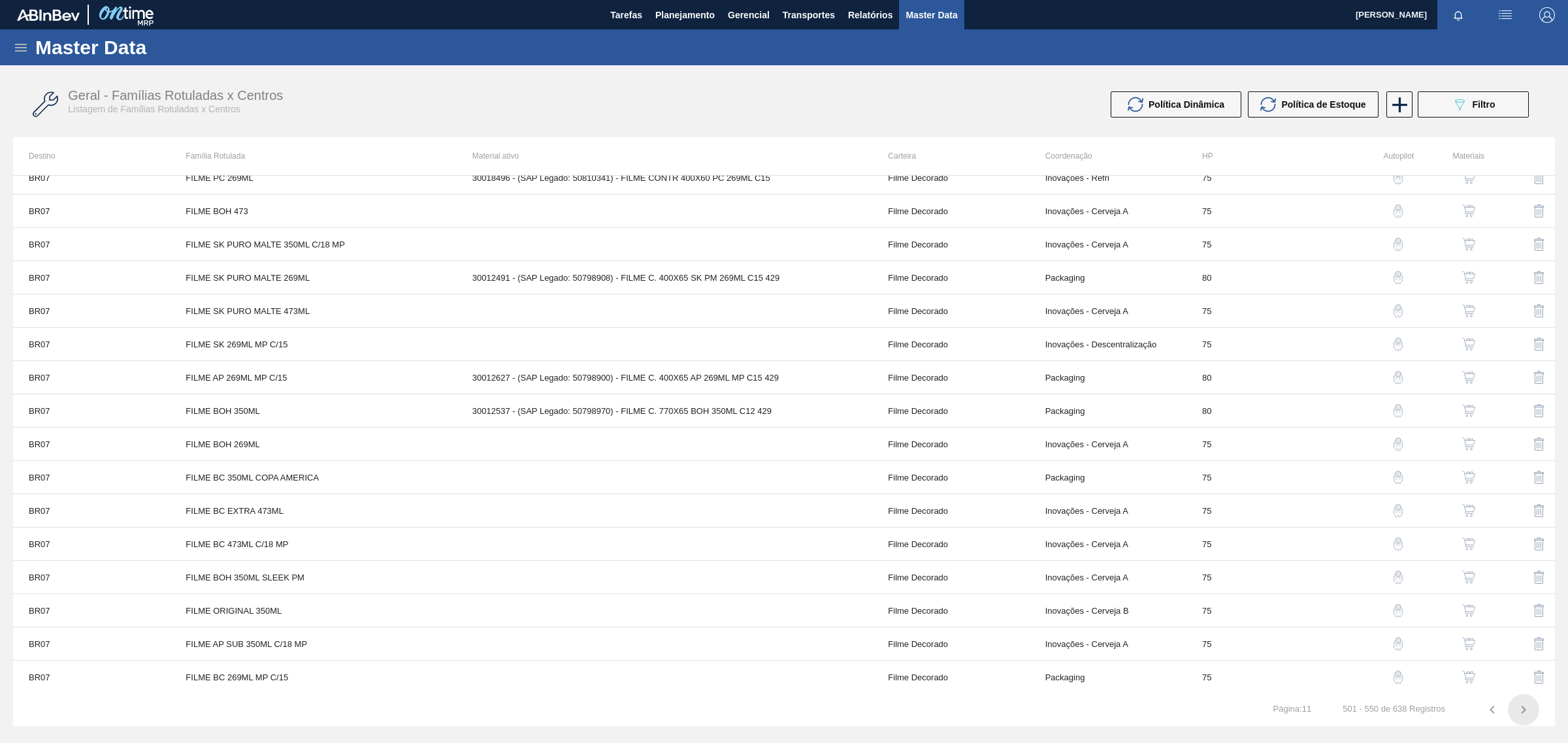
click at [1521, 712] on icon "button" at bounding box center [1524, 710] width 16 height 16
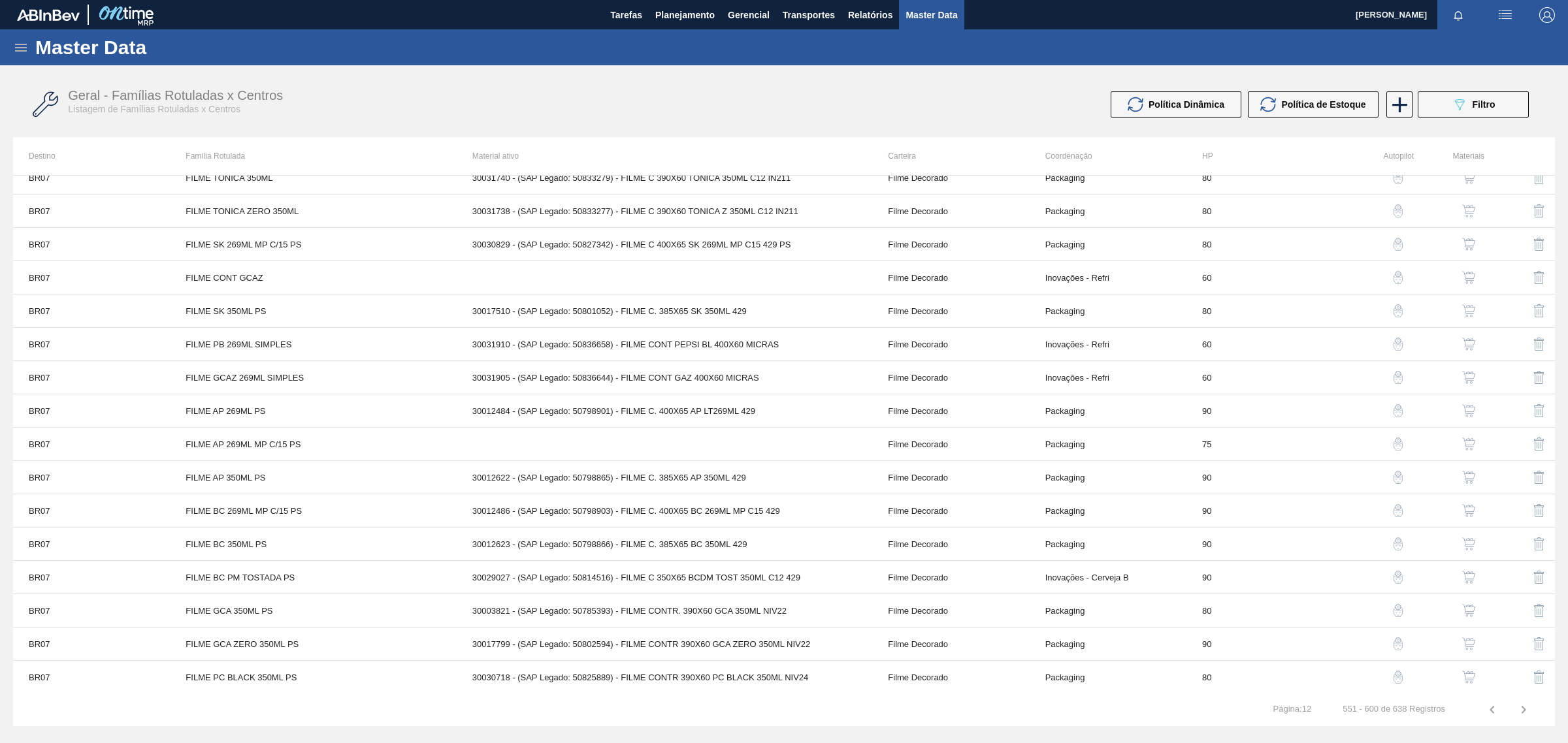
click at [1523, 709] on icon "button" at bounding box center [1524, 710] width 16 height 16
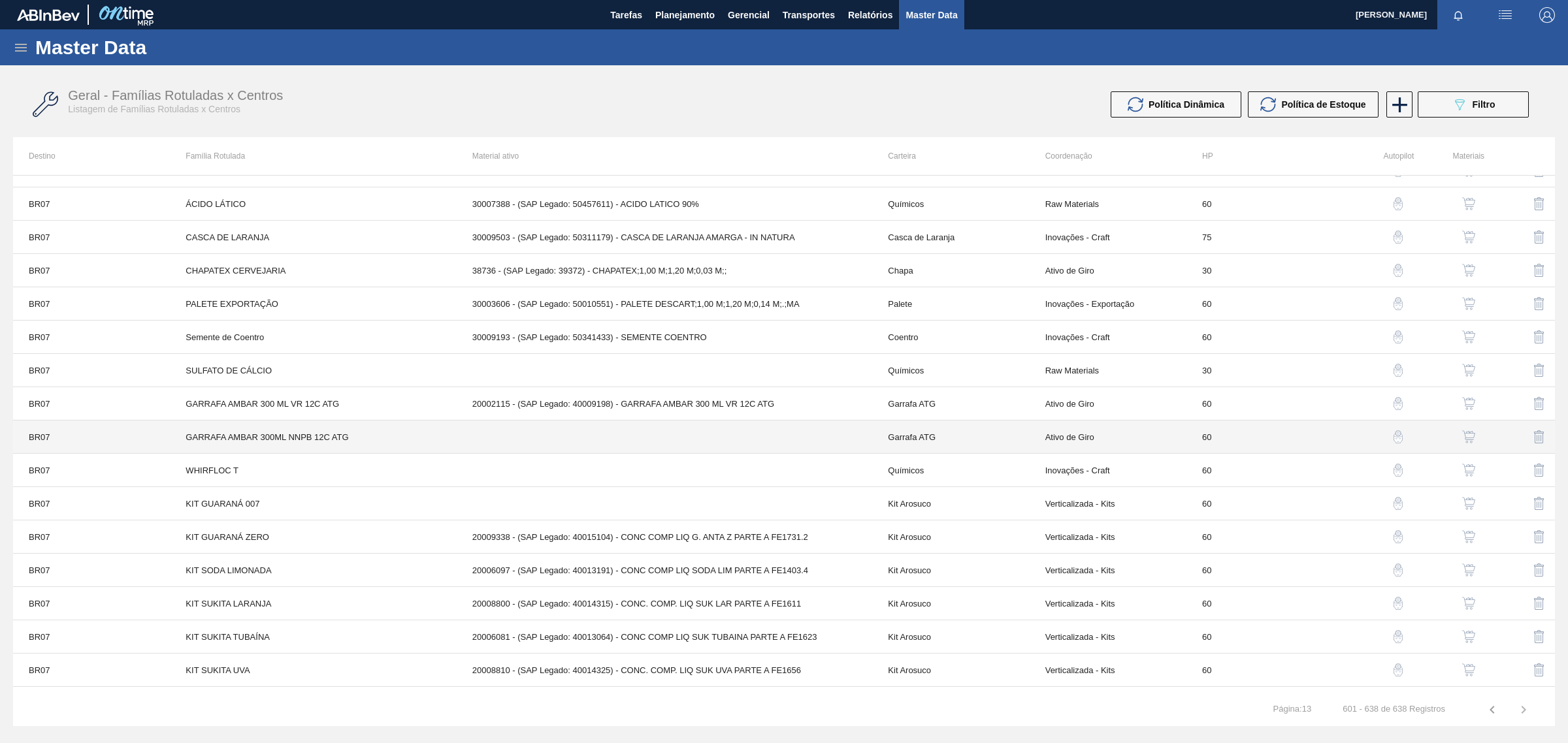
scroll to position [0, 0]
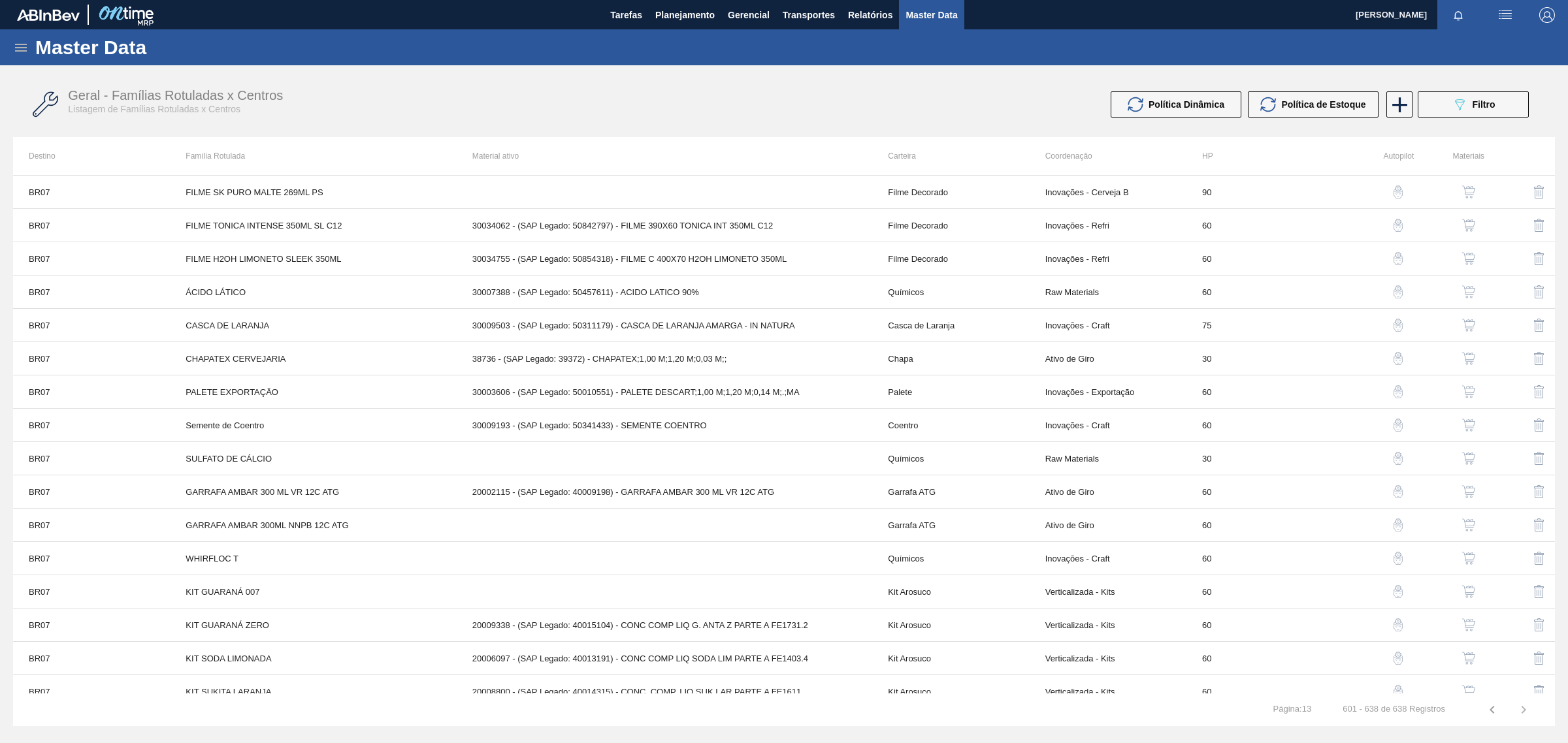
click at [26, 50] on icon at bounding box center [21, 48] width 16 height 16
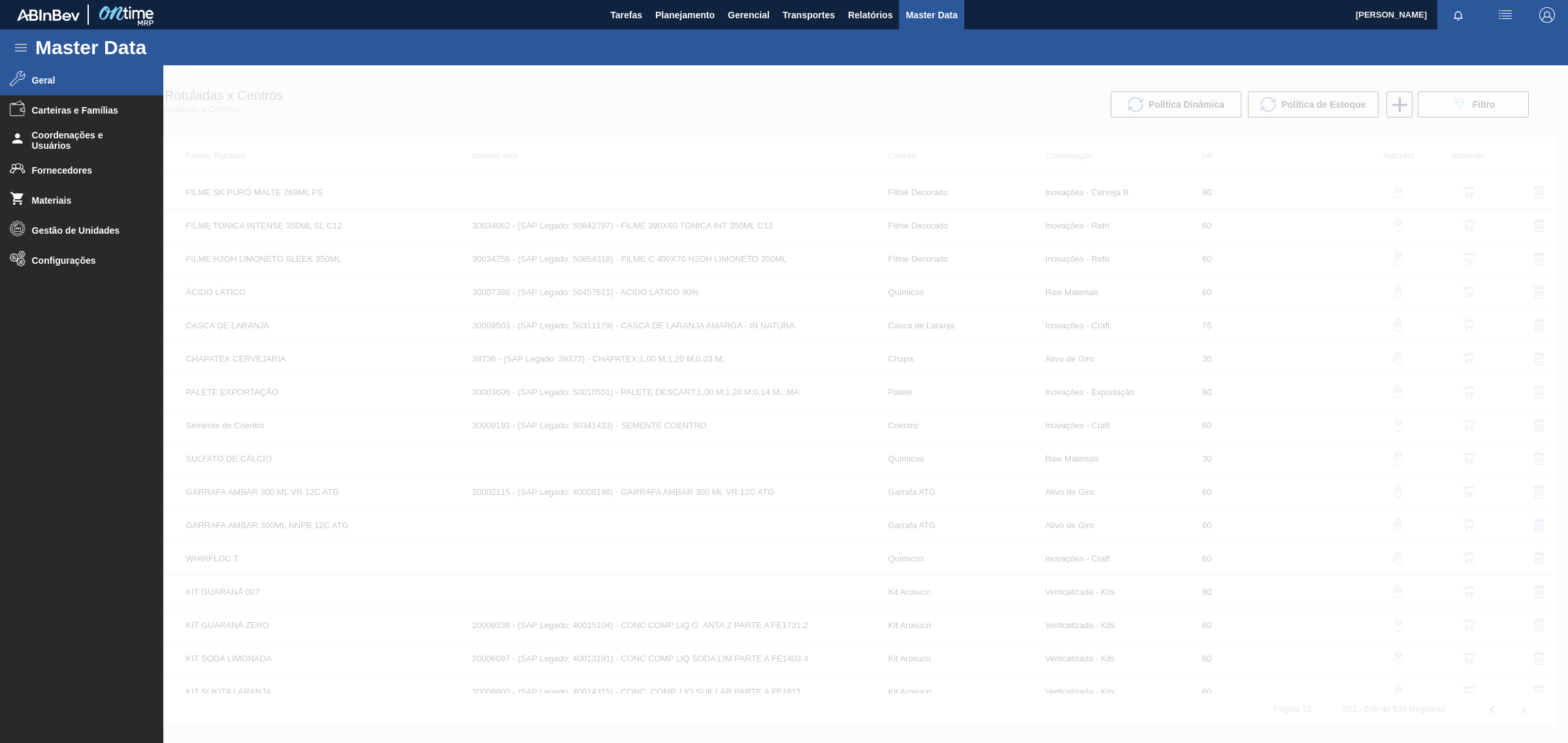
click at [45, 79] on span "Geral" at bounding box center [86, 80] width 108 height 11
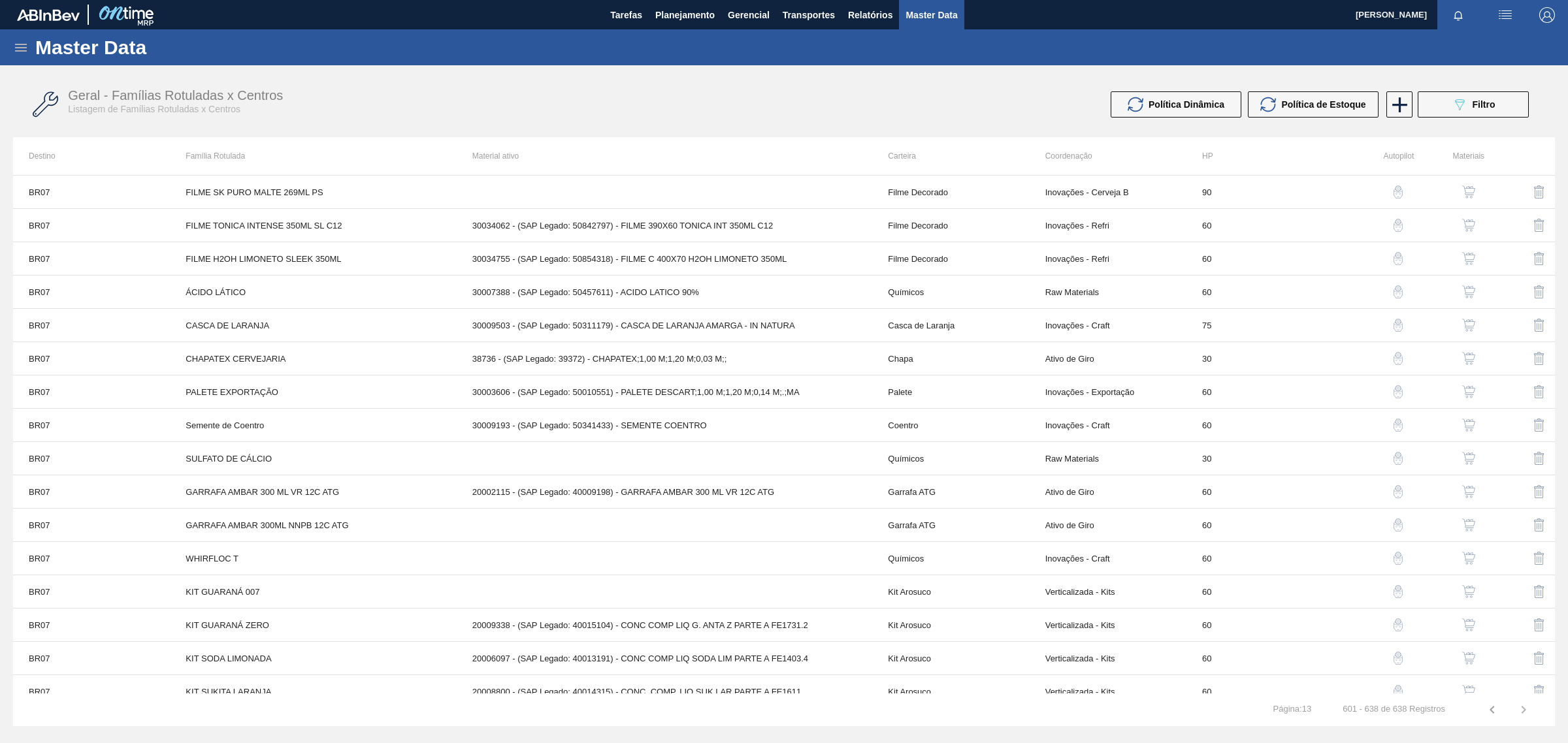
click at [24, 46] on icon at bounding box center [21, 48] width 16 height 16
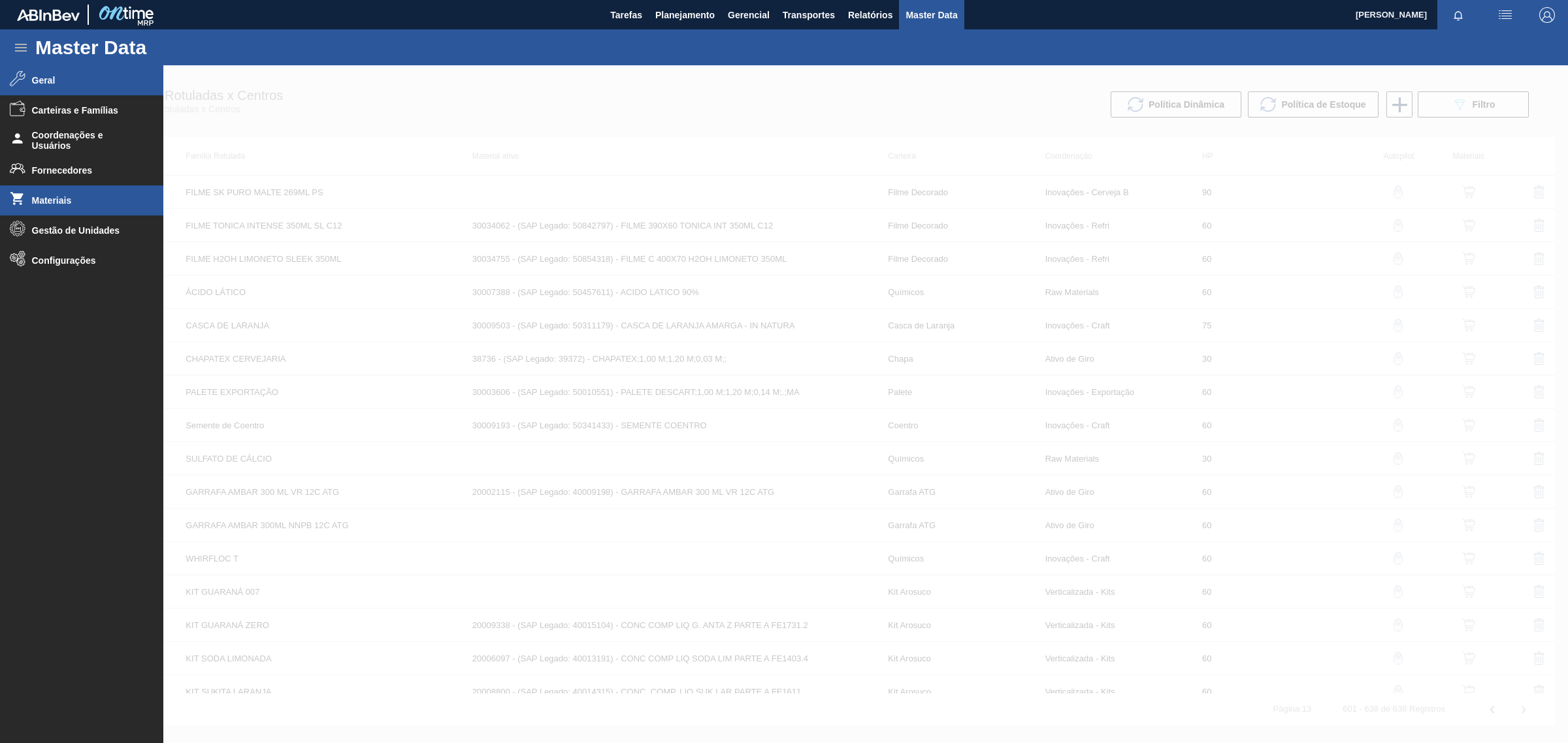
click at [40, 203] on span "Materiais" at bounding box center [86, 201] width 108 height 11
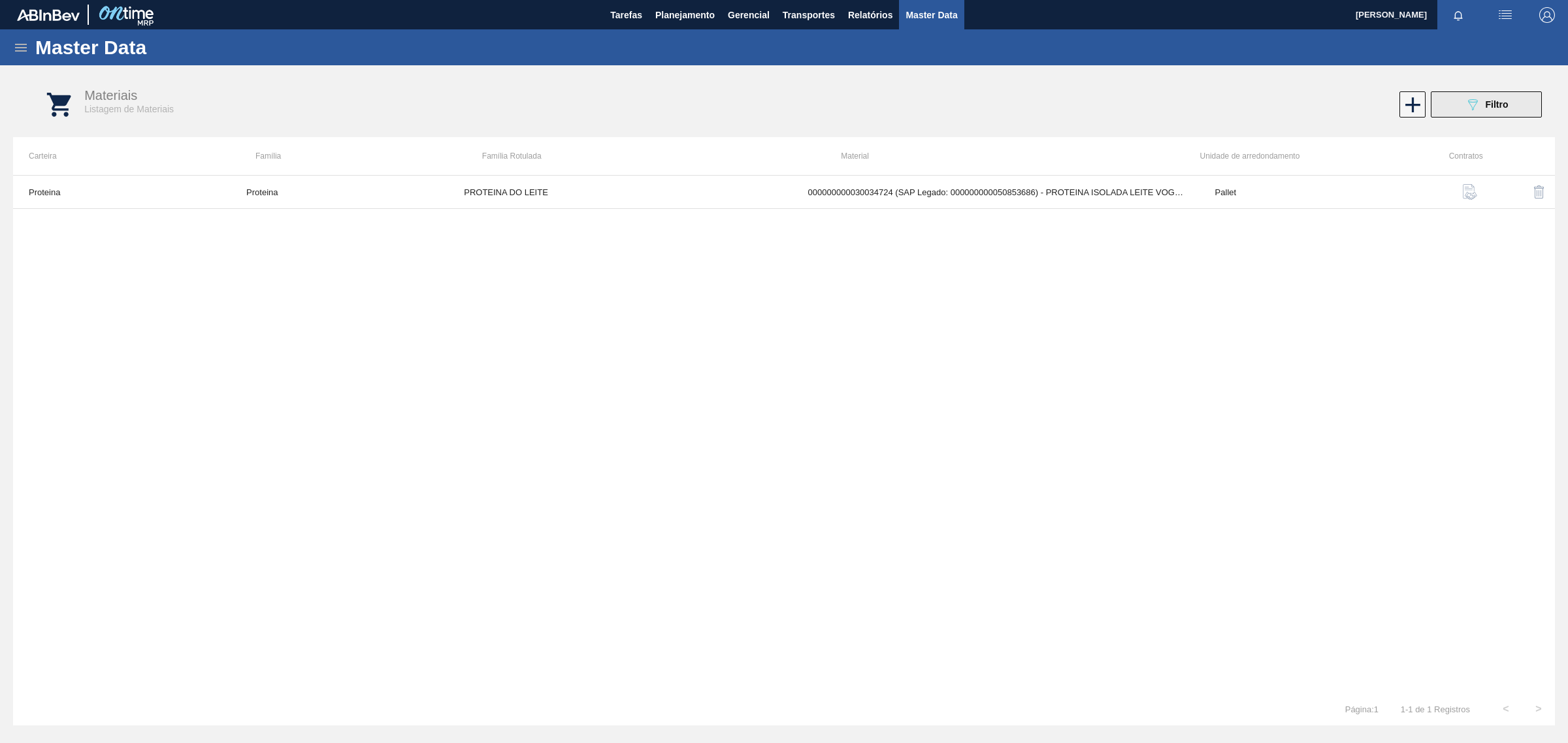
click at [1512, 96] on button "089F7B8B-B2A5-4AFE-B5C0-19BA573D28AC Filtro" at bounding box center [1487, 104] width 111 height 26
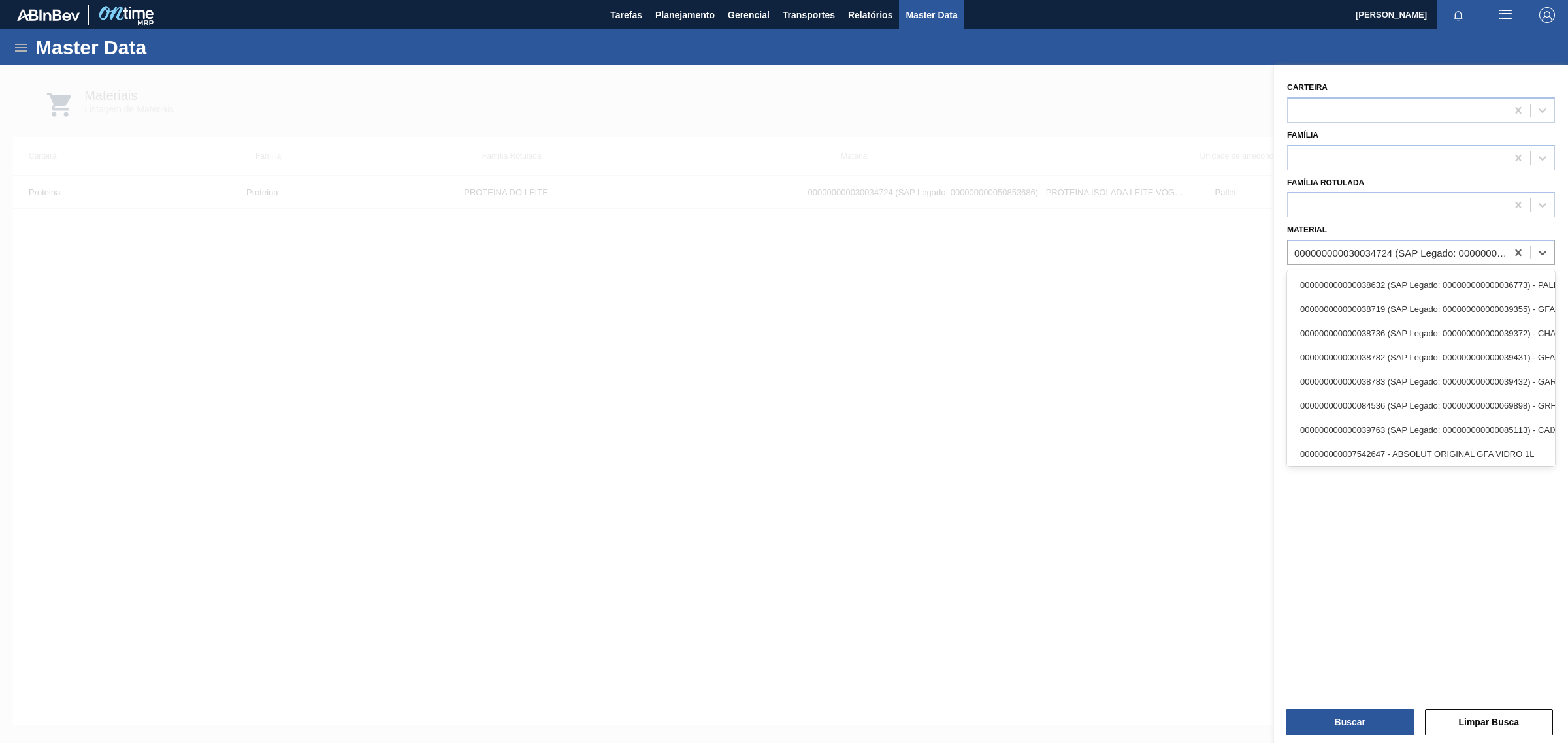
click at [1346, 249] on div "000000000030034724 (SAP Legado: 000000000050853686) - PROTEINA ISOLADA LEITE VO…" at bounding box center [1401, 253] width 214 height 11
click at [1518, 250] on icon at bounding box center [1518, 252] width 6 height 6
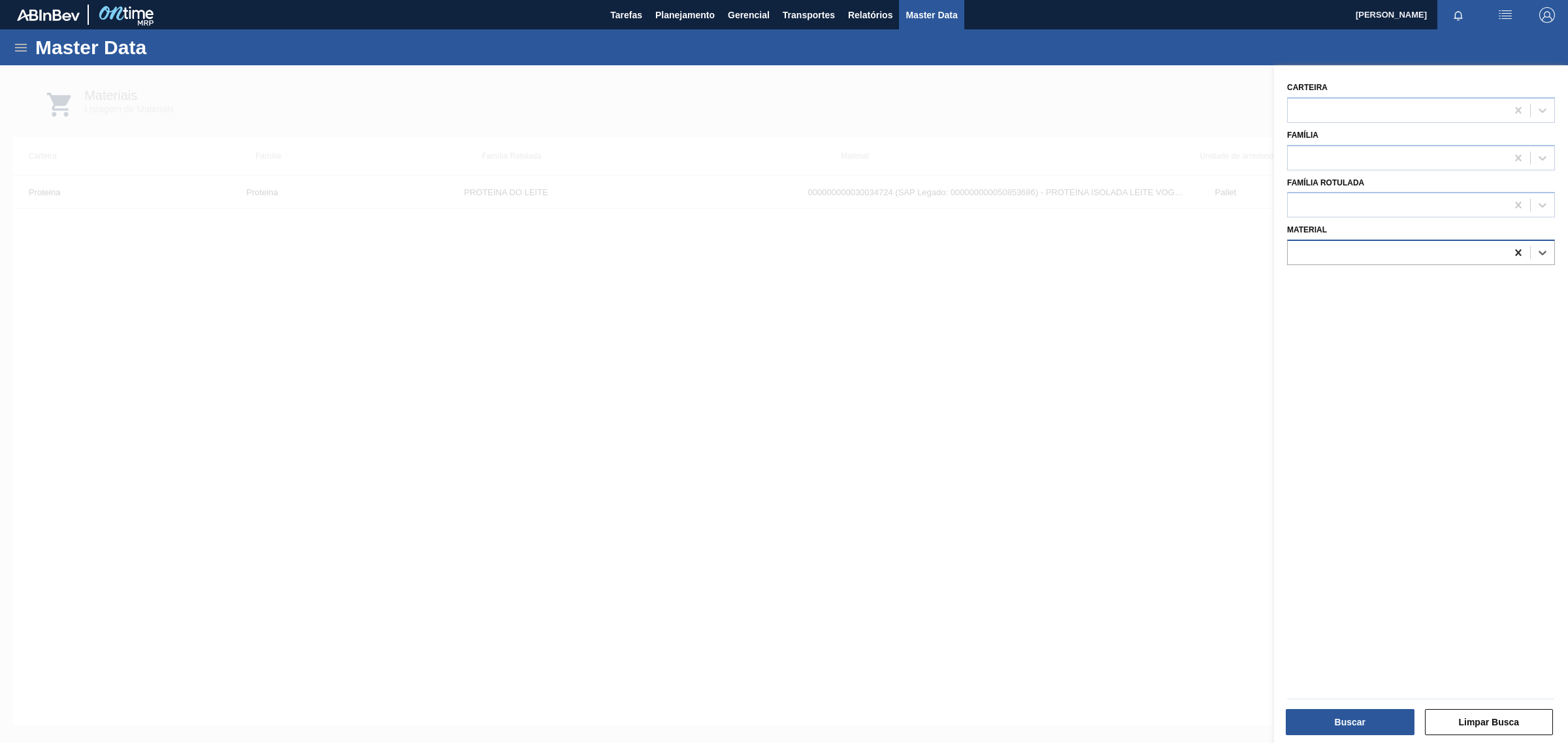
paste input "Contrato: 4600011529 Material: 30034724 - (SAP Legado: 50853686) - PROTEINA ISO…"
type input "30034723"
click at [1468, 281] on div "000000000030034723 (SAP Legado: 000000000050853684) - LATA AL 350ML PEPSI Z FAR…" at bounding box center [1421, 285] width 268 height 24
click at [1337, 720] on button "Buscar" at bounding box center [1350, 722] width 129 height 26
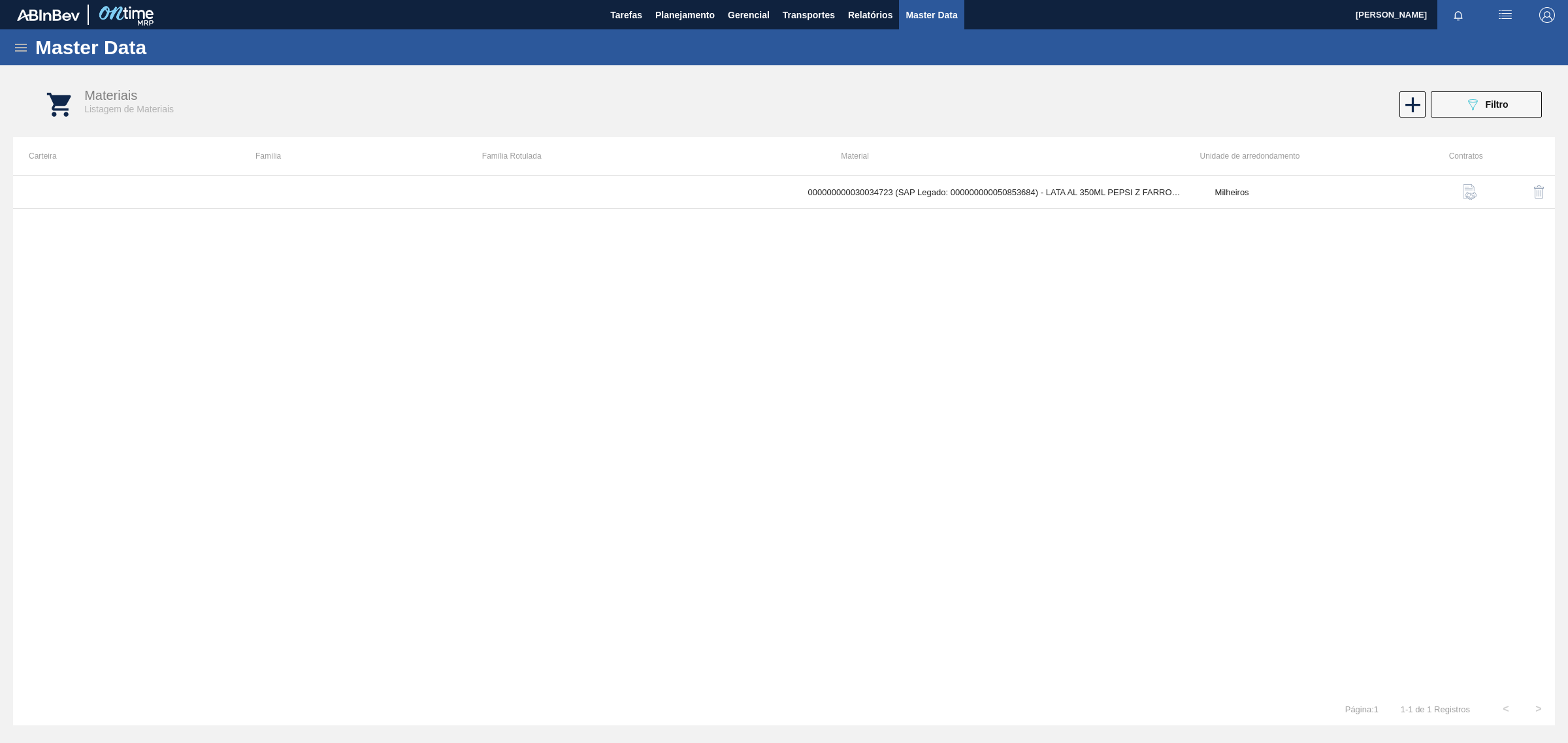
click at [1482, 197] on button "button" at bounding box center [1470, 191] width 31 height 31
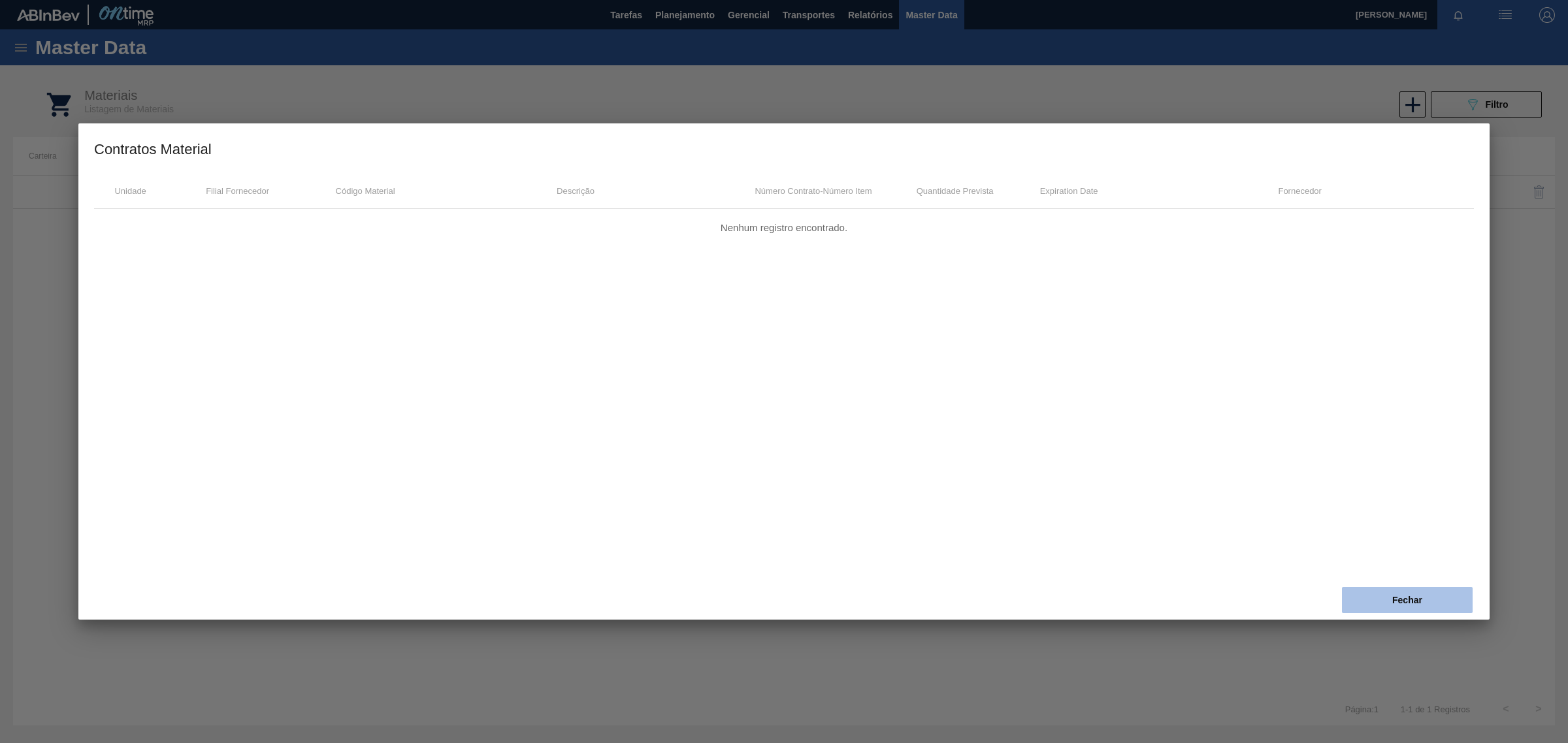
click at [1406, 602] on button "Fechar" at bounding box center [1407, 600] width 130 height 26
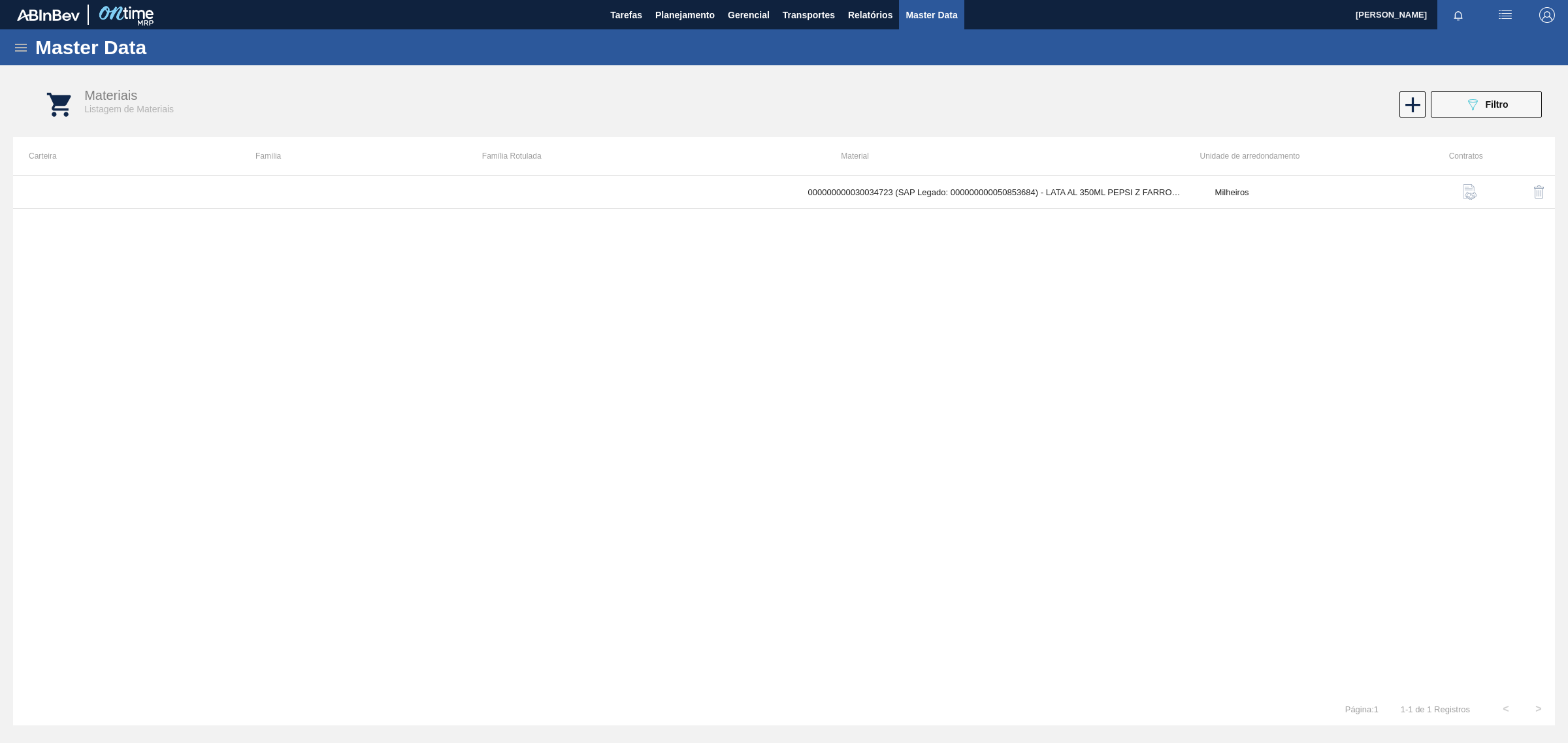
click at [1473, 196] on img "button" at bounding box center [1471, 192] width 16 height 16
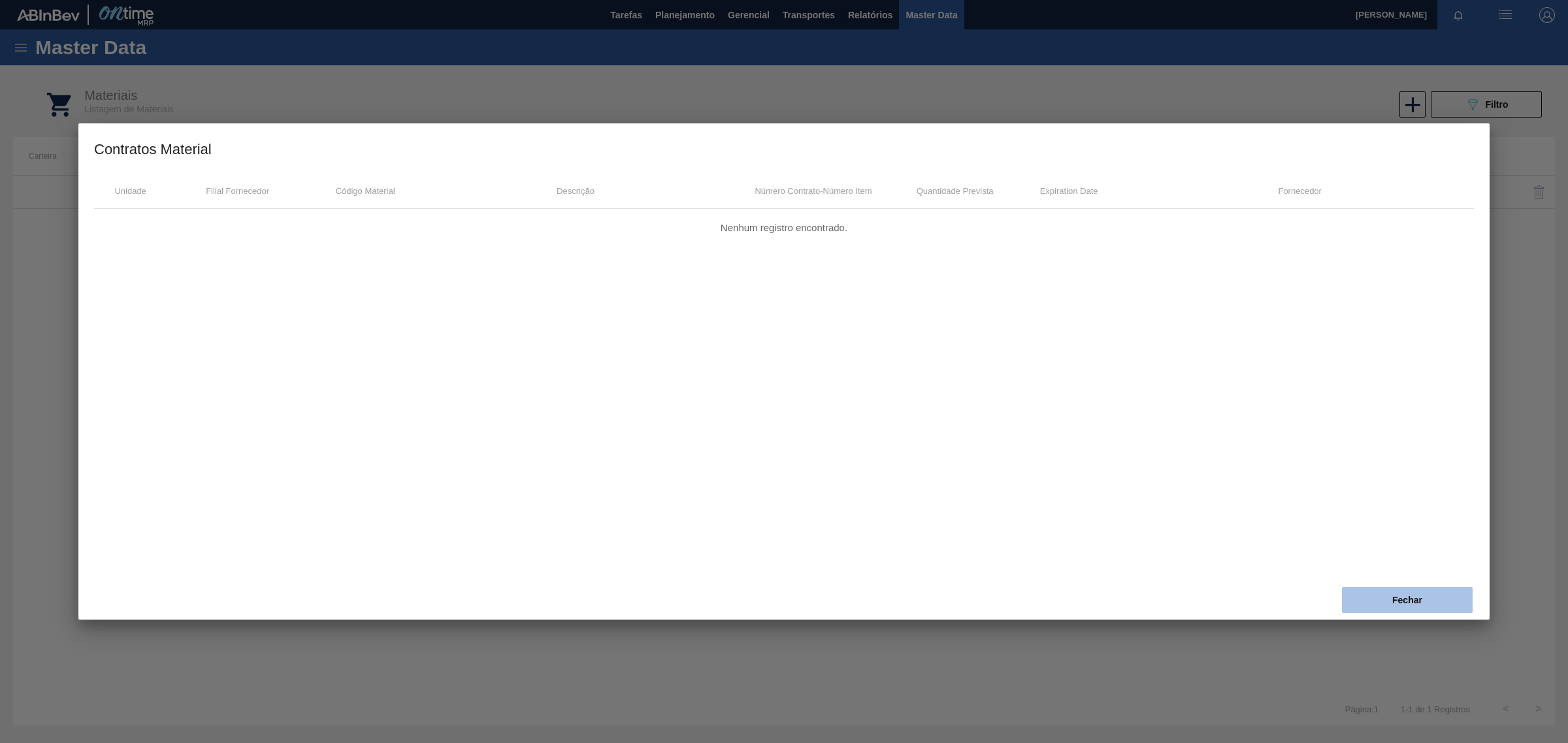
click at [1396, 609] on button "Fechar" at bounding box center [1407, 600] width 130 height 26
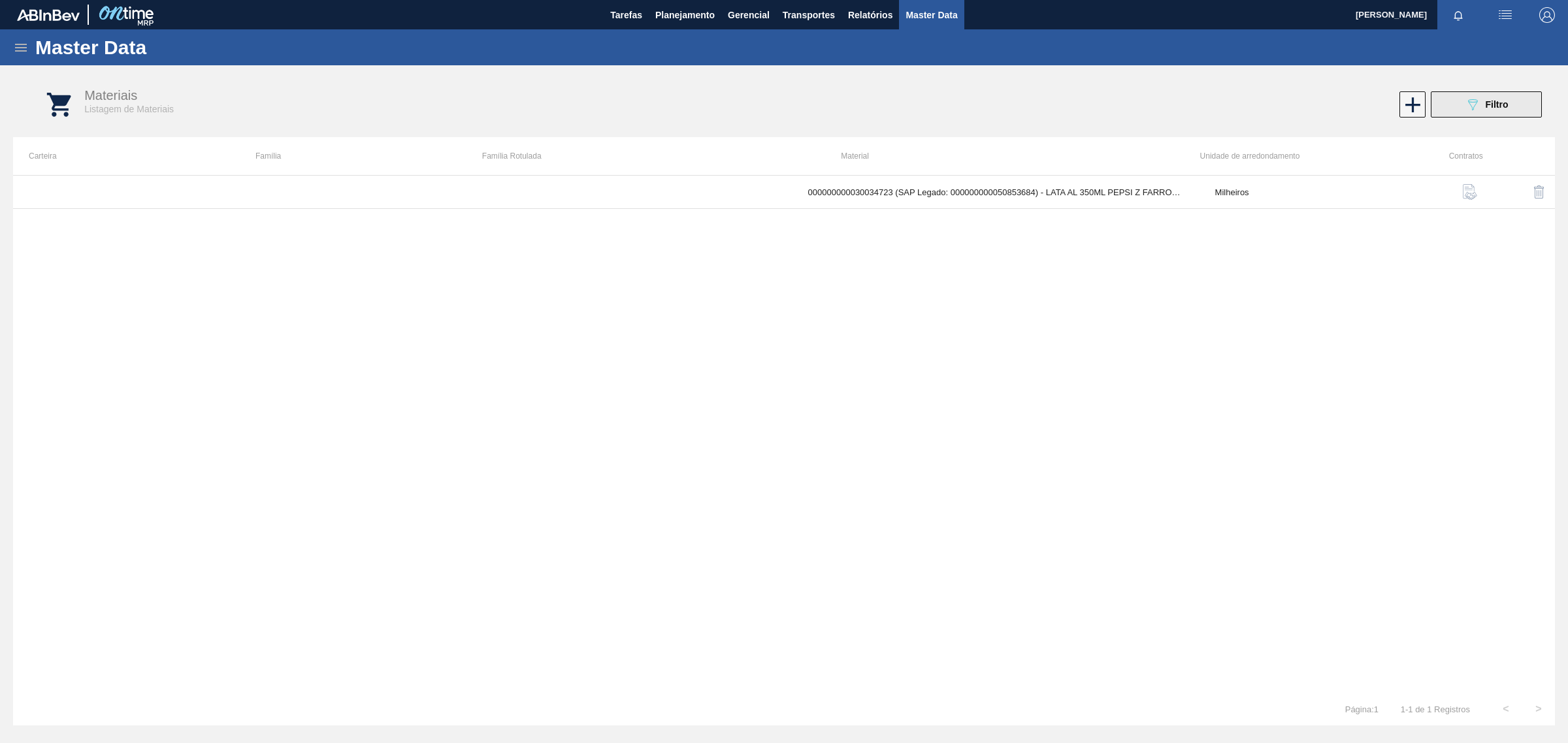
click at [1495, 100] on span "Filtro" at bounding box center [1497, 104] width 23 height 11
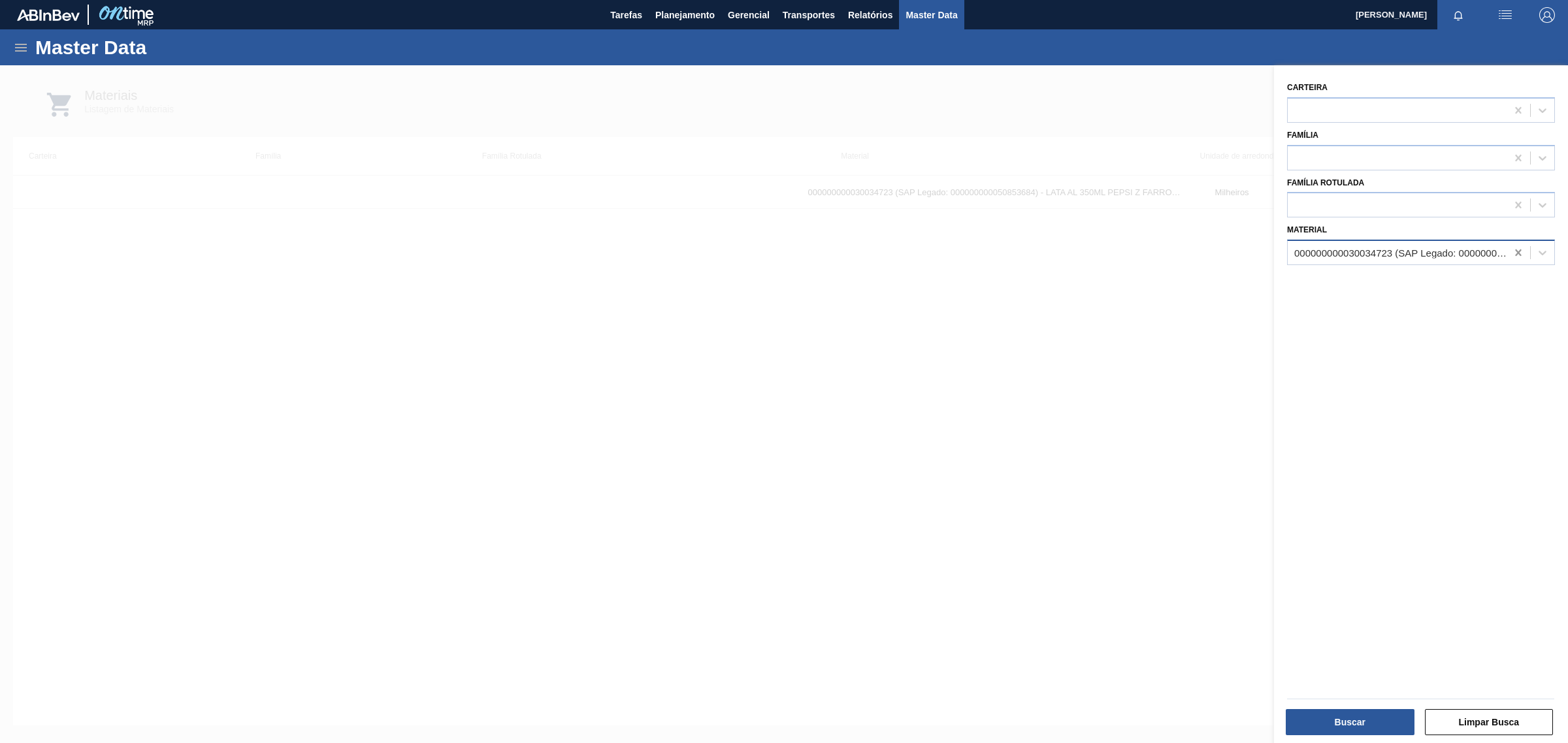
click at [1516, 252] on icon at bounding box center [1518, 252] width 6 height 6
click at [1422, 246] on div at bounding box center [1397, 253] width 219 height 19
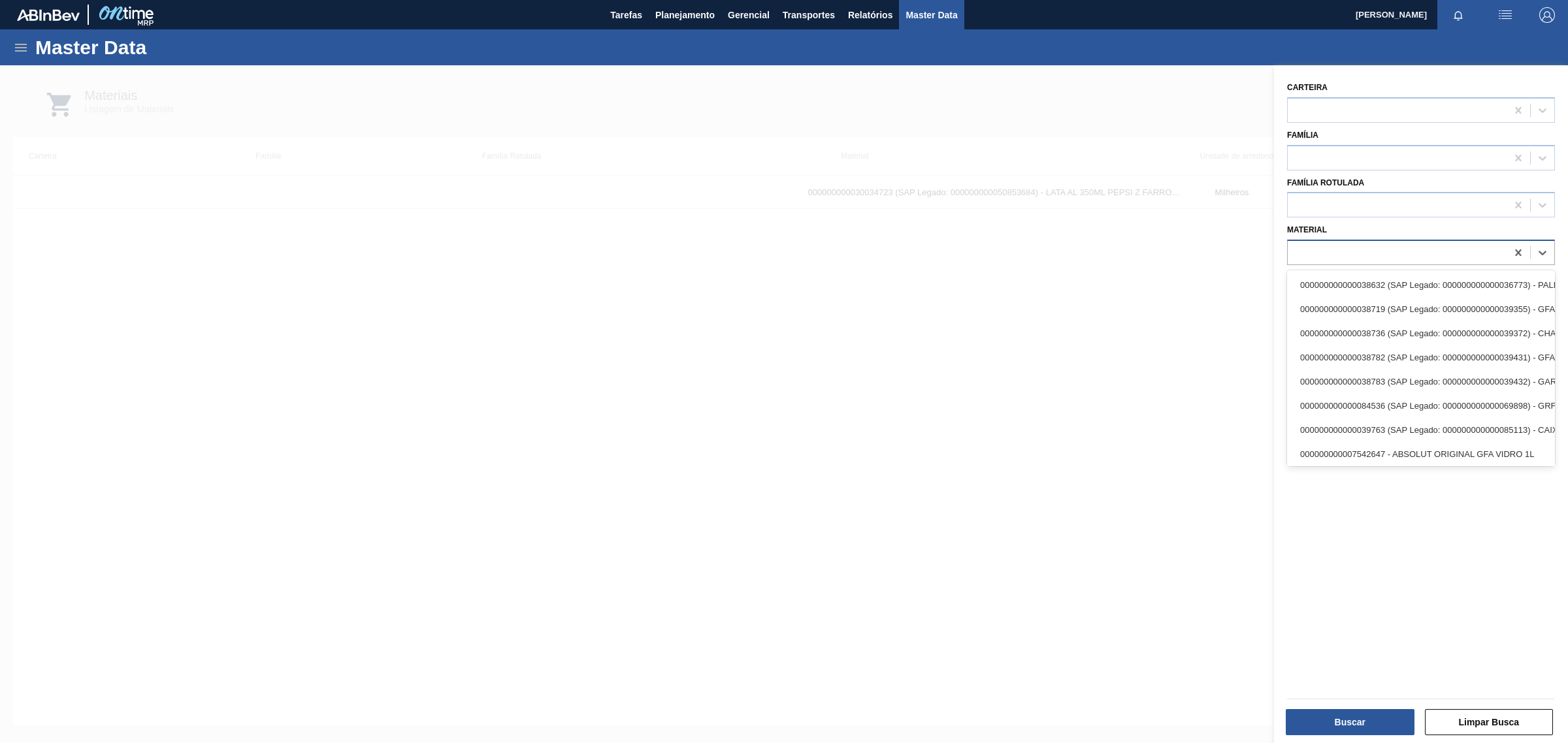
paste input "30034724"
type input "30034724"
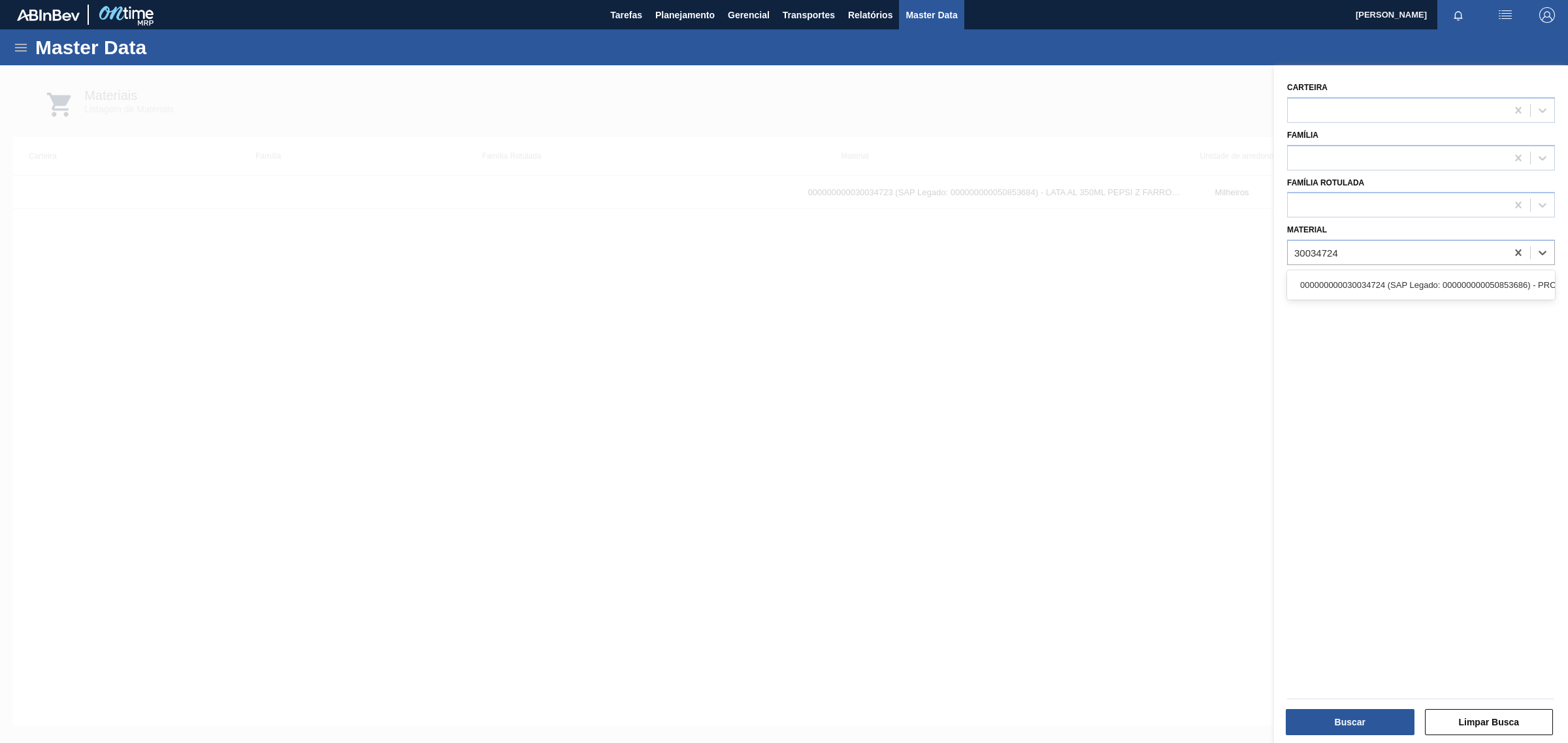
click at [1421, 281] on div "000000000030034724 (SAP Legado: 000000000050853686) - PROTEINA ISOLADA LEITE VO…" at bounding box center [1421, 285] width 268 height 24
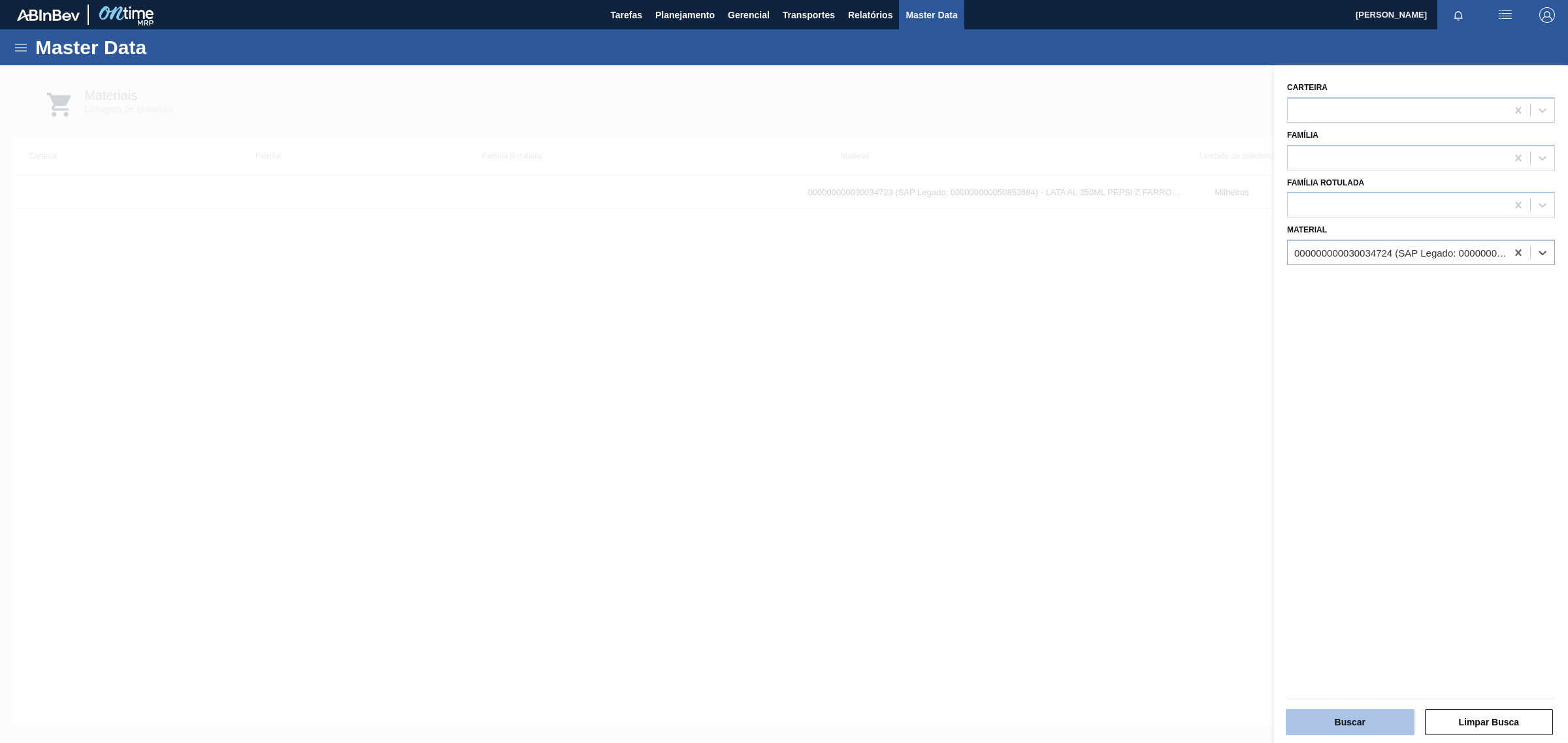
click at [1351, 719] on button "Buscar" at bounding box center [1350, 722] width 129 height 26
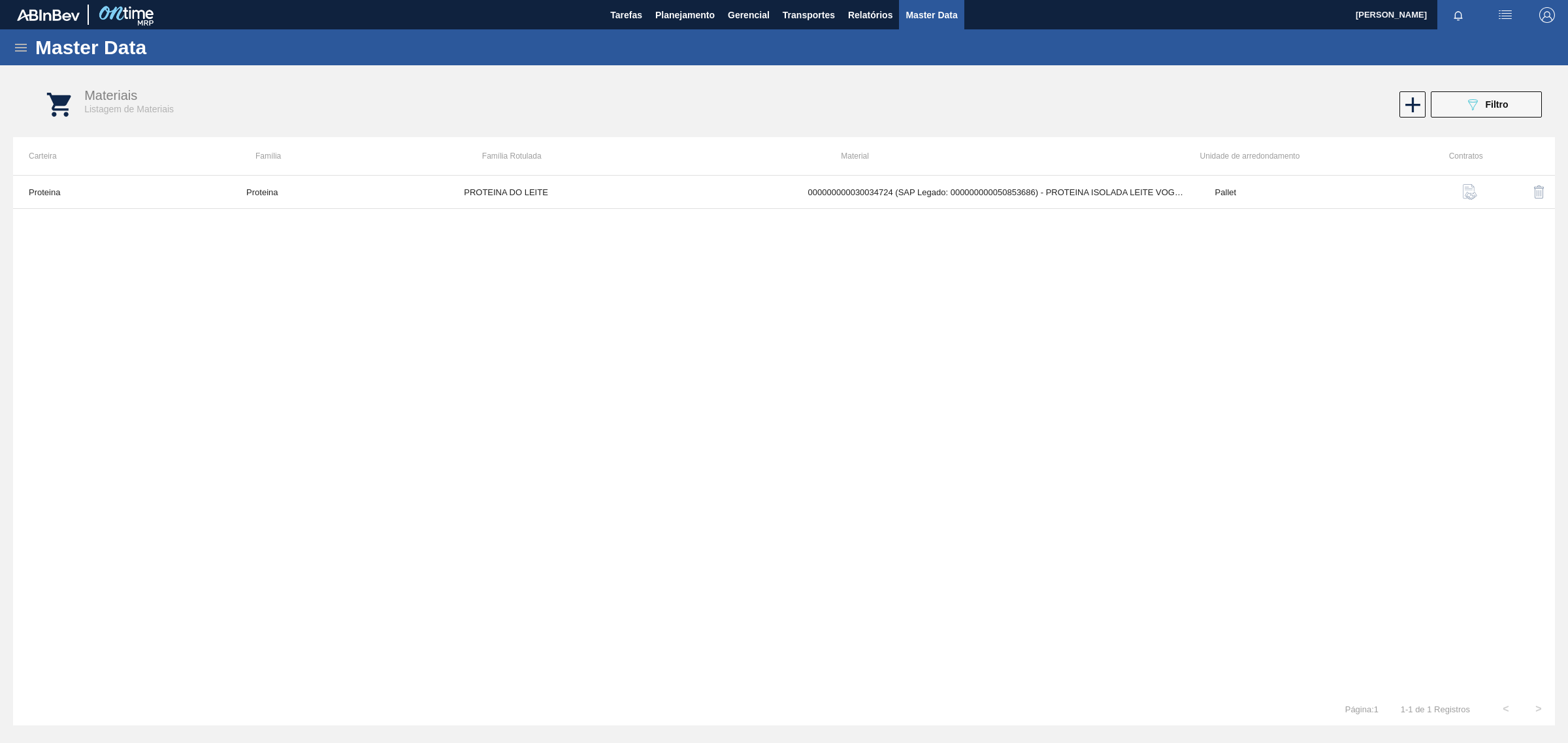
click at [1469, 194] on img "button" at bounding box center [1471, 192] width 16 height 16
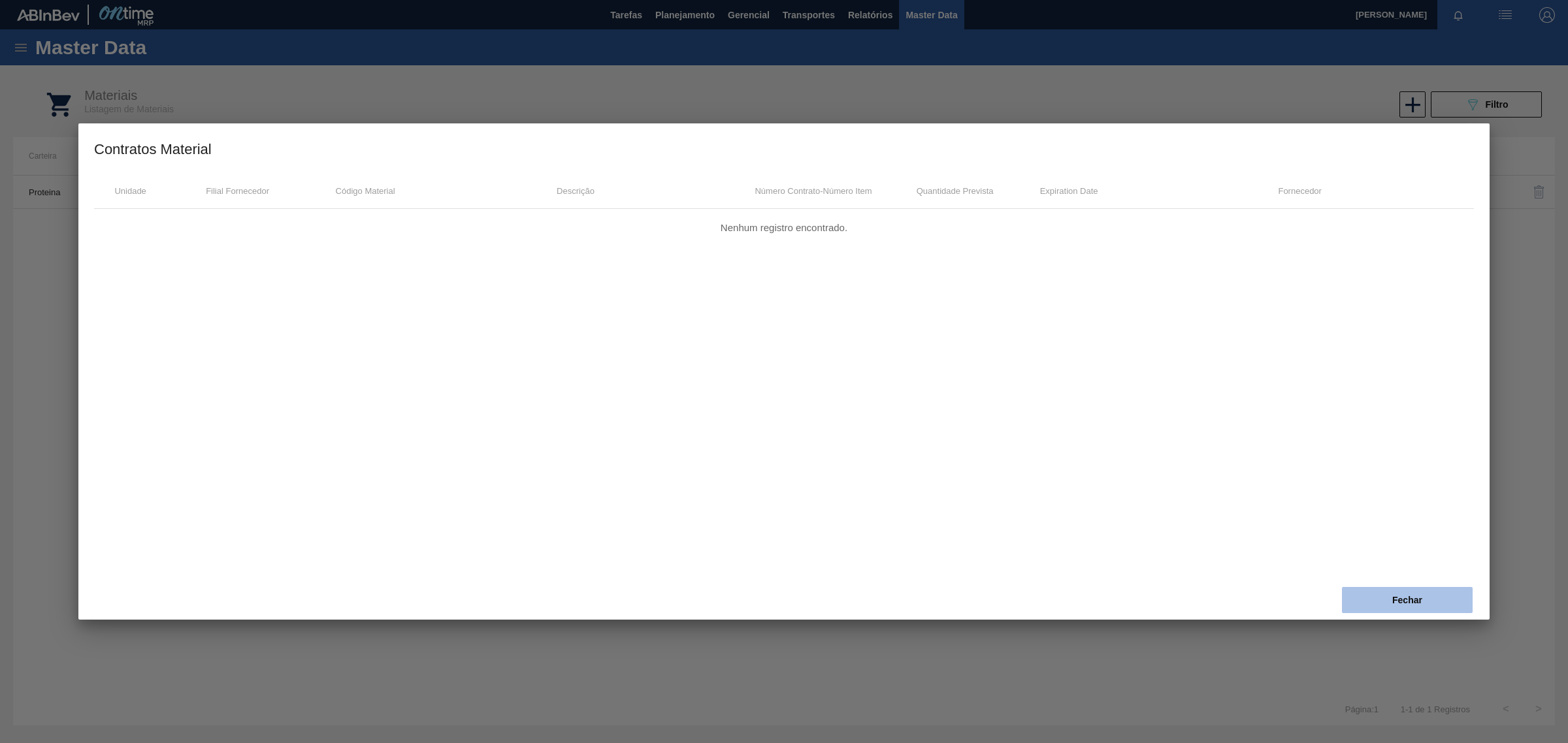
click at [1415, 595] on button "Fechar" at bounding box center [1407, 600] width 130 height 26
